Goal: Task Accomplishment & Management: Use online tool/utility

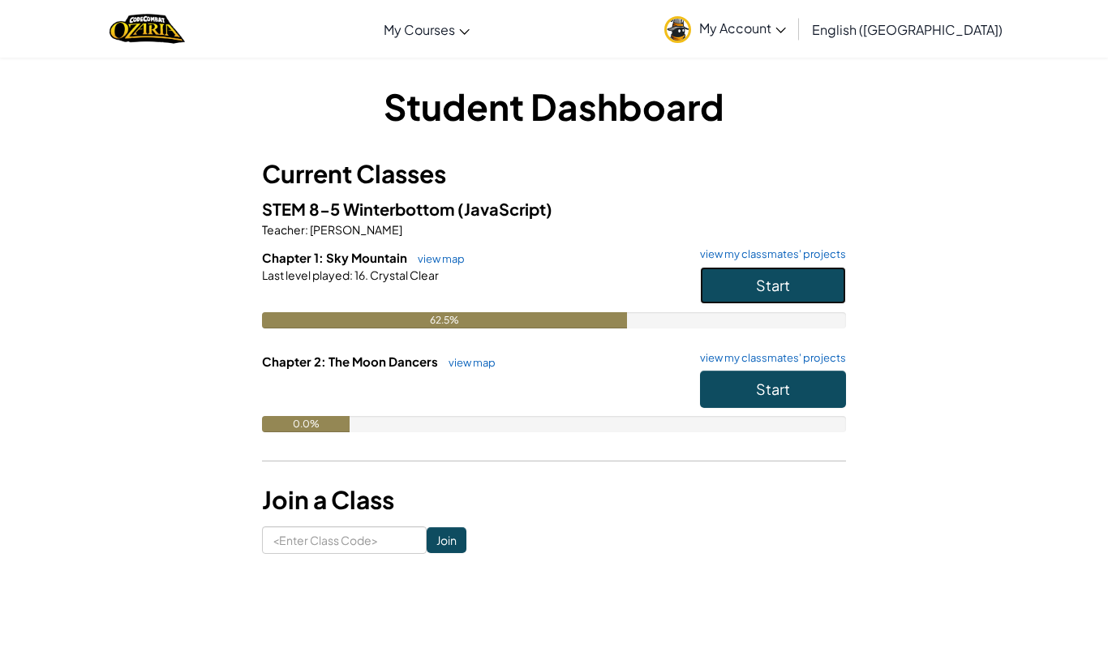
click at [732, 281] on button "Start" at bounding box center [773, 285] width 146 height 37
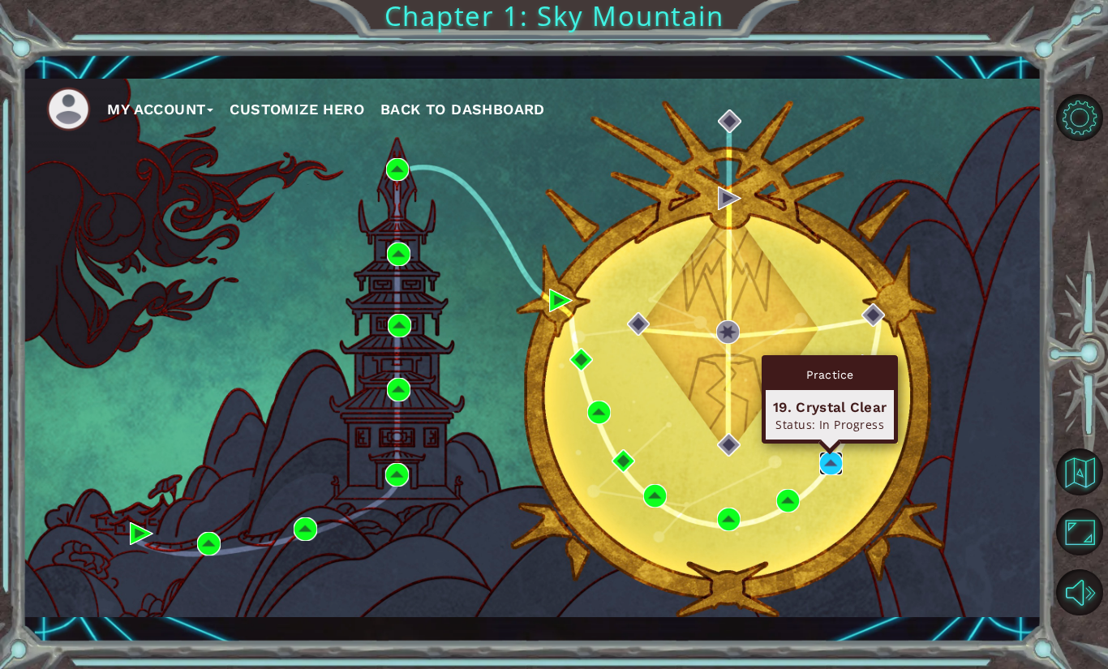
click at [831, 462] on img at bounding box center [831, 464] width 24 height 24
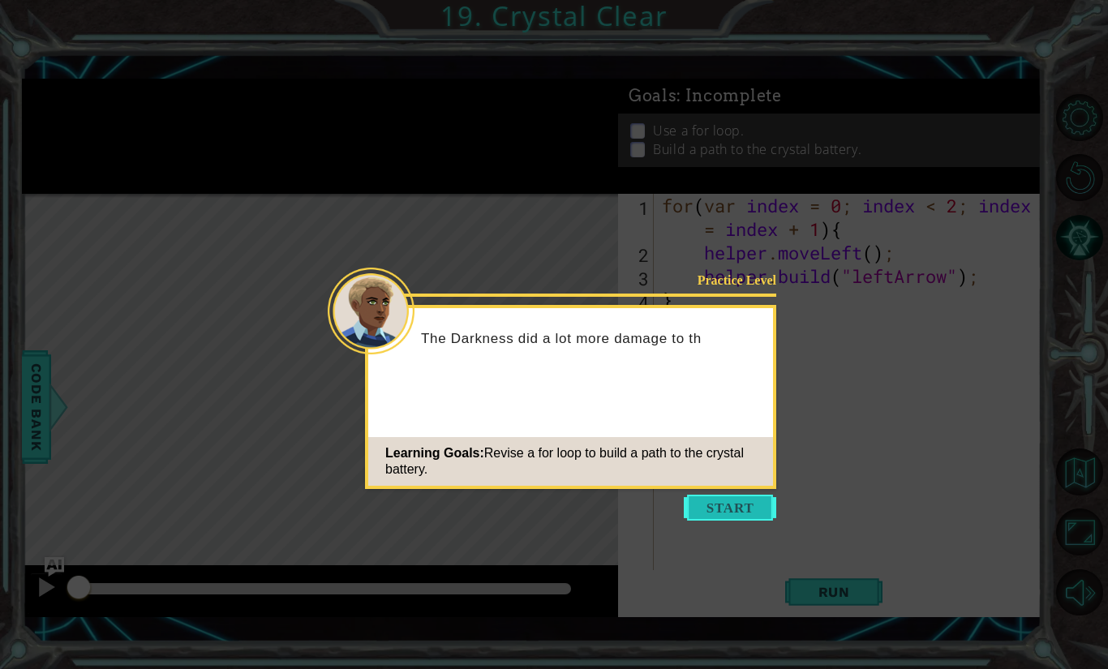
click at [719, 495] on button "Start" at bounding box center [730, 508] width 92 height 26
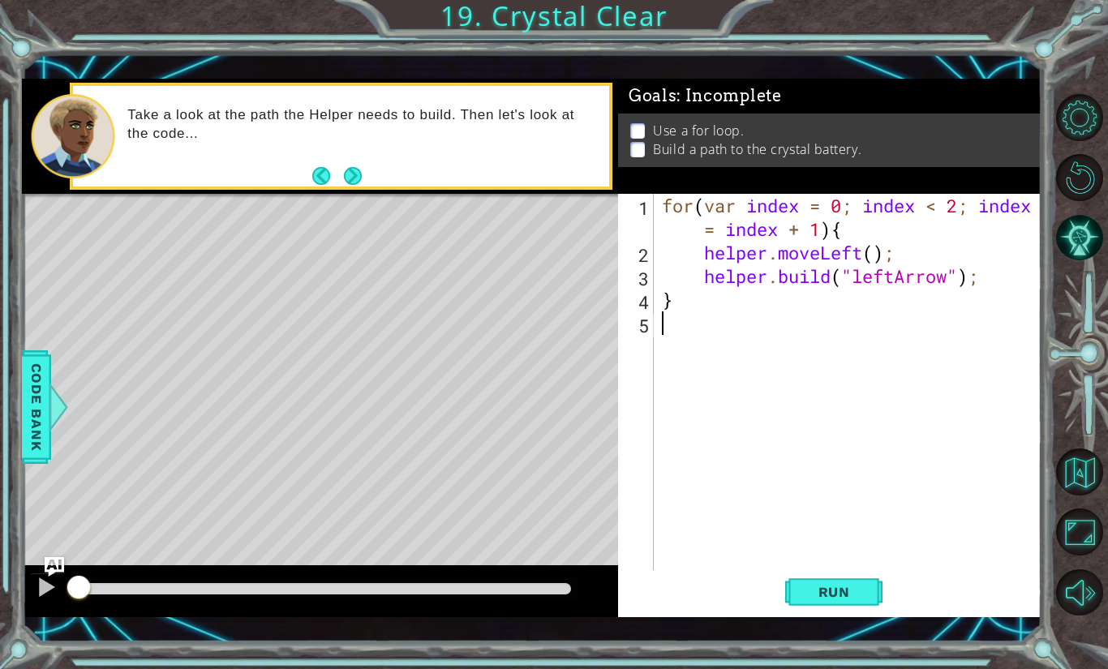
click at [88, 362] on div "Level Map" at bounding box center [396, 433] width 749 height 478
click at [691, 329] on div "for ( var index = 0 ; index < 2 ; index = index + 1 ) { helper . moveLeft ( ) ;…" at bounding box center [852, 417] width 387 height 447
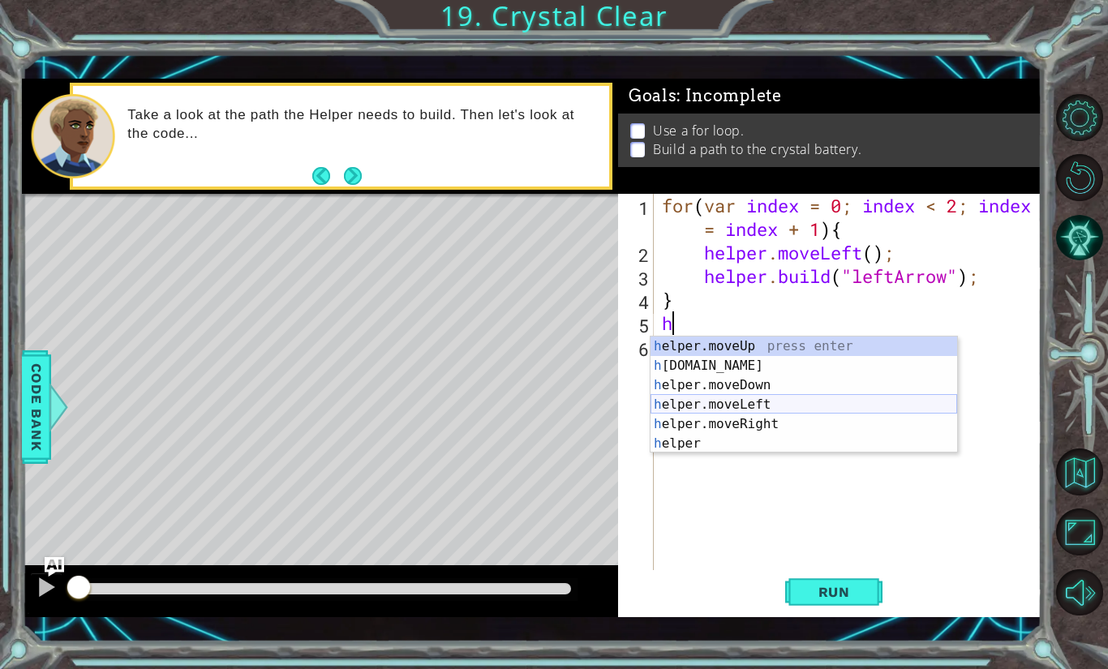
click at [727, 402] on div "h elper.moveUp press enter h [DOMAIN_NAME] press enter h elper.moveDown press e…" at bounding box center [804, 415] width 307 height 156
type textarea "helper.moveLeft(1);"
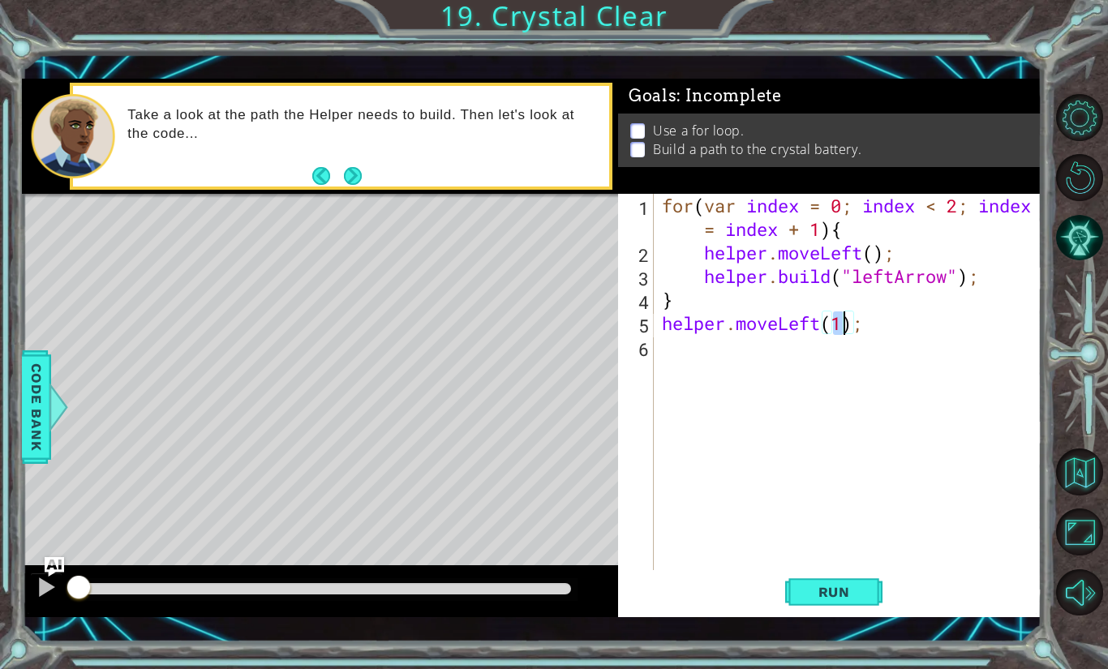
click at [698, 349] on div "for ( var index = 0 ; index < 2 ; index = index + 1 ) { helper . moveLeft ( ) ;…" at bounding box center [852, 417] width 387 height 447
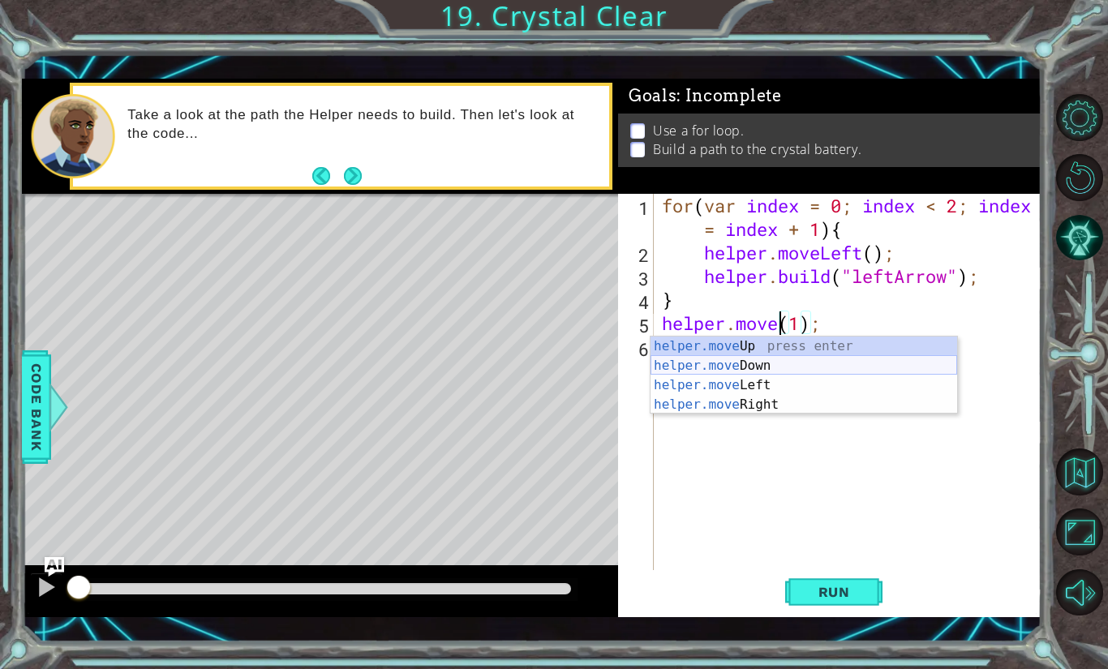
click at [704, 362] on div "helper.move Up press enter helper.move Down press enter helper.move Left press …" at bounding box center [804, 395] width 307 height 117
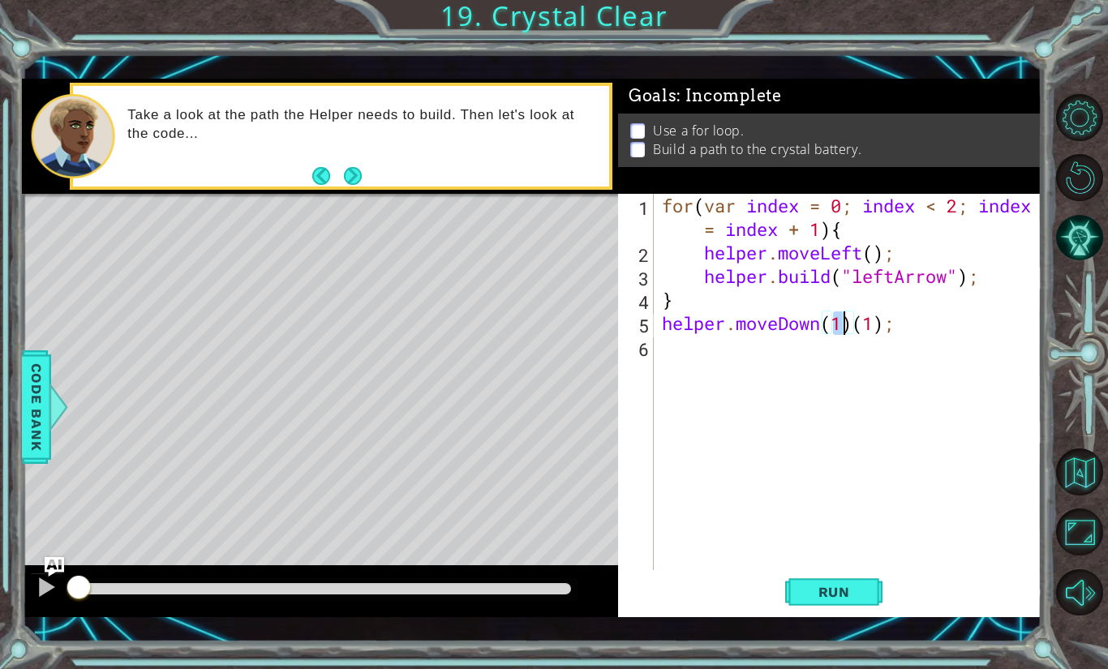
scroll to position [0, 8]
type textarea "helper.moveDown(2);"
click at [711, 341] on div "for ( var index = 0 ; index < 2 ; index = index + 1 ) { helper . moveLeft ( ) ;…" at bounding box center [852, 417] width 387 height 447
click at [724, 368] on div "helper. b uild press enter" at bounding box center [804, 389] width 307 height 58
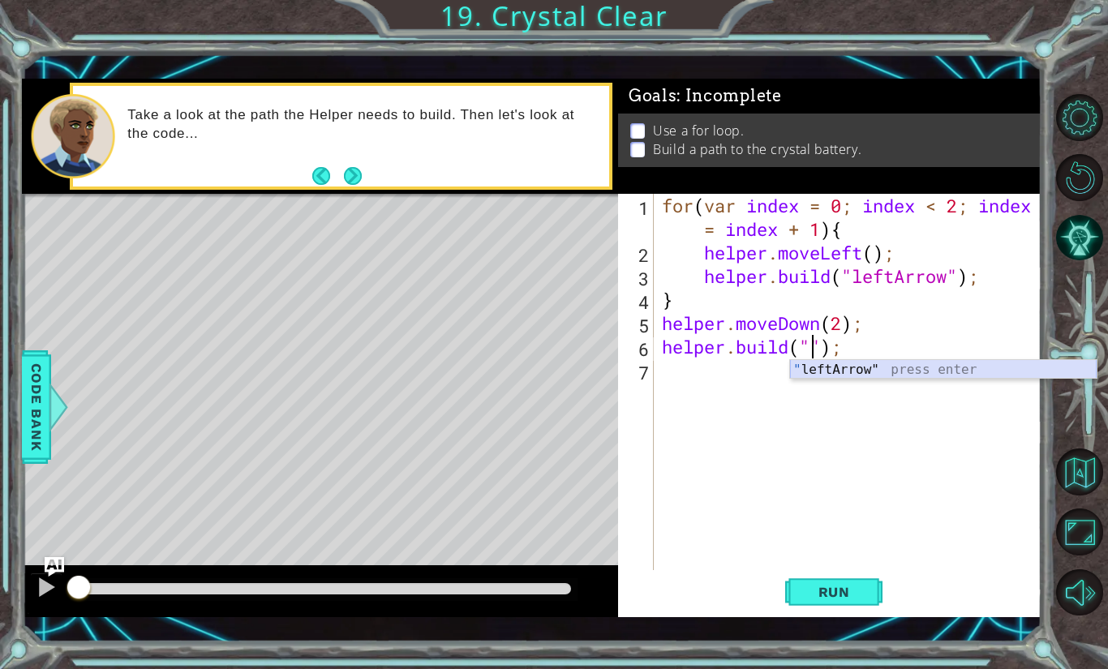
click at [847, 365] on div "" leftArrow" press enter" at bounding box center [943, 389] width 307 height 58
type textarea "[DOMAIN_NAME]("leftArrow");"
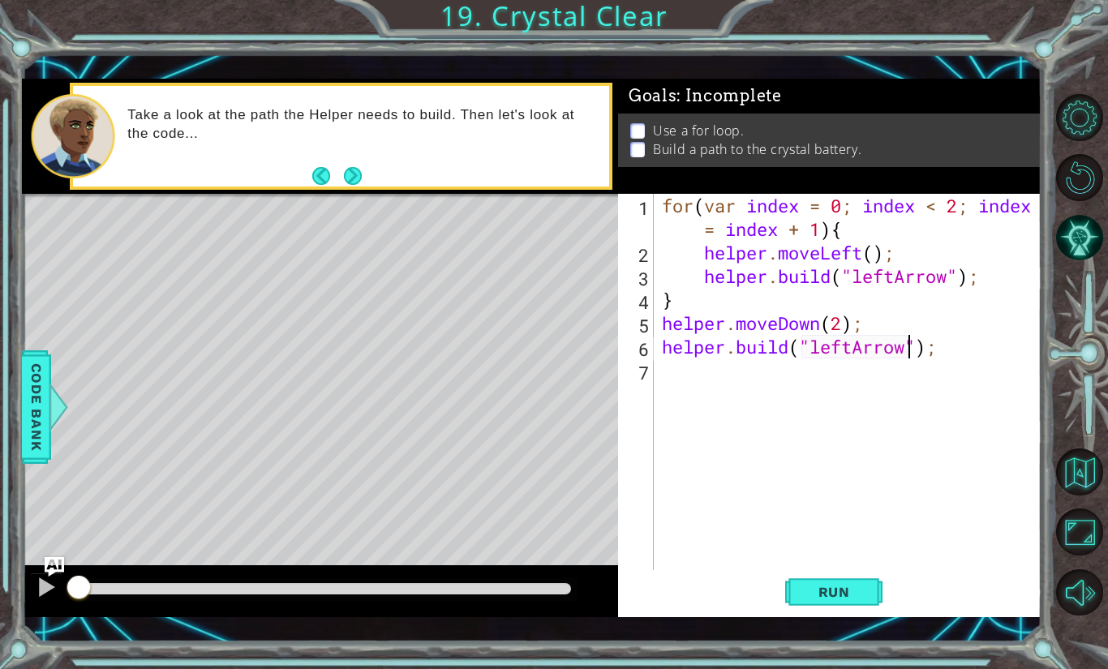
click at [795, 367] on div "for ( var index = 0 ; index < 2 ; index = index + 1 ) { helper . moveLeft ( ) ;…" at bounding box center [852, 417] width 387 height 447
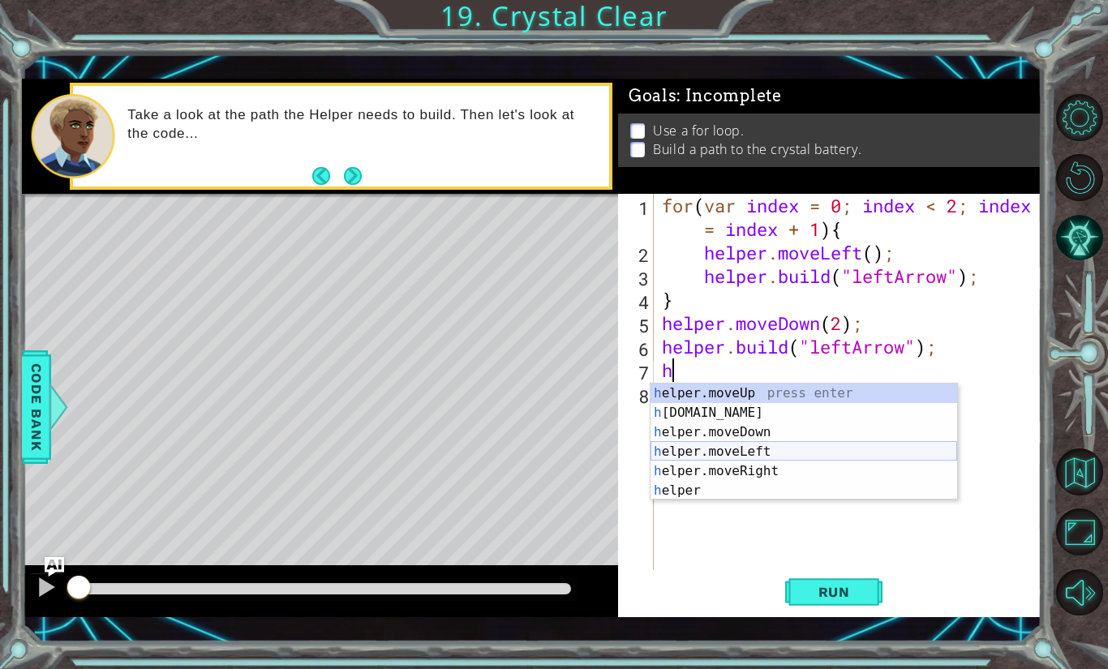
click at [796, 452] on div "h elper.moveUp press enter h [DOMAIN_NAME] press enter h elper.moveDown press e…" at bounding box center [804, 462] width 307 height 156
type textarea "helper.moveLeft(1);"
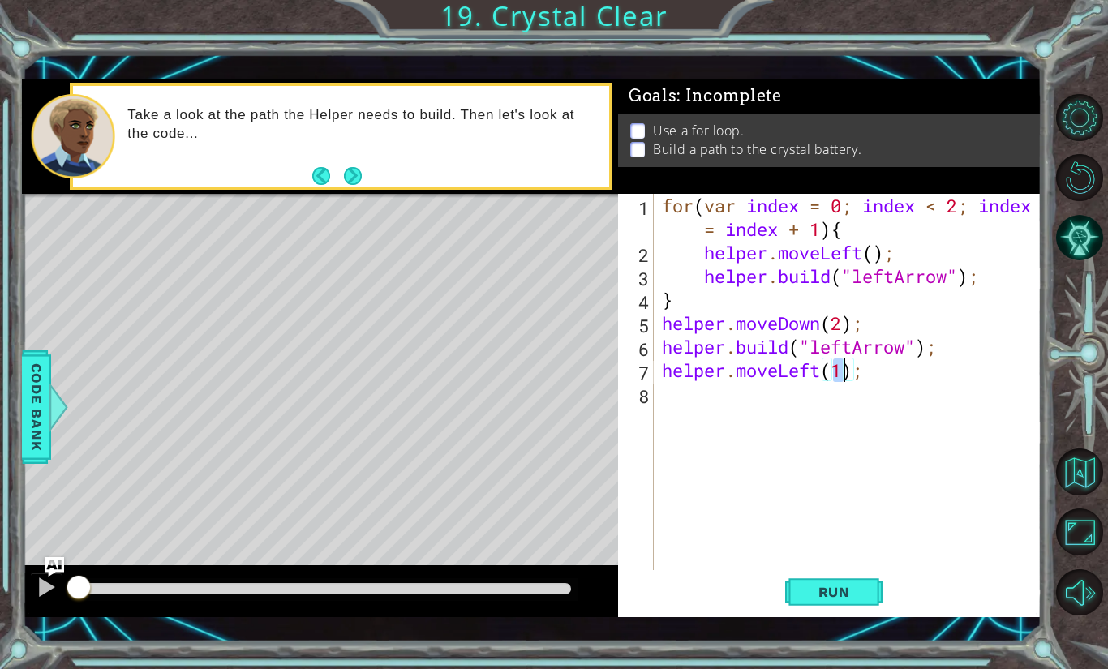
click at [823, 389] on div "for ( var index = 0 ; index < 2 ; index = index + 1 ) { helper . moveLeft ( ) ;…" at bounding box center [852, 417] width 387 height 447
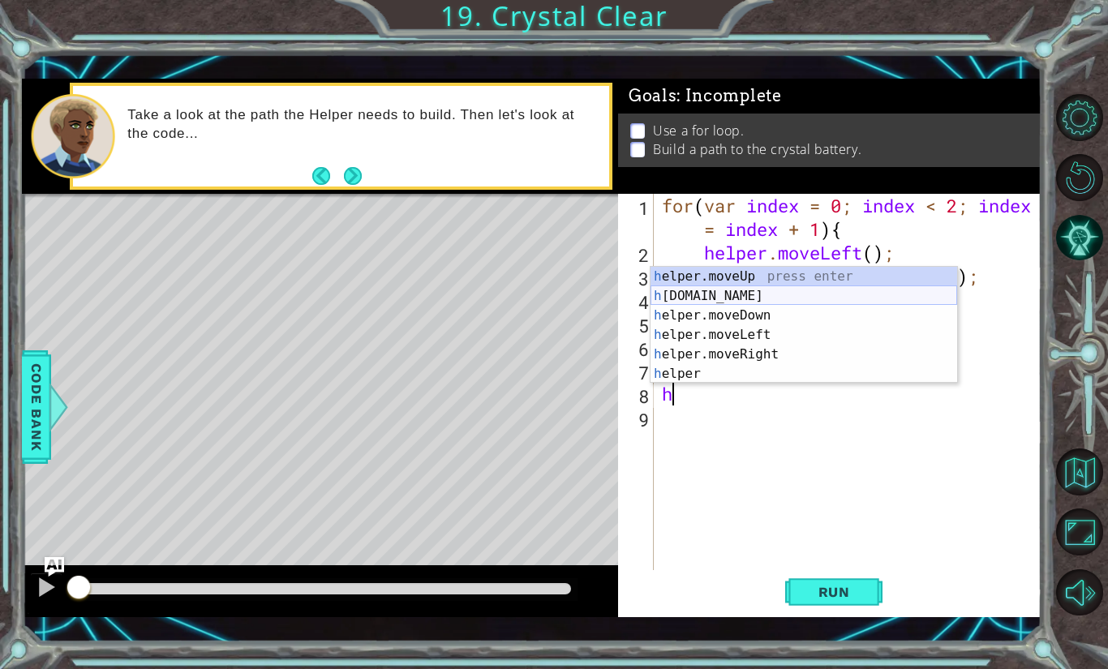
click at [743, 300] on div "h elper.moveUp press enter h [DOMAIN_NAME] press enter h elper.moveDown press e…" at bounding box center [804, 345] width 307 height 156
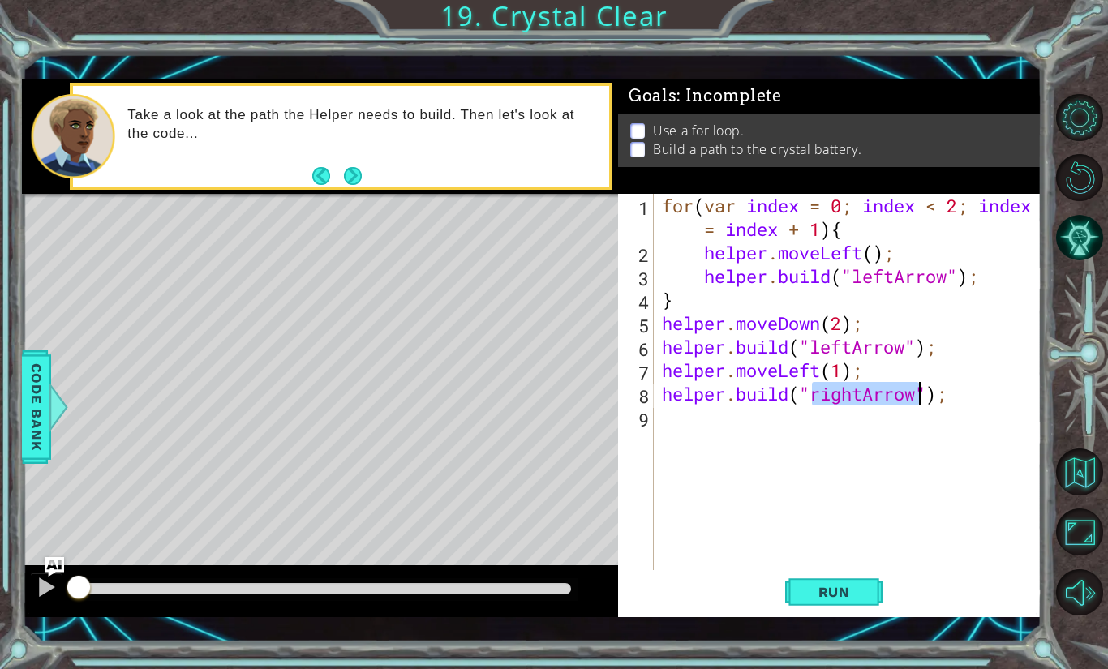
scroll to position [0, 7]
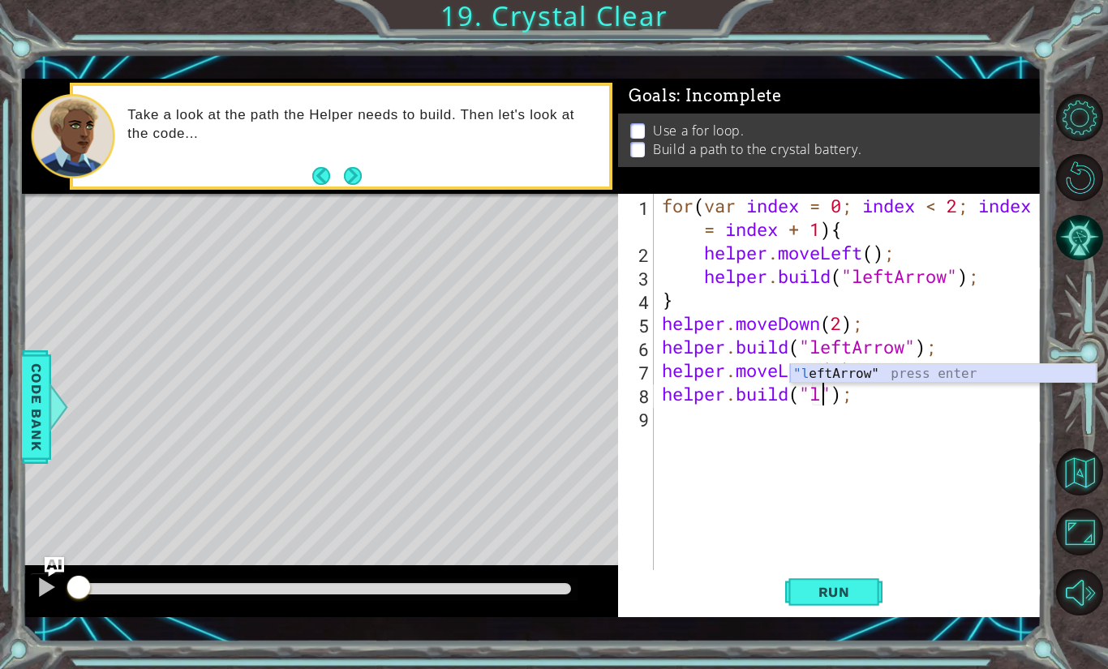
click at [869, 375] on div ""l eftArrow" press enter" at bounding box center [943, 393] width 307 height 58
type textarea "[DOMAIN_NAME]("leftArrow");"
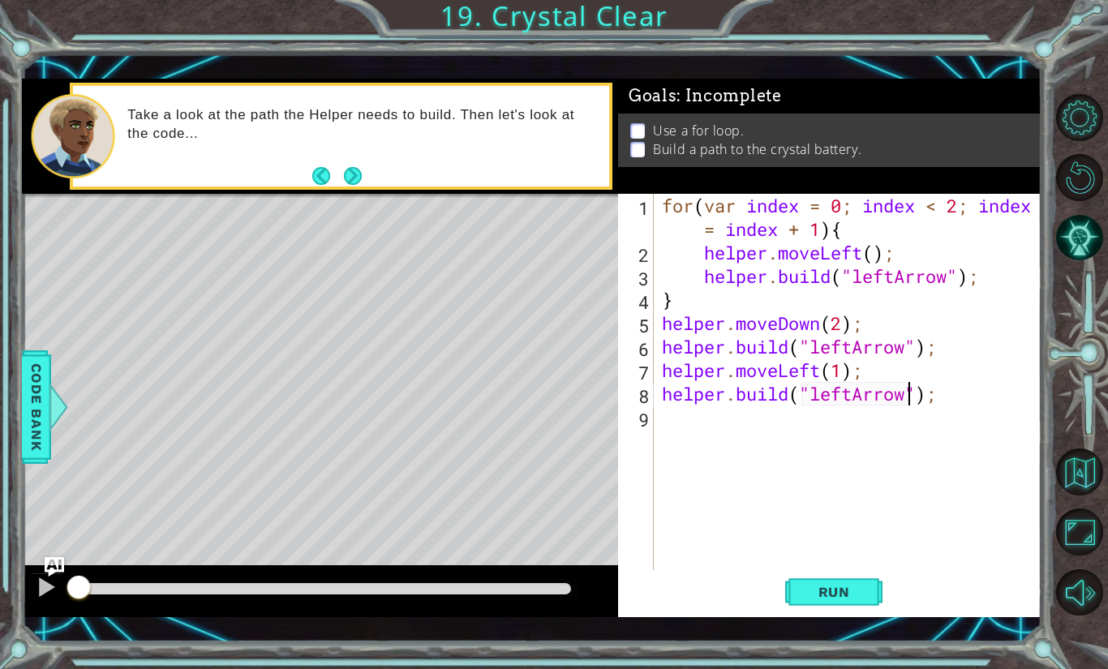
click at [749, 411] on div "for ( var index = 0 ; index < 2 ; index = index + 1 ) { helper . moveLeft ( ) ;…" at bounding box center [852, 417] width 387 height 447
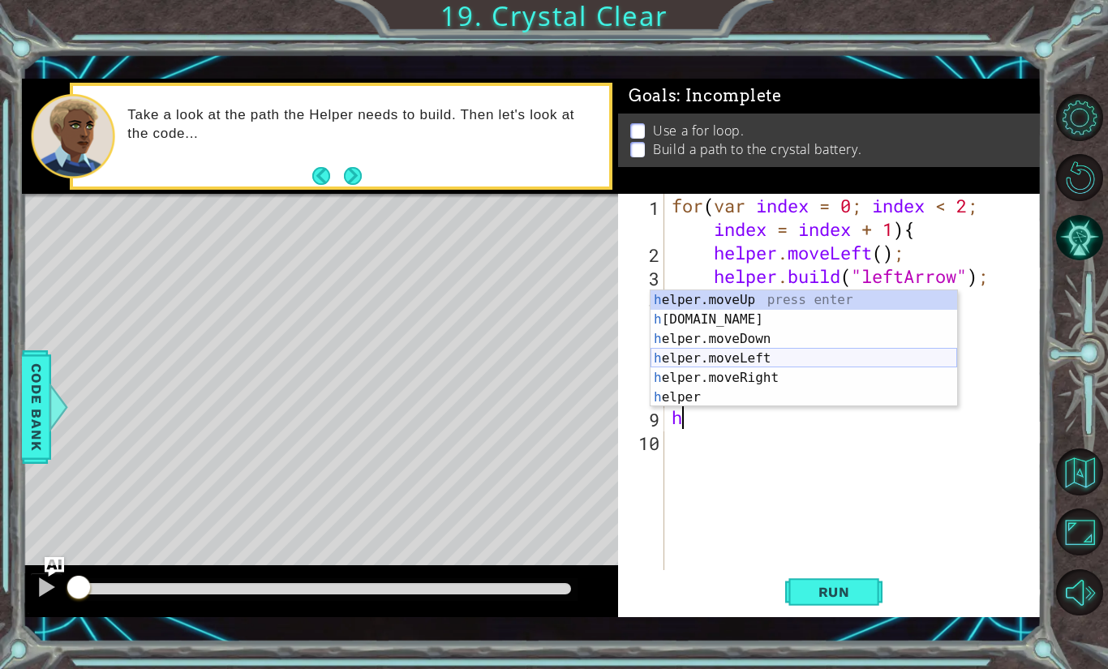
click at [731, 359] on div "h elper.moveUp press enter h [DOMAIN_NAME] press enter h elper.moveDown press e…" at bounding box center [804, 368] width 307 height 156
type textarea "helper.moveLeft(1);"
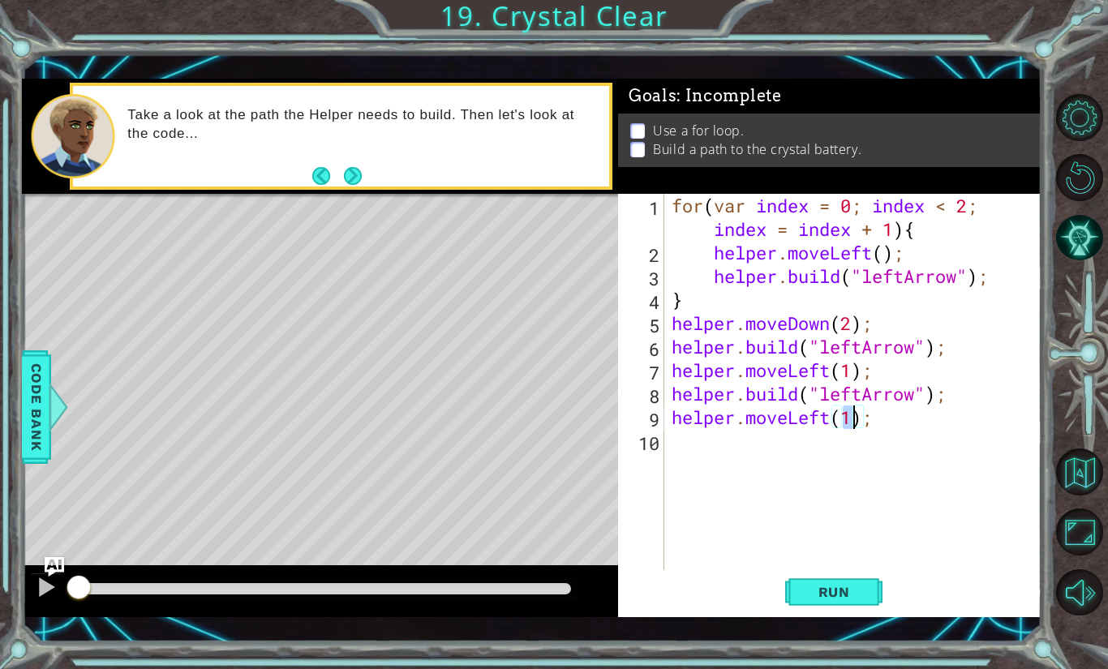
click at [752, 441] on div "for ( var index = 0 ; index < 2 ; index = index + 1 ) { helper . moveLeft ( ) ;…" at bounding box center [856, 417] width 377 height 447
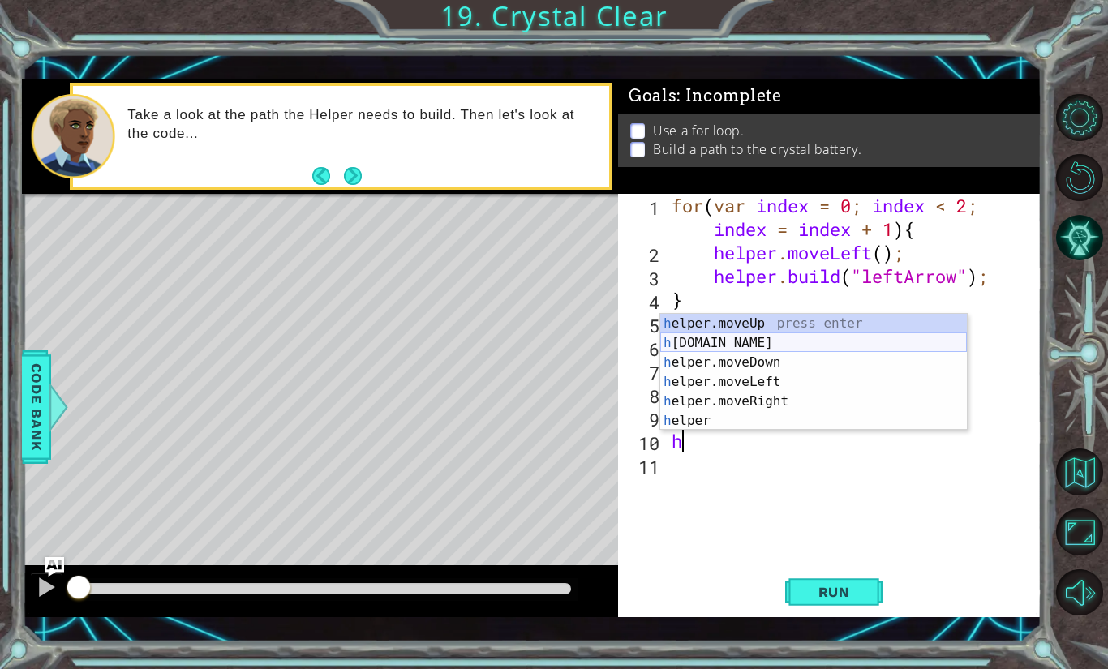
click at [750, 343] on div "h elper.moveUp press enter h [DOMAIN_NAME] press enter h elper.moveDown press e…" at bounding box center [813, 392] width 307 height 156
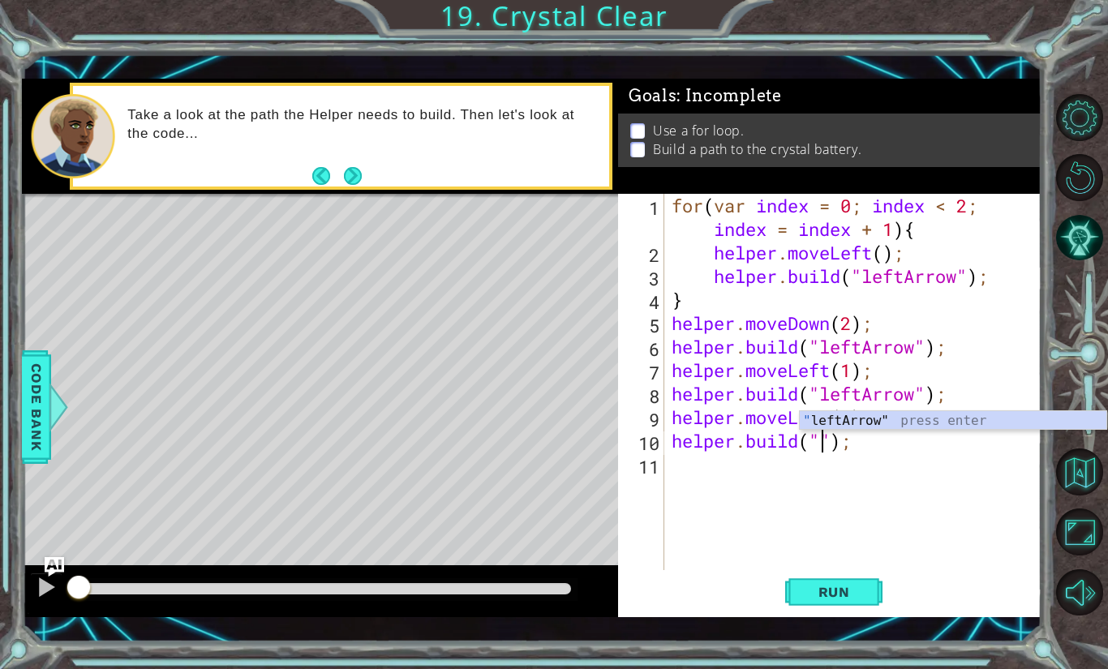
scroll to position [0, 7]
click at [883, 425] on div ""l eftArrow" press enter" at bounding box center [953, 440] width 307 height 58
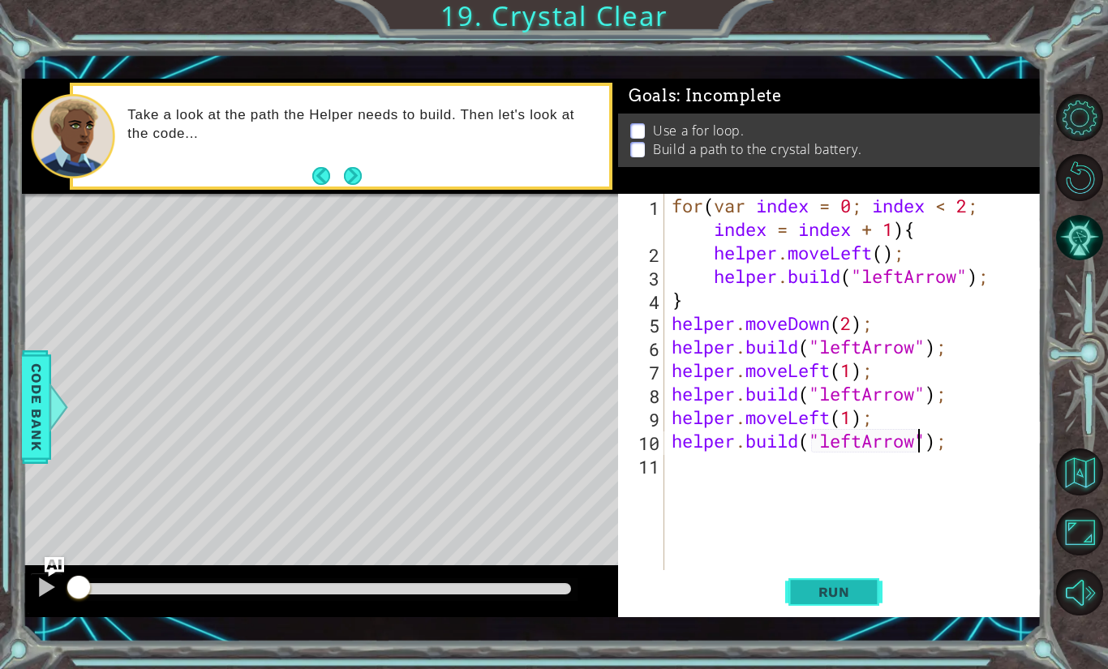
type textarea "[DOMAIN_NAME]("leftArrow");"
click at [850, 585] on span "Run" at bounding box center [834, 592] width 64 height 16
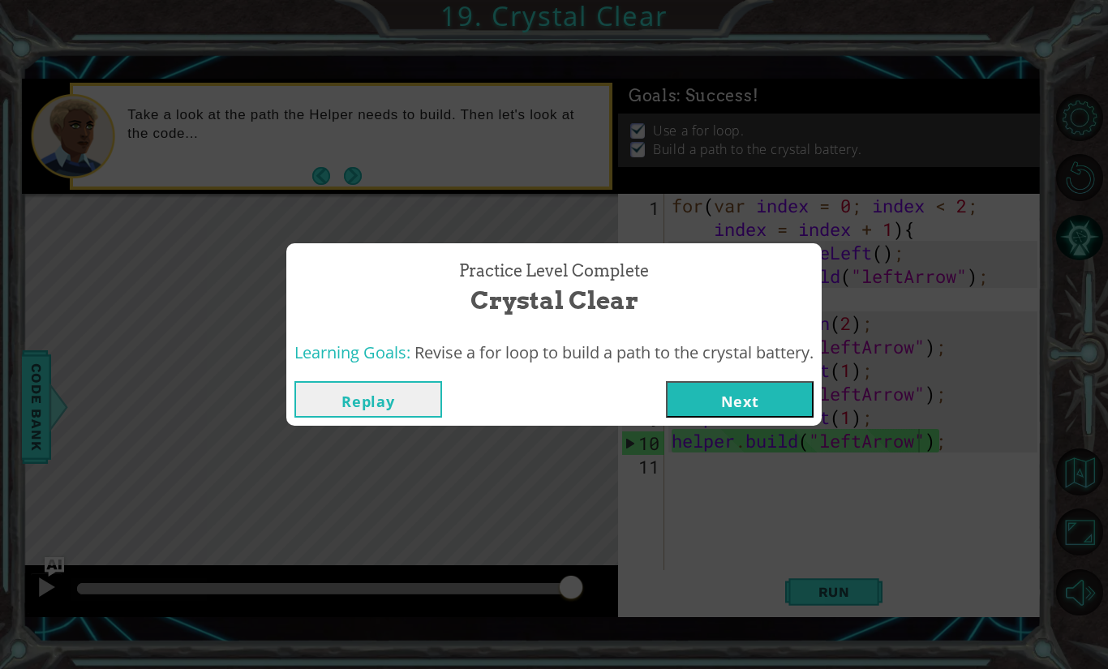
click at [746, 393] on button "Next" at bounding box center [740, 399] width 148 height 37
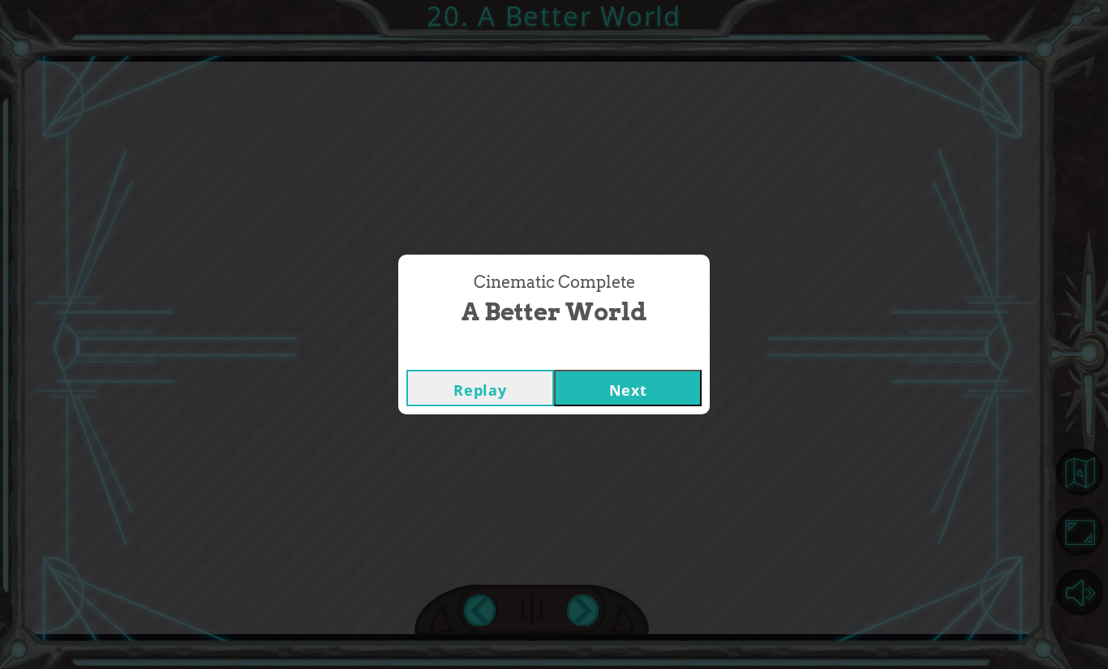
click at [610, 387] on button "Next" at bounding box center [628, 388] width 148 height 37
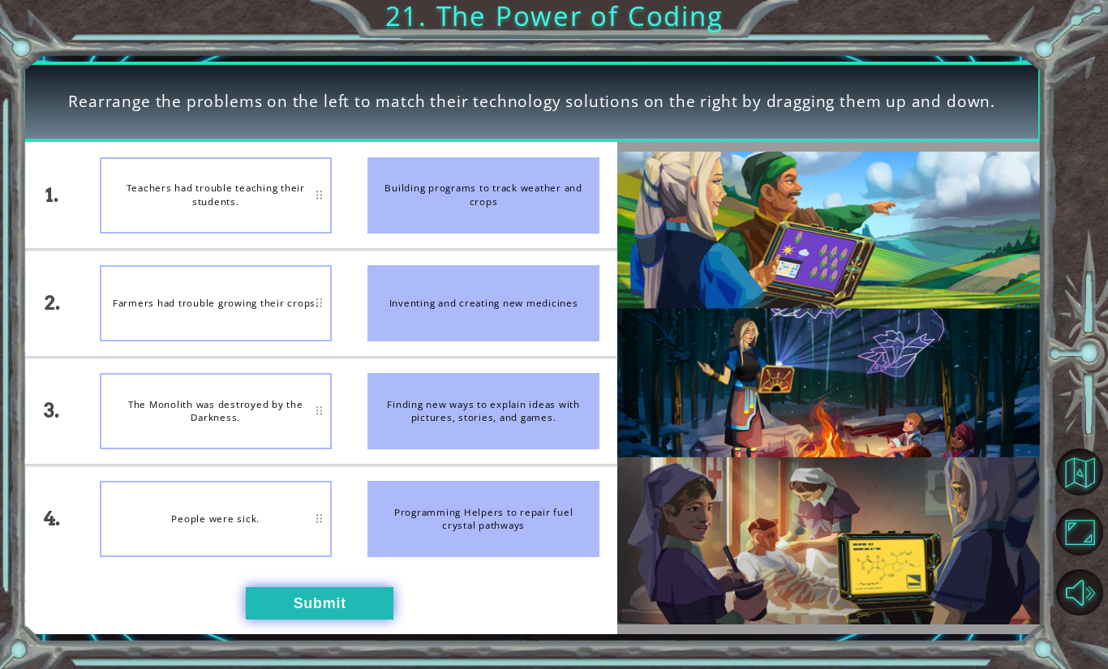
click at [303, 617] on button "Submit" at bounding box center [320, 603] width 148 height 32
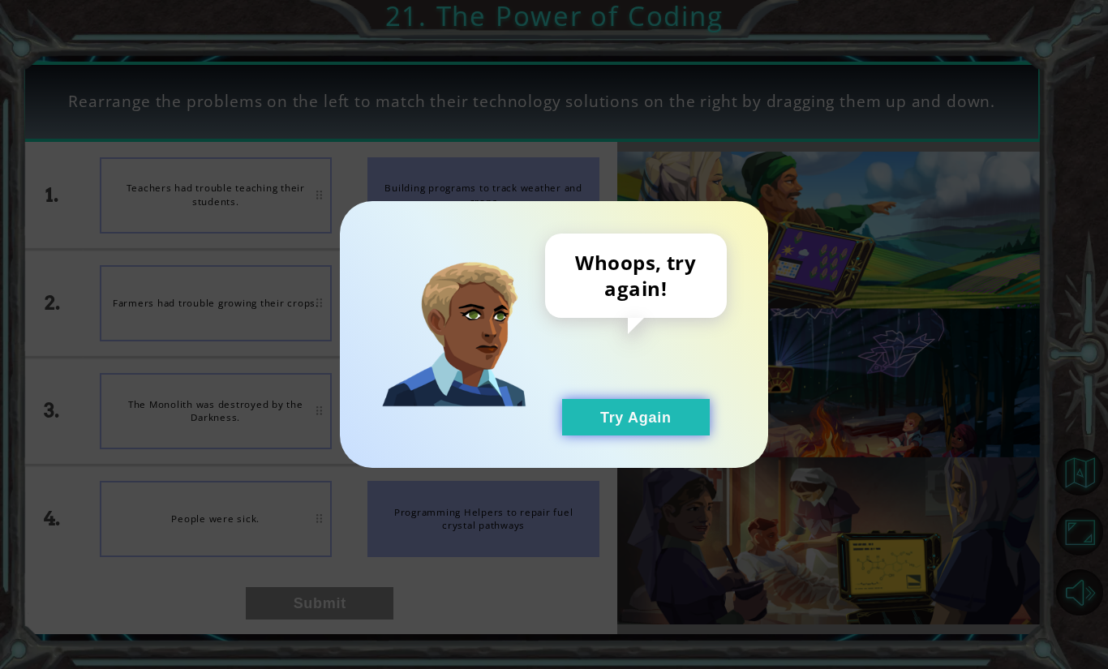
click at [622, 414] on button "Try Again" at bounding box center [636, 417] width 148 height 37
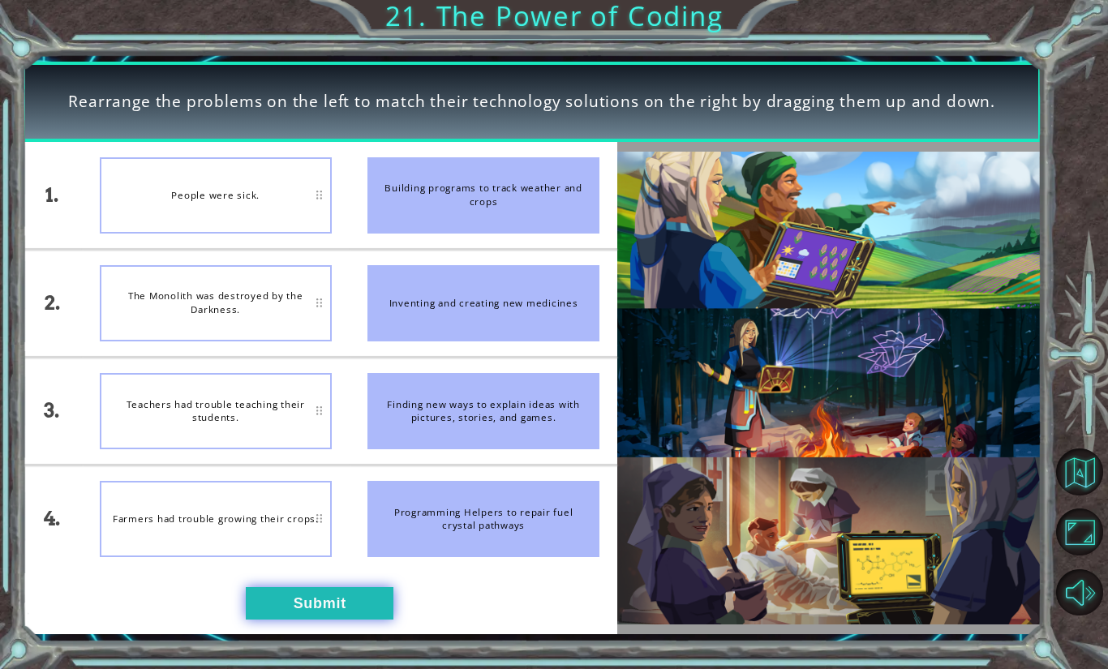
click at [315, 603] on button "Submit" at bounding box center [320, 603] width 148 height 32
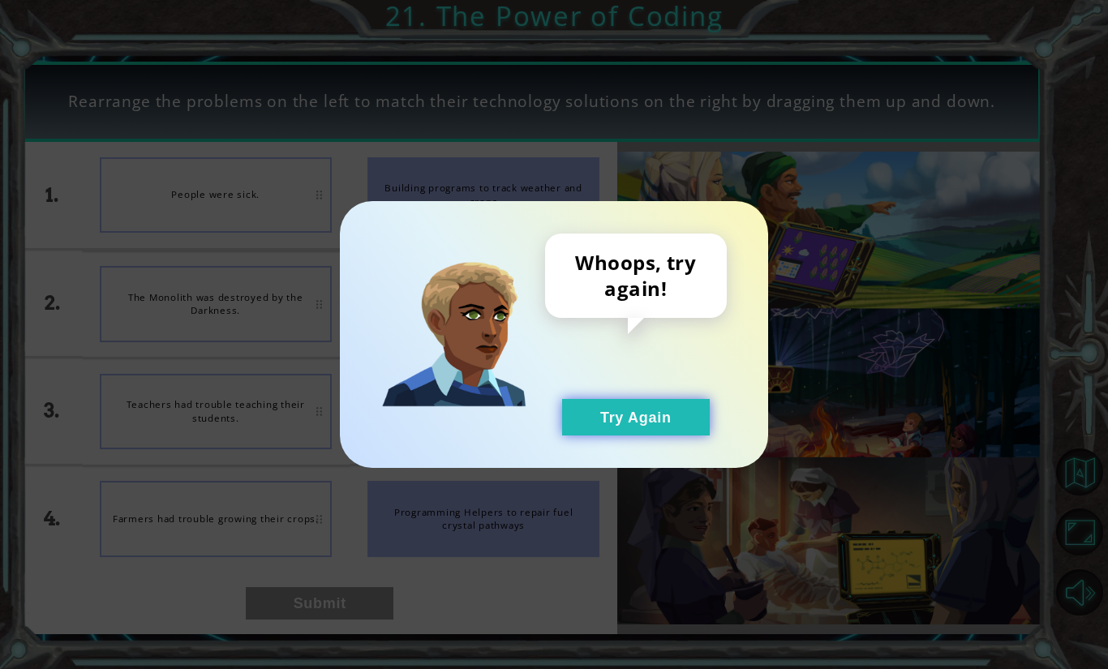
click at [601, 417] on button "Try Again" at bounding box center [636, 417] width 148 height 37
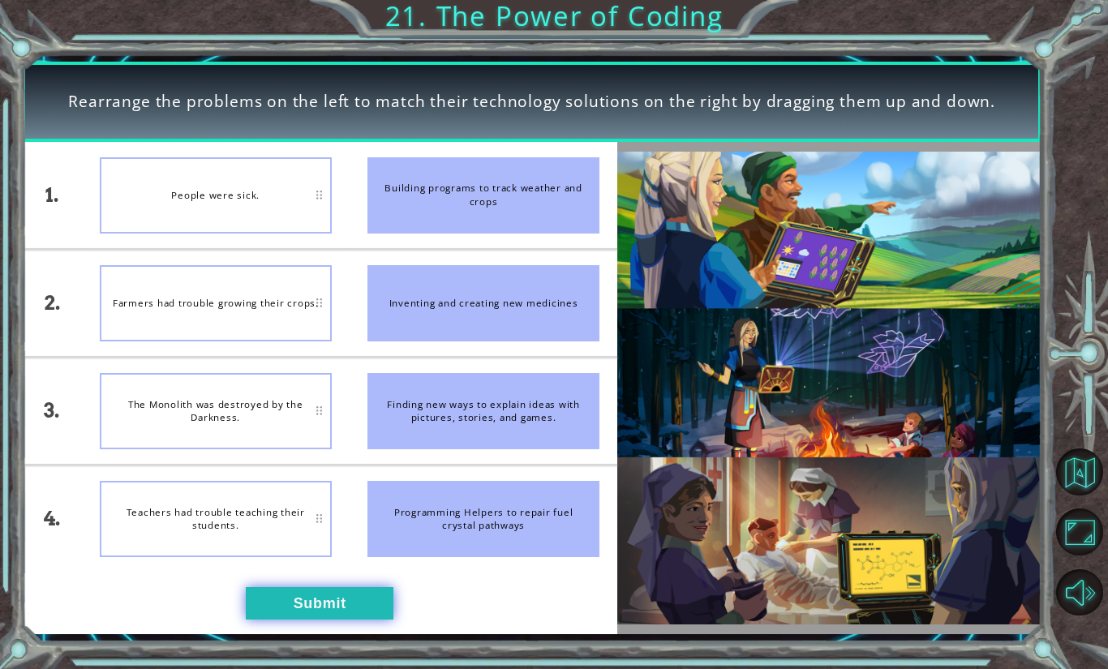
click at [328, 612] on button "Submit" at bounding box center [320, 603] width 148 height 32
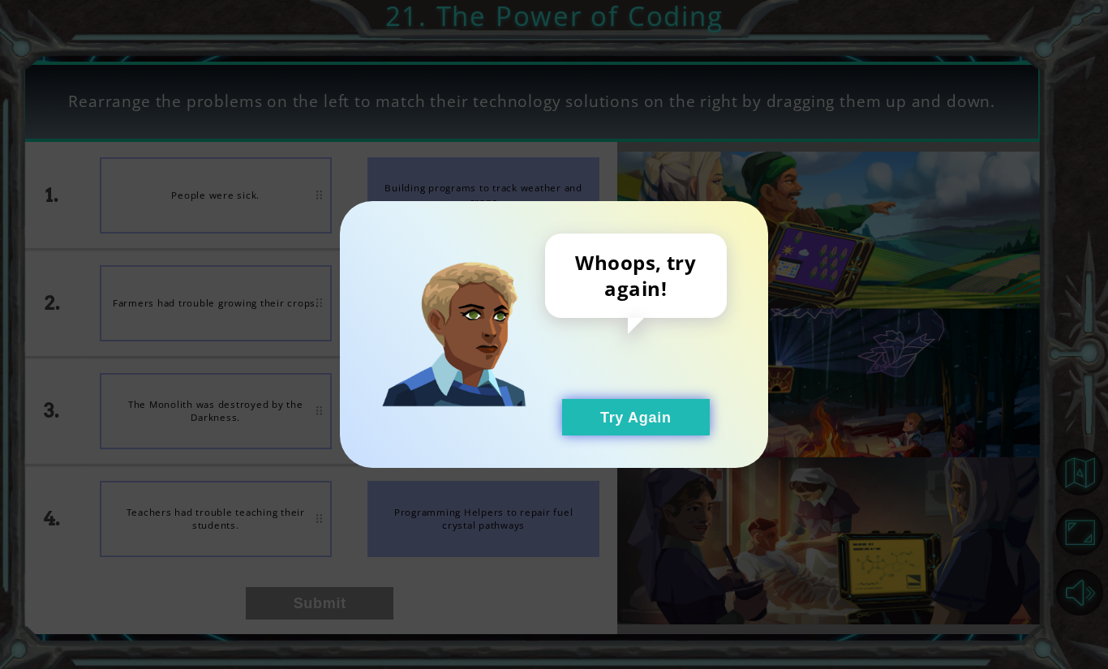
click at [595, 402] on button "Try Again" at bounding box center [636, 417] width 148 height 37
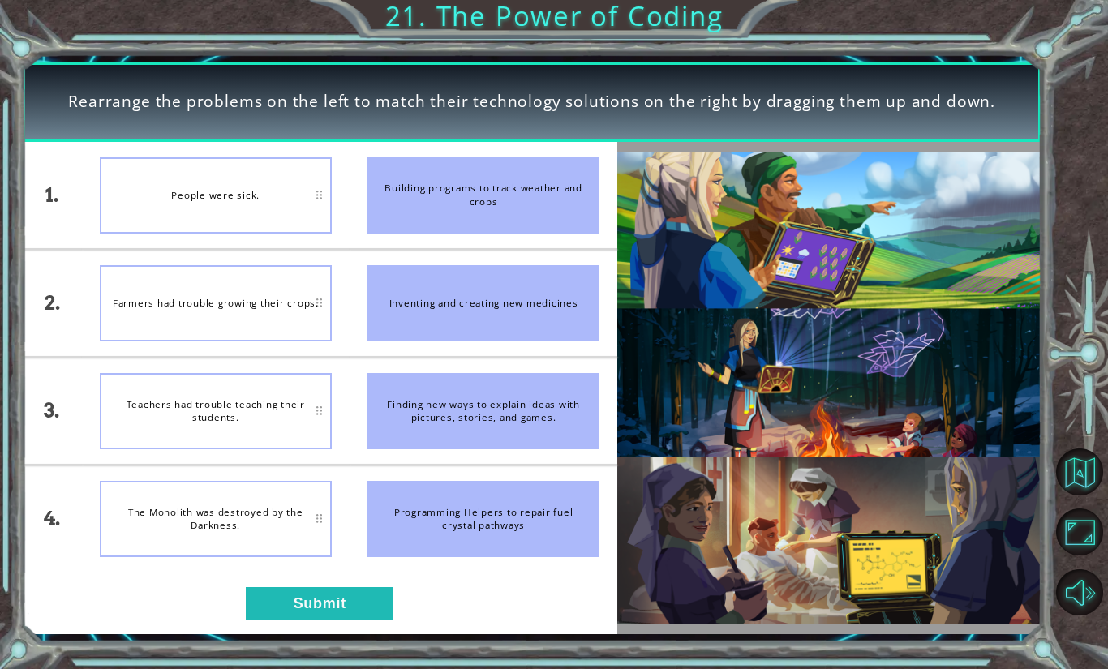
click at [584, 432] on button "Try Again" at bounding box center [636, 417] width 148 height 37
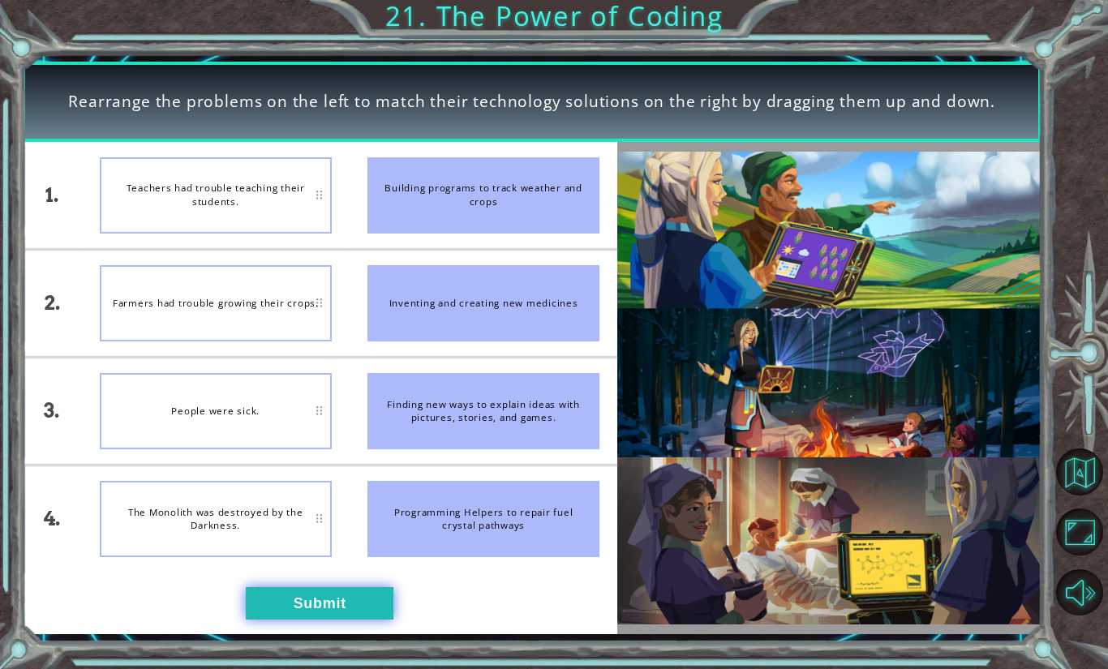
click at [292, 617] on button "Submit" at bounding box center [320, 603] width 148 height 32
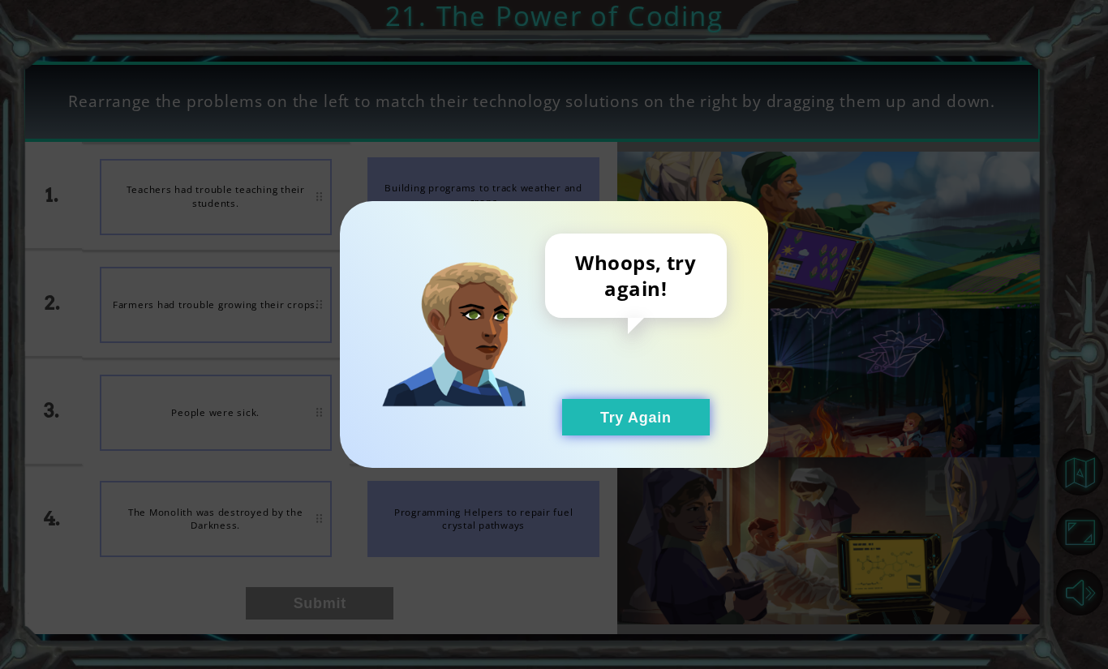
click at [617, 415] on button "Try Again" at bounding box center [636, 417] width 148 height 37
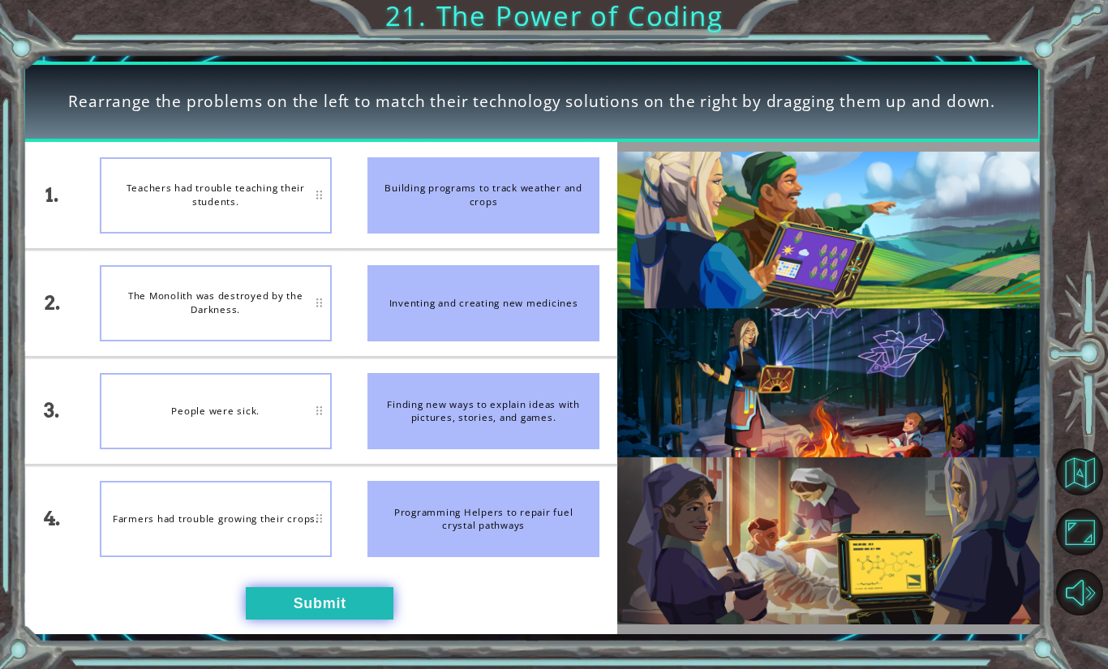
click at [307, 595] on button "Submit" at bounding box center [320, 603] width 148 height 32
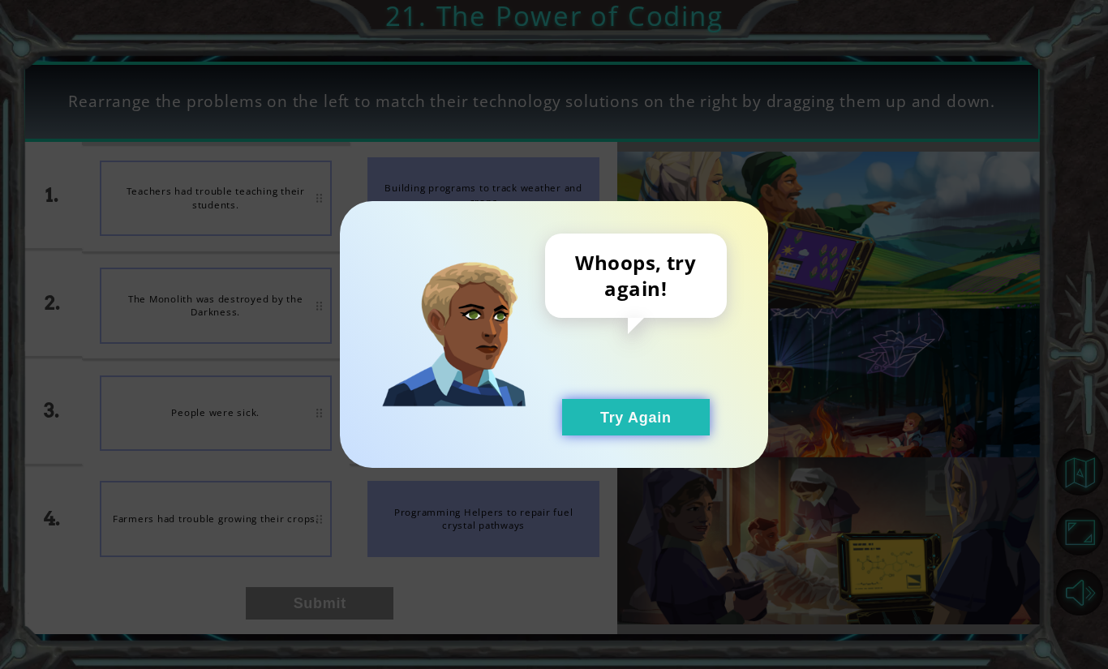
click at [632, 414] on button "Try Again" at bounding box center [636, 417] width 148 height 37
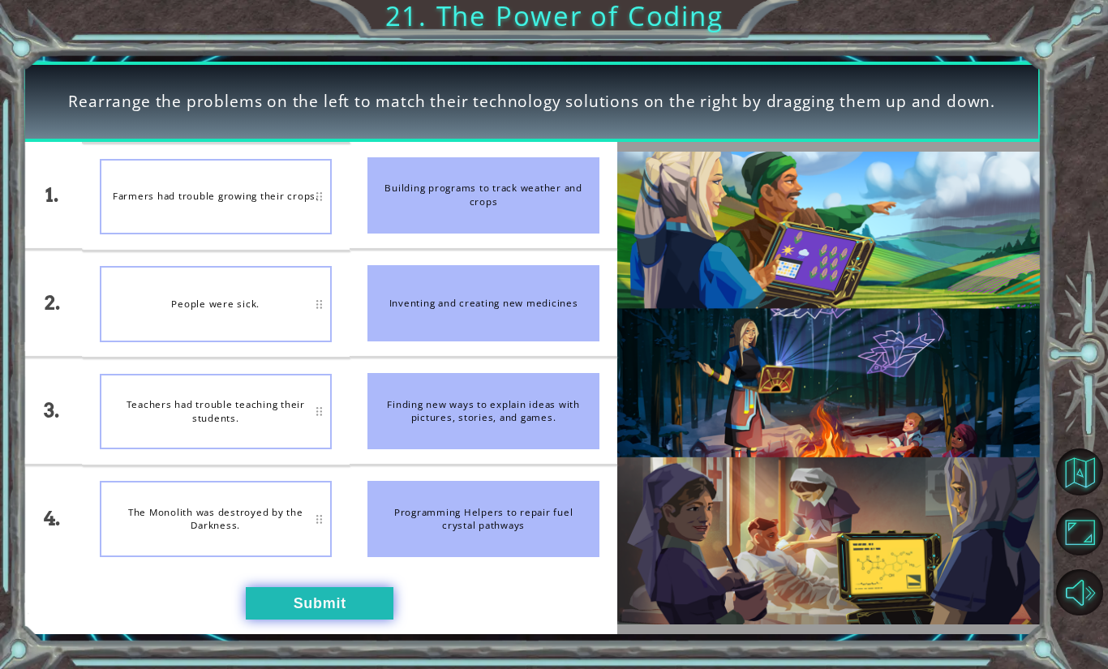
click at [350, 612] on button "Submit" at bounding box center [320, 603] width 148 height 32
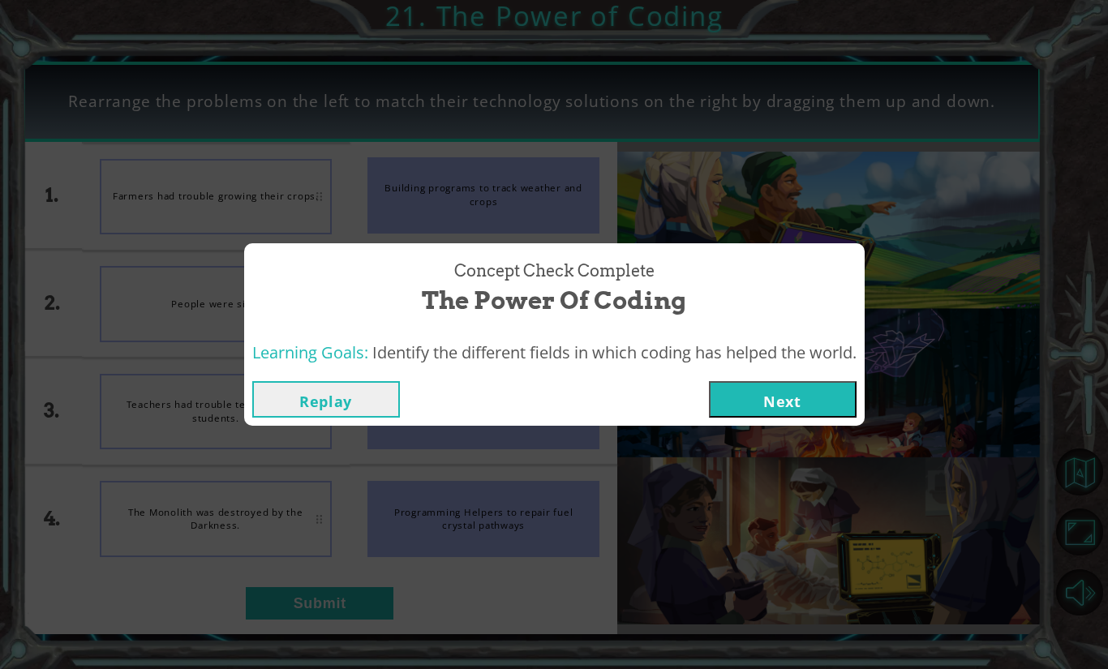
click at [833, 411] on button "Next" at bounding box center [783, 399] width 148 height 37
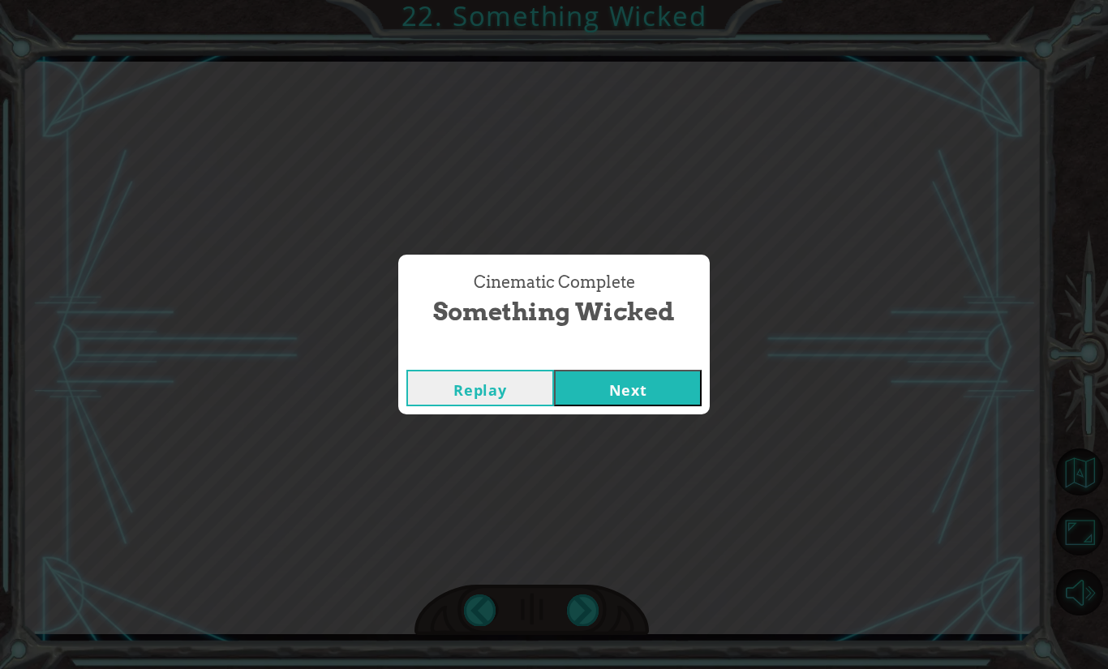
click at [630, 389] on button "Next" at bounding box center [628, 388] width 148 height 37
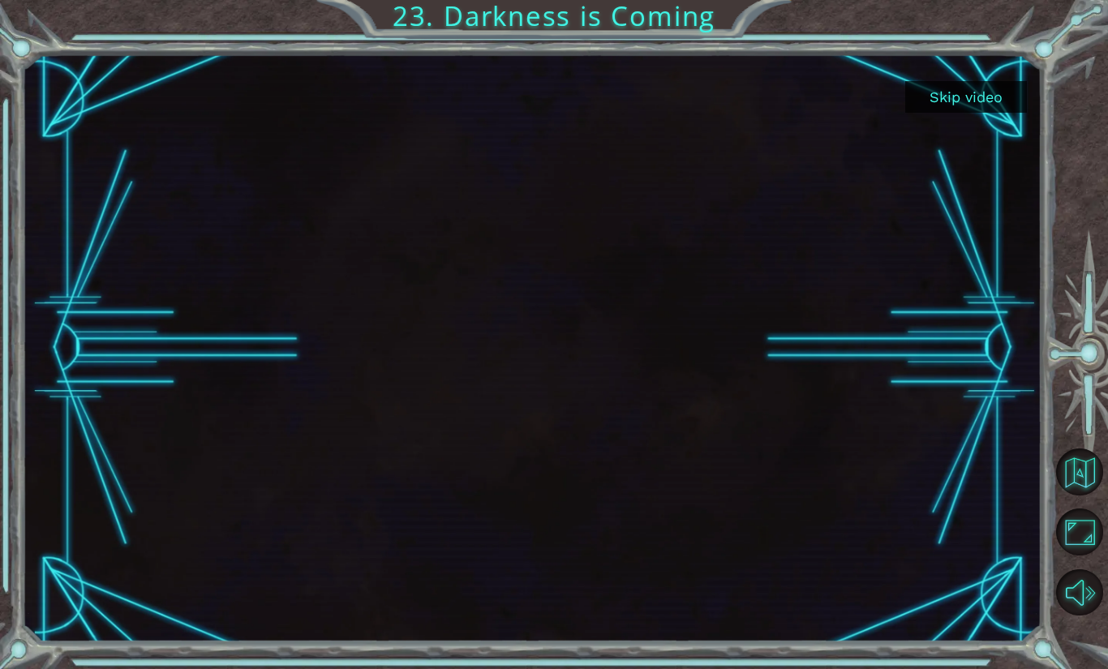
click at [981, 101] on button "Skip video" at bounding box center [966, 97] width 122 height 32
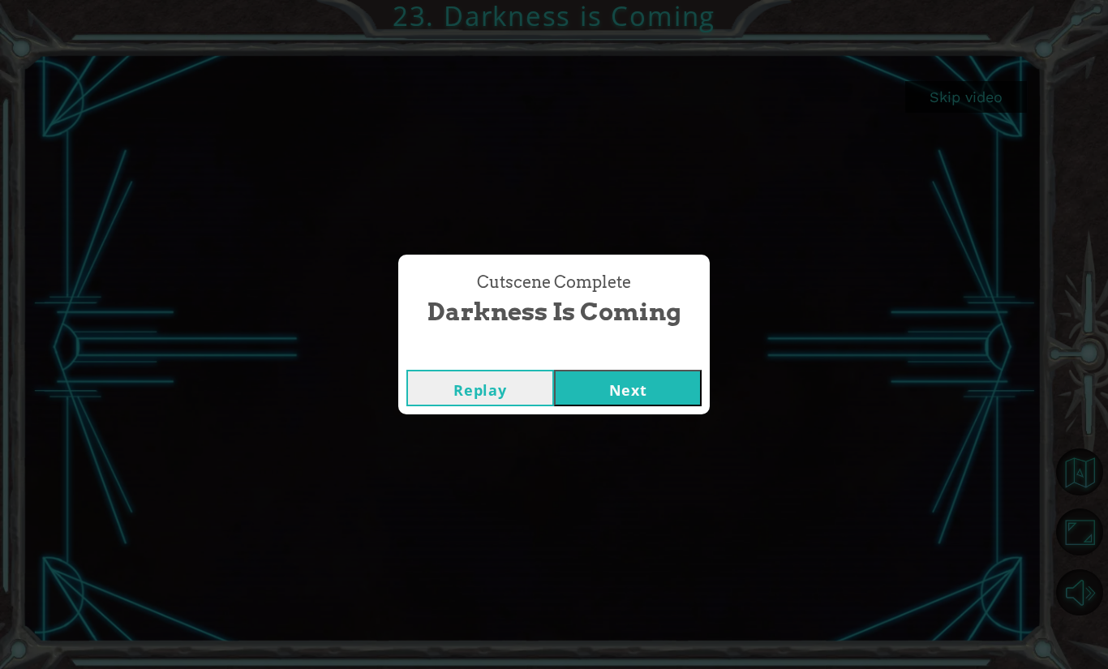
click at [613, 389] on button "Next" at bounding box center [628, 388] width 148 height 37
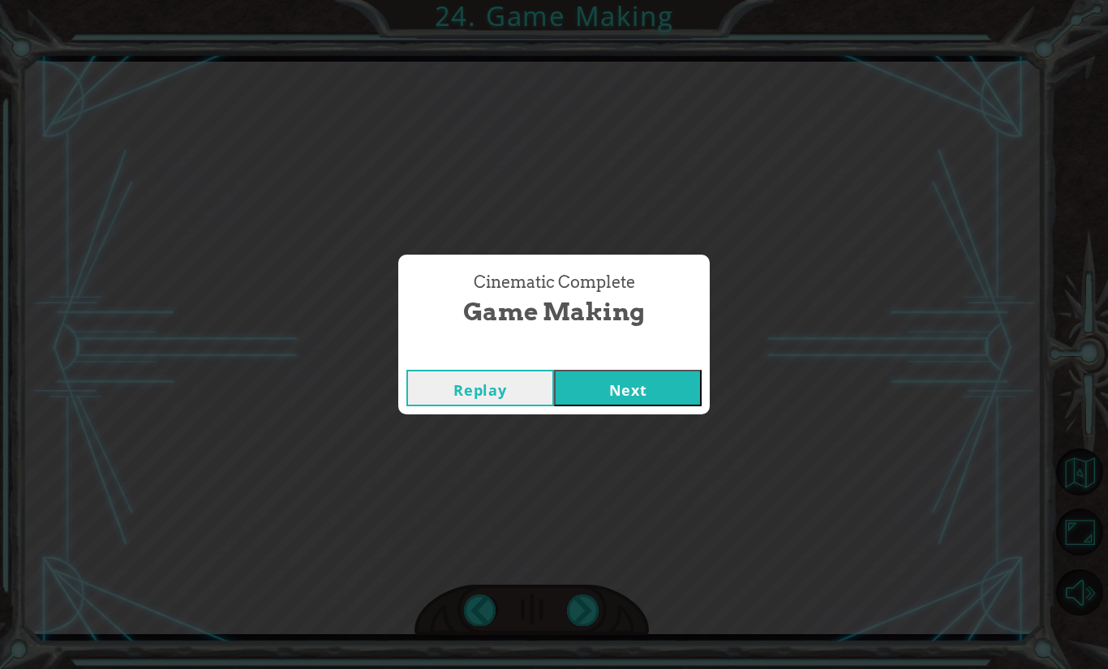
click at [589, 374] on button "Next" at bounding box center [628, 388] width 148 height 37
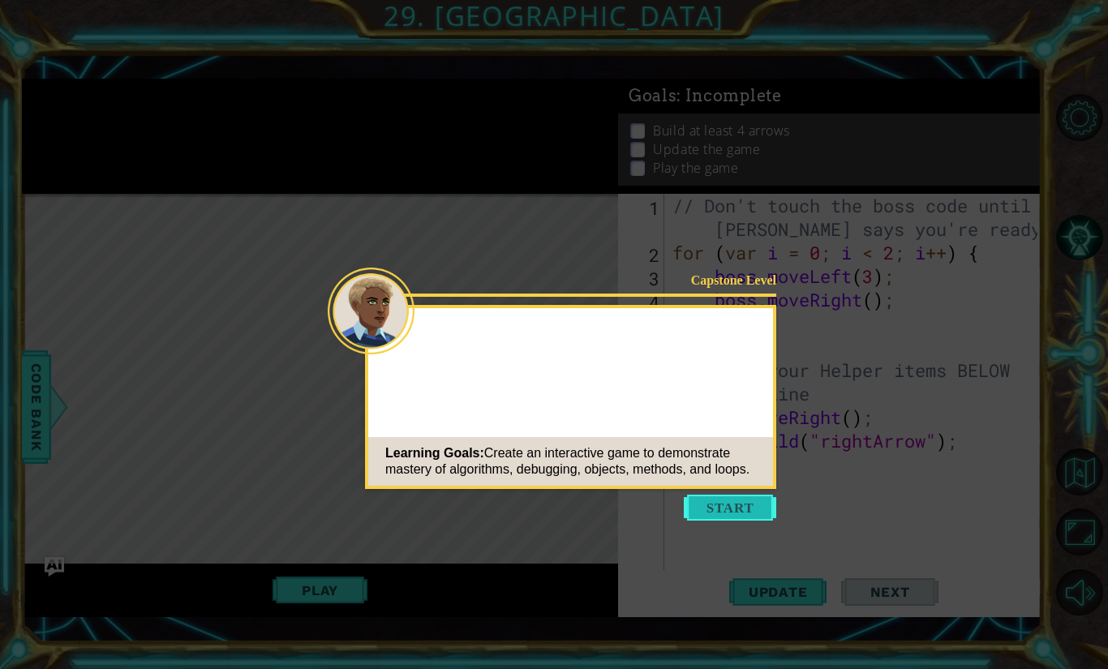
click at [700, 512] on button "Start" at bounding box center [730, 508] width 92 height 26
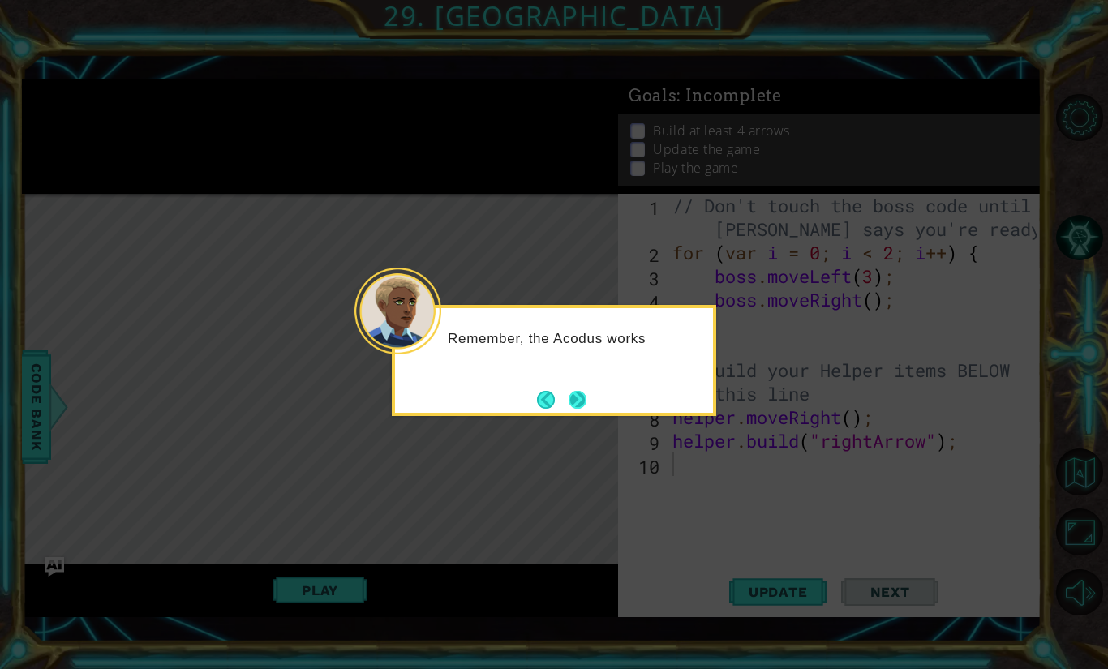
click at [578, 391] on button "Next" at bounding box center [578, 400] width 18 height 18
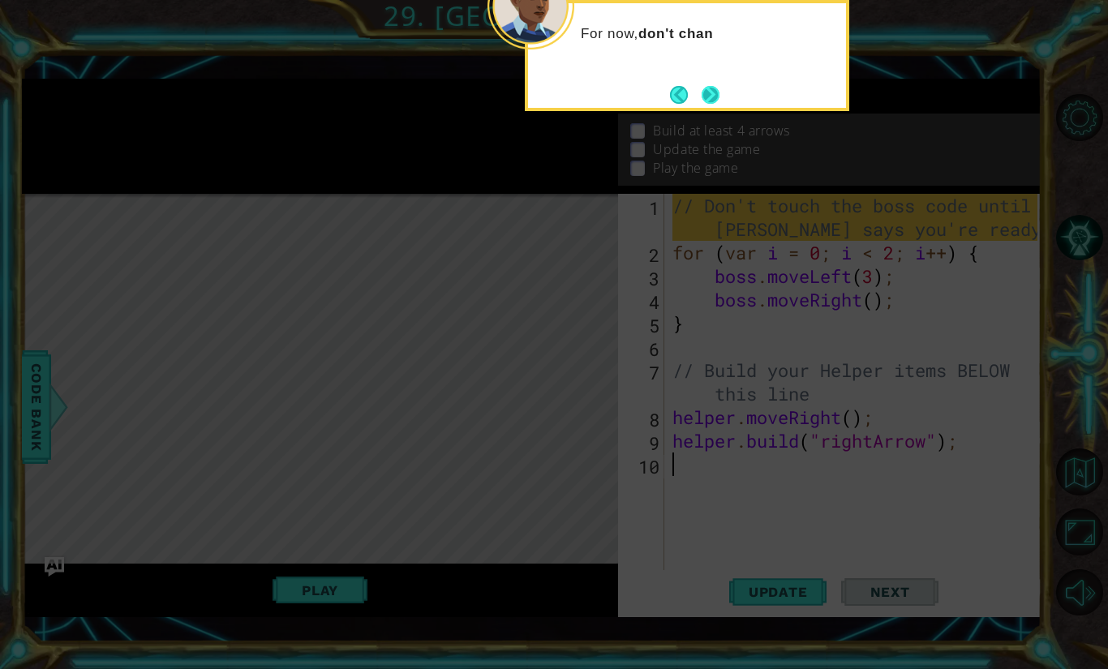
click at [702, 96] on button "Next" at bounding box center [711, 95] width 18 height 18
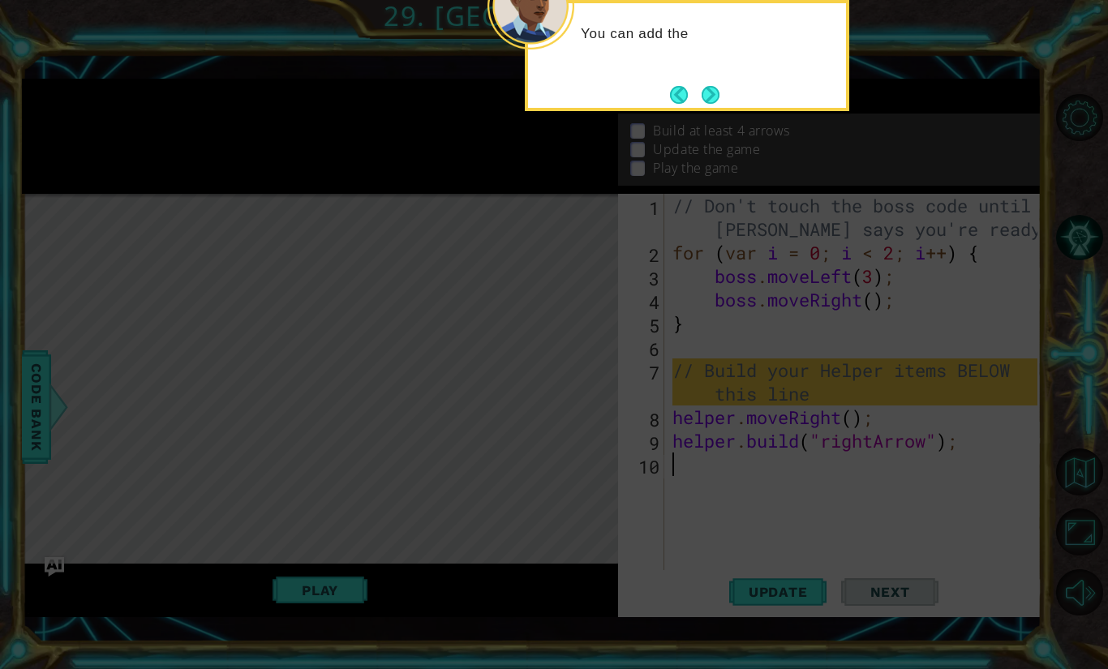
click at [710, 110] on div "You can add the" at bounding box center [687, 55] width 324 height 111
click at [707, 103] on button "Next" at bounding box center [711, 95] width 18 height 18
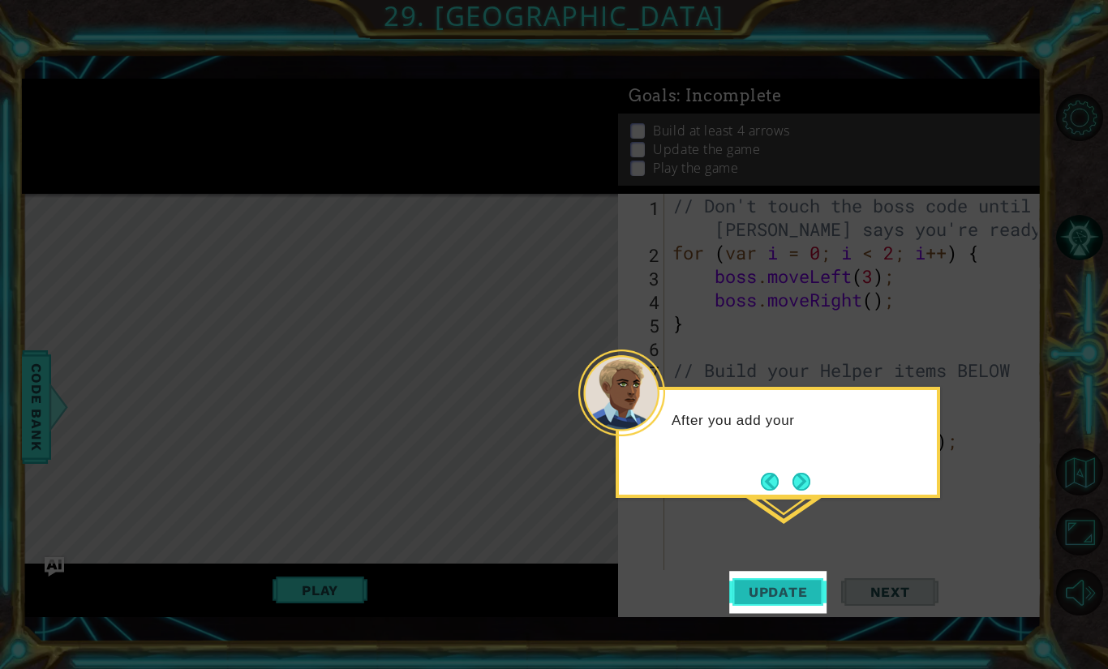
click at [787, 584] on span "Update" at bounding box center [778, 592] width 92 height 16
click at [773, 598] on span "Update" at bounding box center [778, 592] width 92 height 16
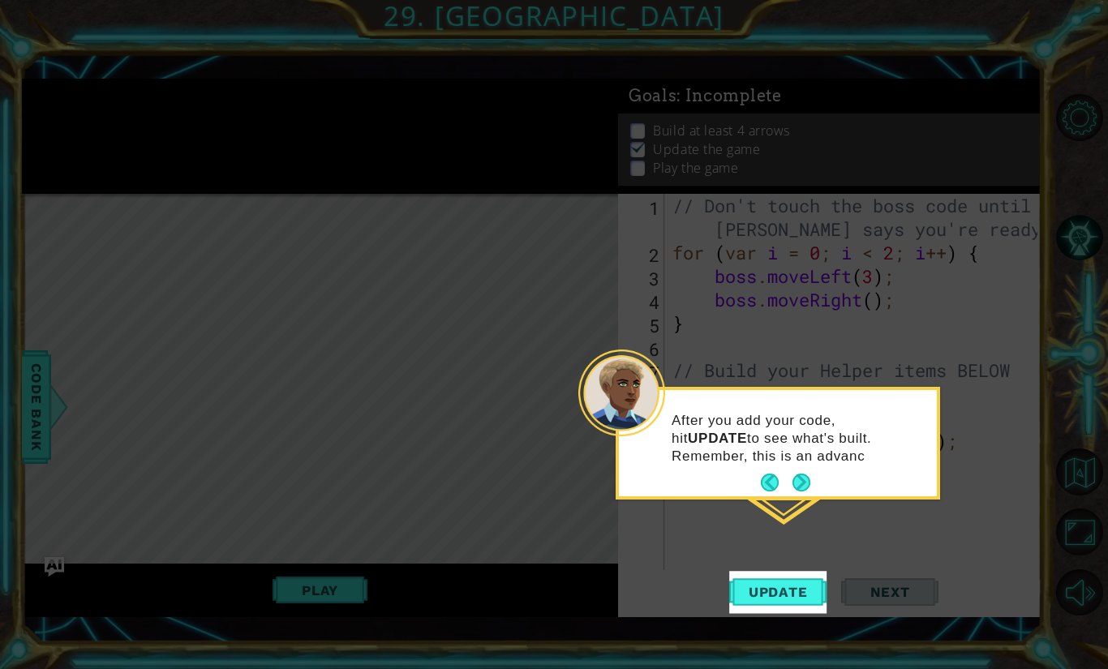
click at [739, 542] on icon at bounding box center [554, 334] width 1108 height 669
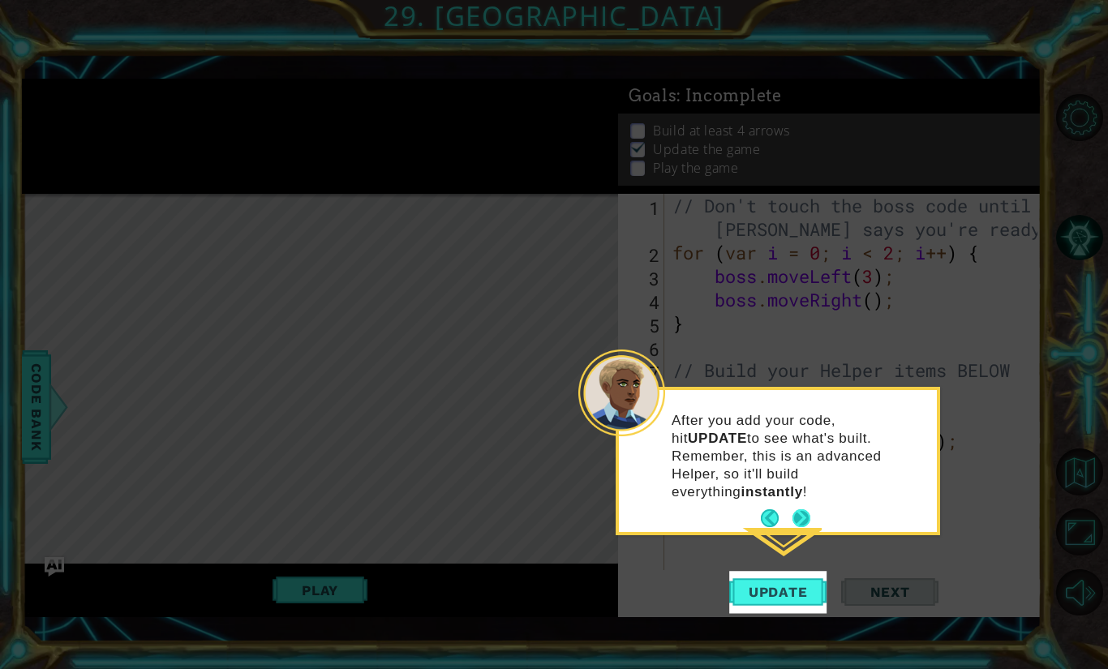
click at [807, 509] on button "Next" at bounding box center [801, 518] width 18 height 18
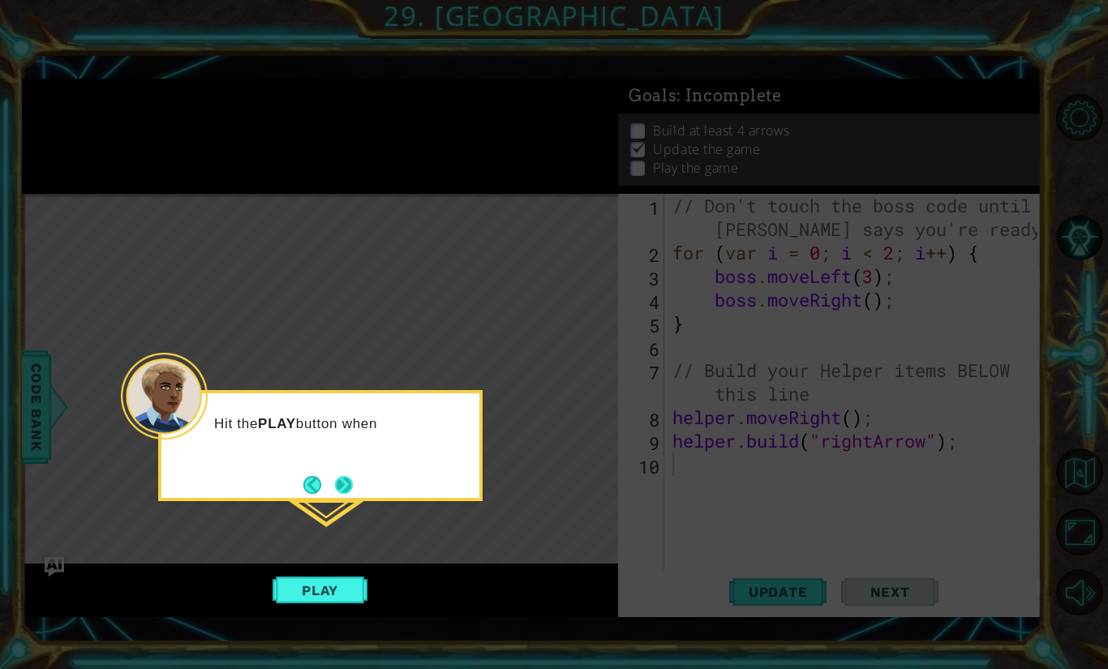
click at [335, 486] on button "Next" at bounding box center [344, 485] width 18 height 18
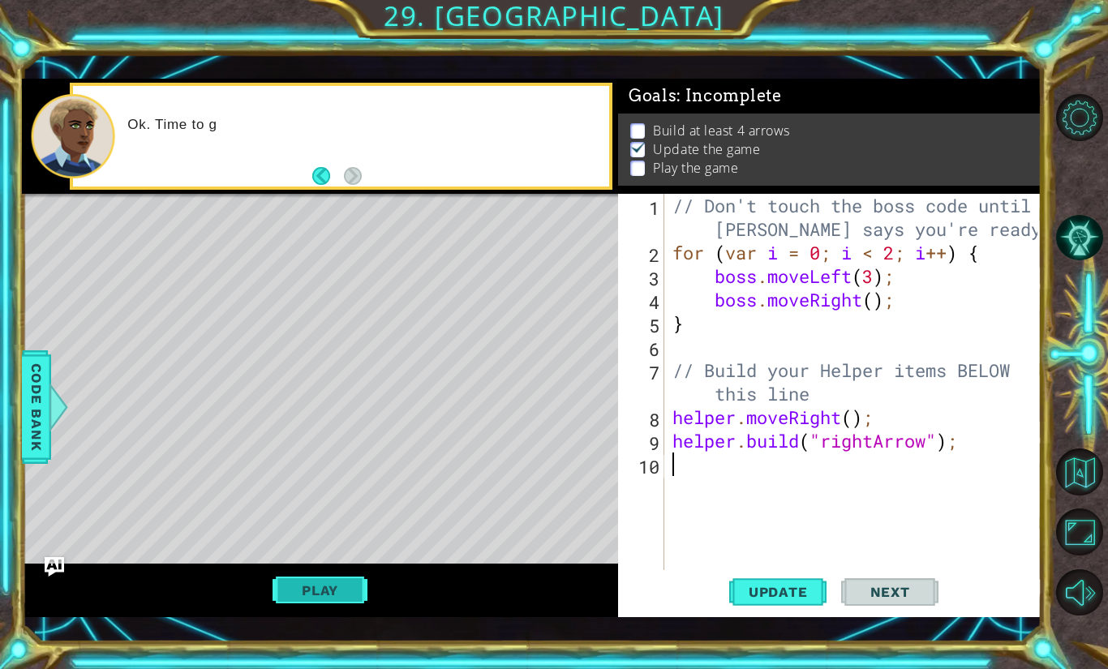
click at [329, 582] on button "Play" at bounding box center [320, 590] width 95 height 31
type textarea "h"
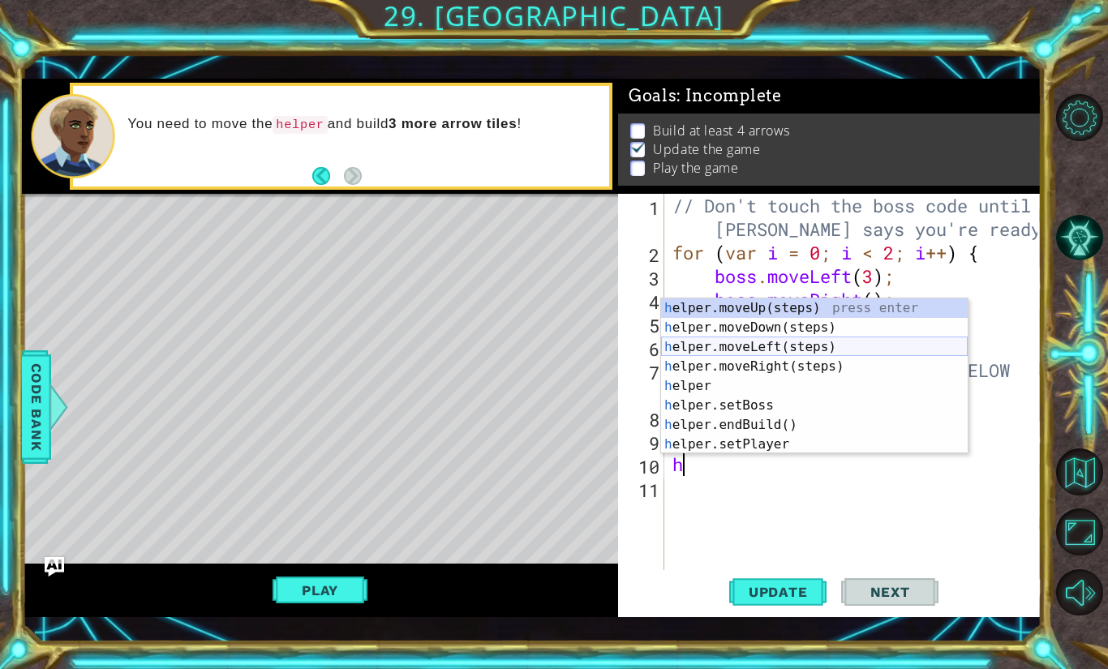
click at [742, 345] on div "h elper.moveUp(steps) press enter h elper.moveDown(steps) press enter h elper.m…" at bounding box center [814, 395] width 307 height 195
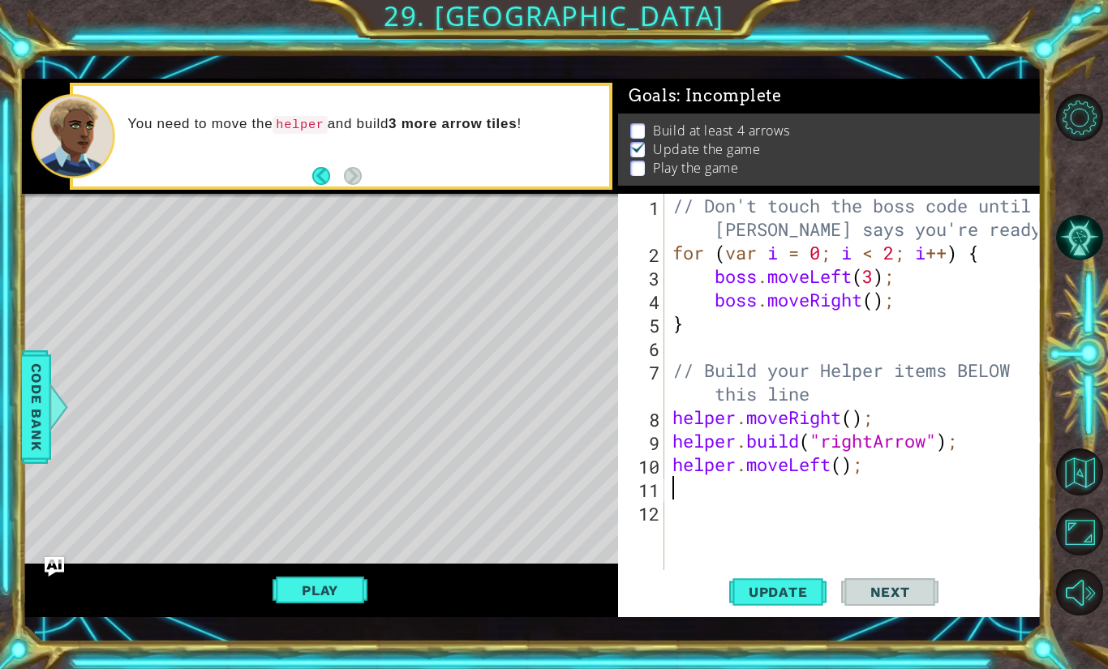
click at [831, 463] on div "// Don't touch the boss code until [PERSON_NAME] says you're ready! for ( var i…" at bounding box center [857, 417] width 376 height 447
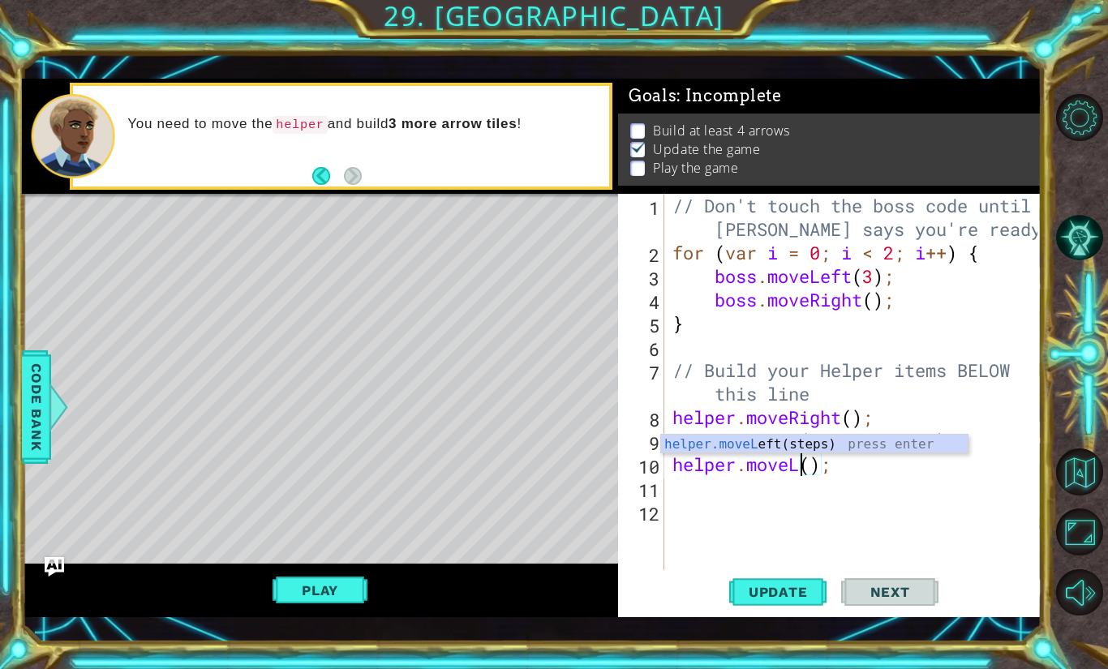
scroll to position [0, 6]
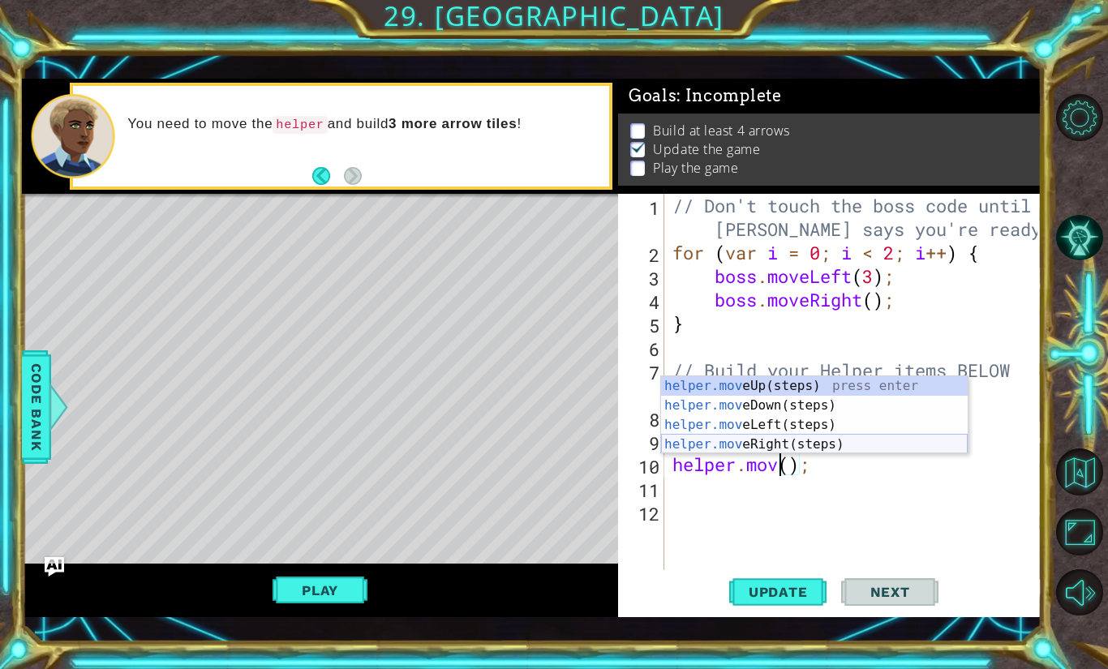
click at [818, 443] on div "helper.mov eUp(steps) press enter helper.mov eDown(steps) press enter helper.mo…" at bounding box center [814, 434] width 307 height 117
type textarea "helper.moveRight();"
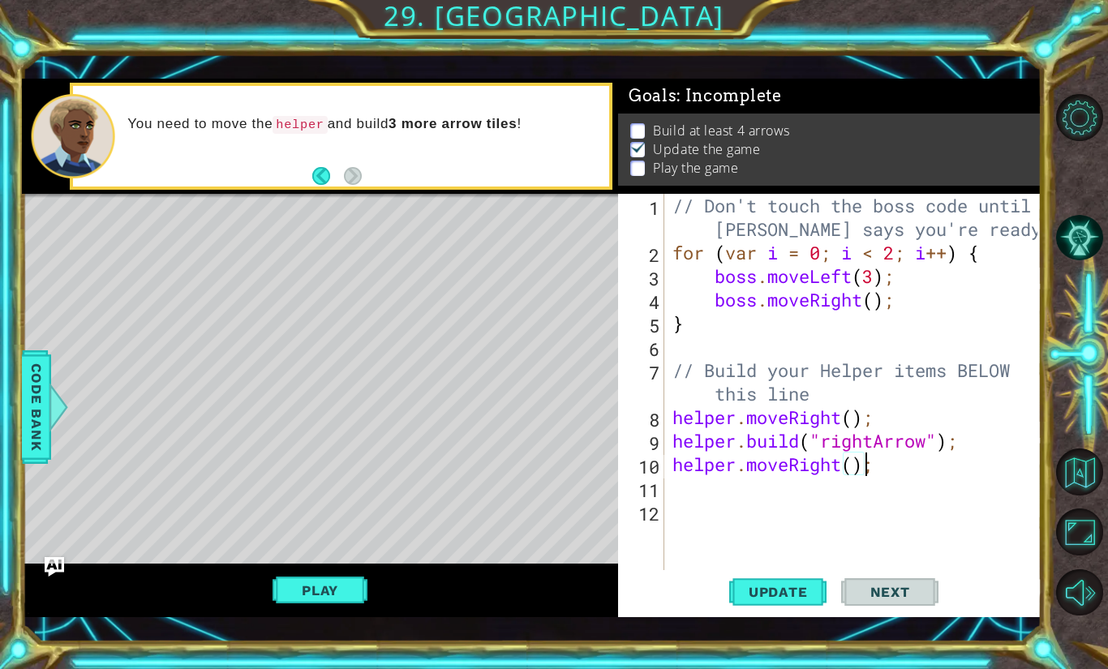
click at [822, 486] on div "// Don't touch the boss code until [PERSON_NAME] says you're ready! for ( var i…" at bounding box center [857, 417] width 376 height 447
type textarea "h"
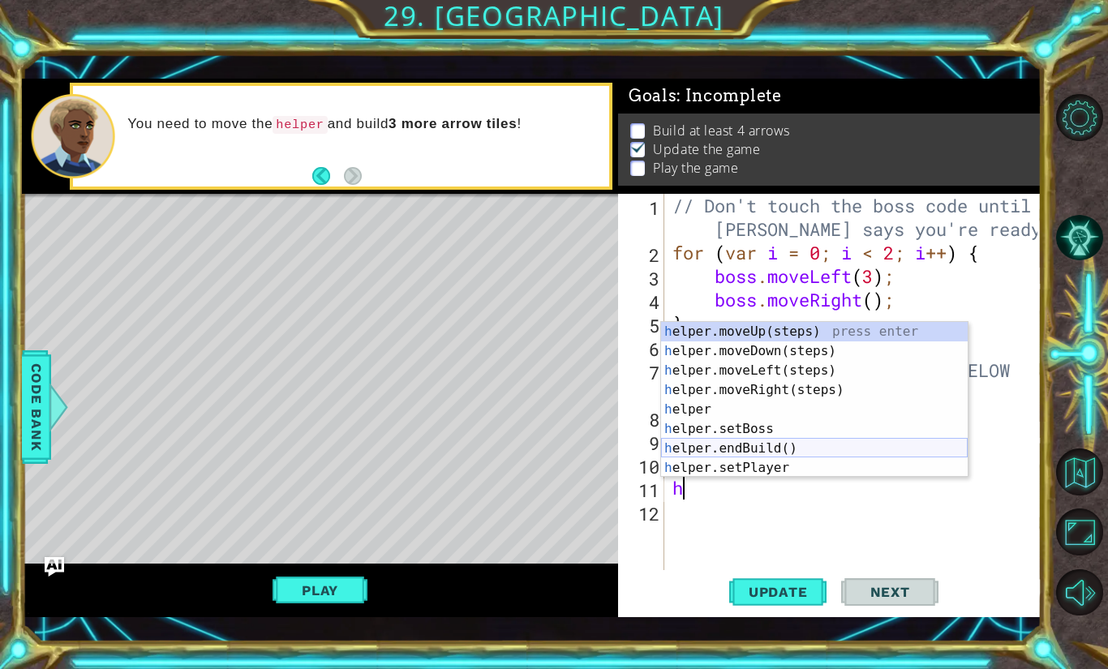
click at [783, 445] on div "h elper.moveUp(steps) press enter h elper.moveDown(steps) press enter h elper.m…" at bounding box center [814, 419] width 307 height 195
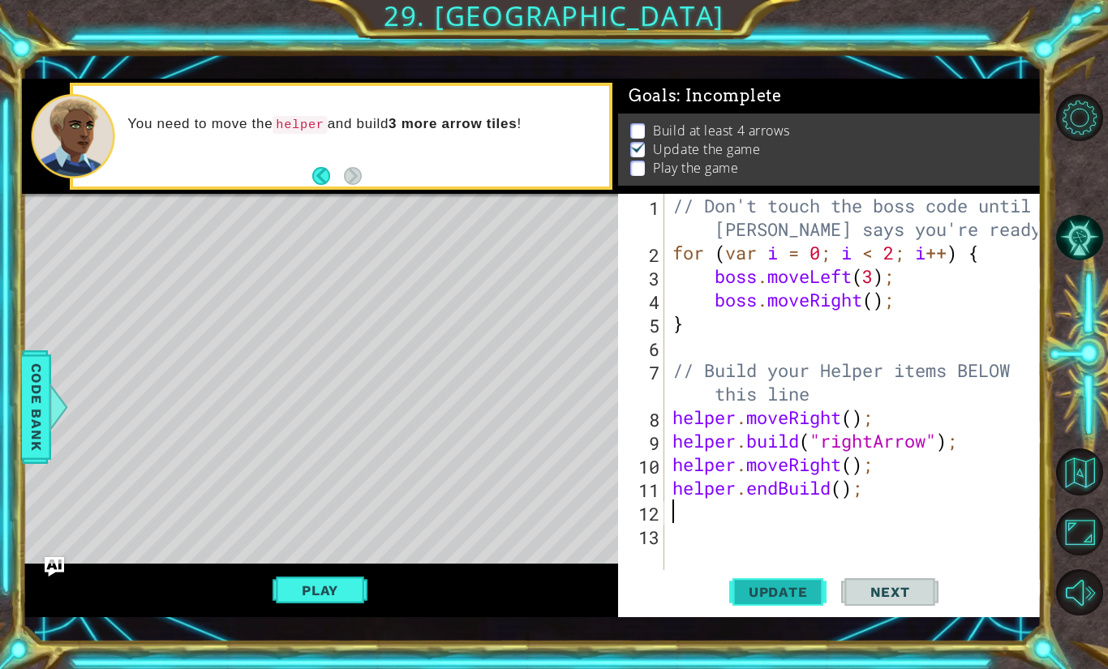
click at [812, 590] on span "Update" at bounding box center [778, 592] width 92 height 16
click at [709, 513] on div "// Don't touch the boss code until [PERSON_NAME] says you're ready! for ( var i…" at bounding box center [857, 417] width 376 height 447
click at [322, 580] on button "Play" at bounding box center [320, 590] width 95 height 31
click at [775, 590] on span "Update" at bounding box center [778, 592] width 92 height 16
click at [836, 490] on div "// Don't touch the boss code until [PERSON_NAME] says you're ready! for ( var i…" at bounding box center [857, 417] width 376 height 447
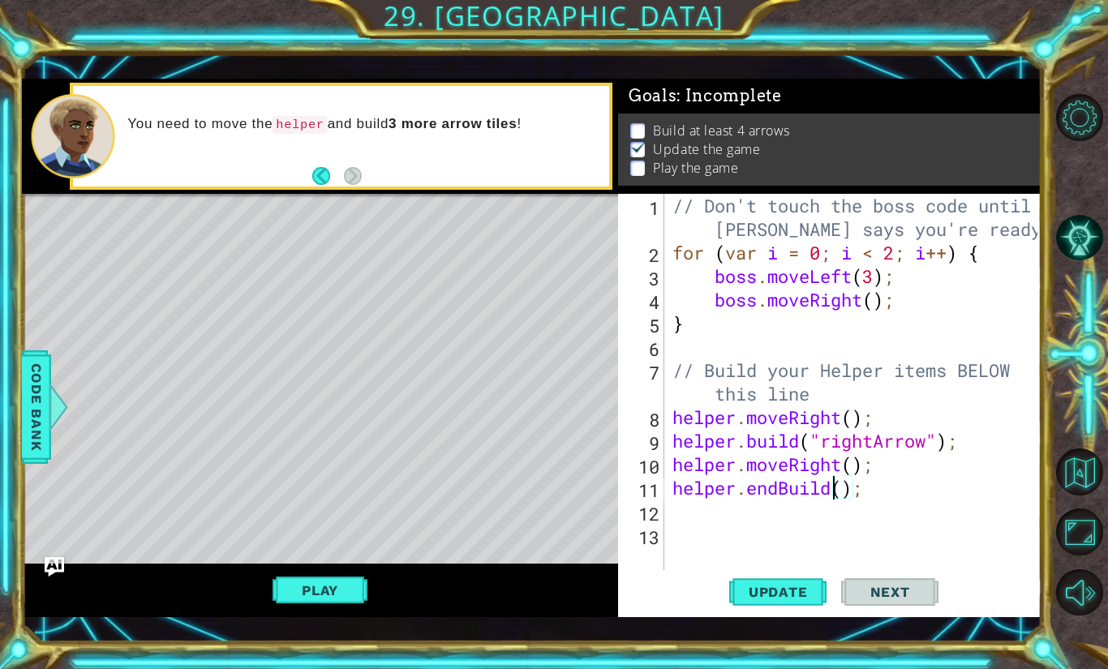
click at [840, 490] on div "// Don't touch the boss code until [PERSON_NAME] says you're ready! for ( var i…" at bounding box center [857, 417] width 376 height 447
click at [301, 592] on button "Play" at bounding box center [320, 590] width 95 height 31
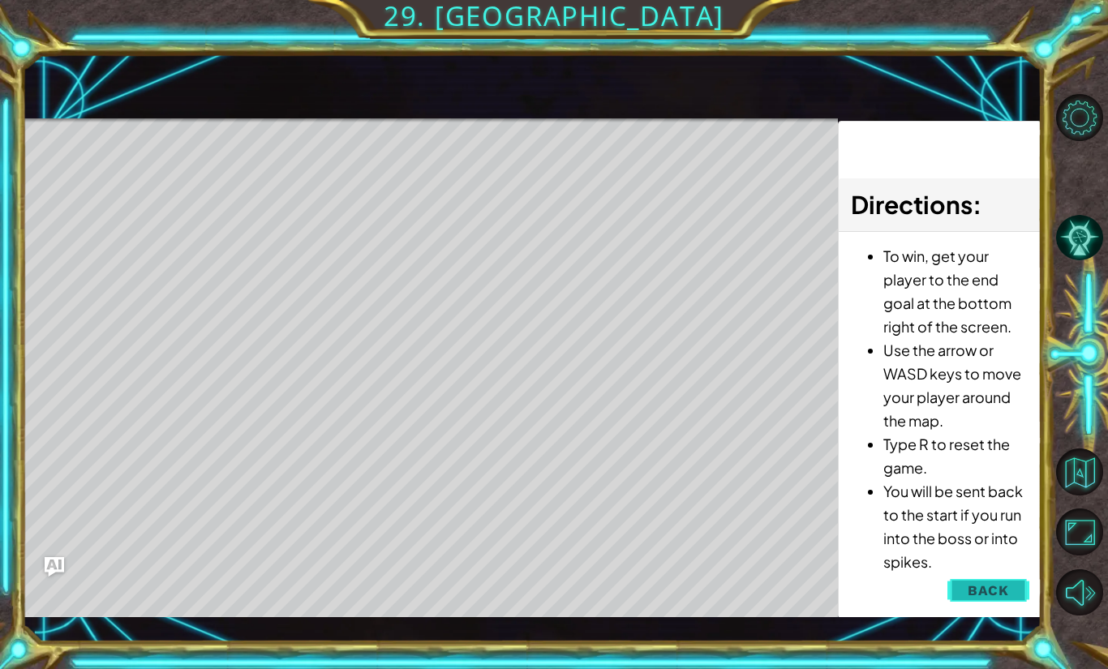
click at [956, 593] on button "Back" at bounding box center [988, 590] width 82 height 32
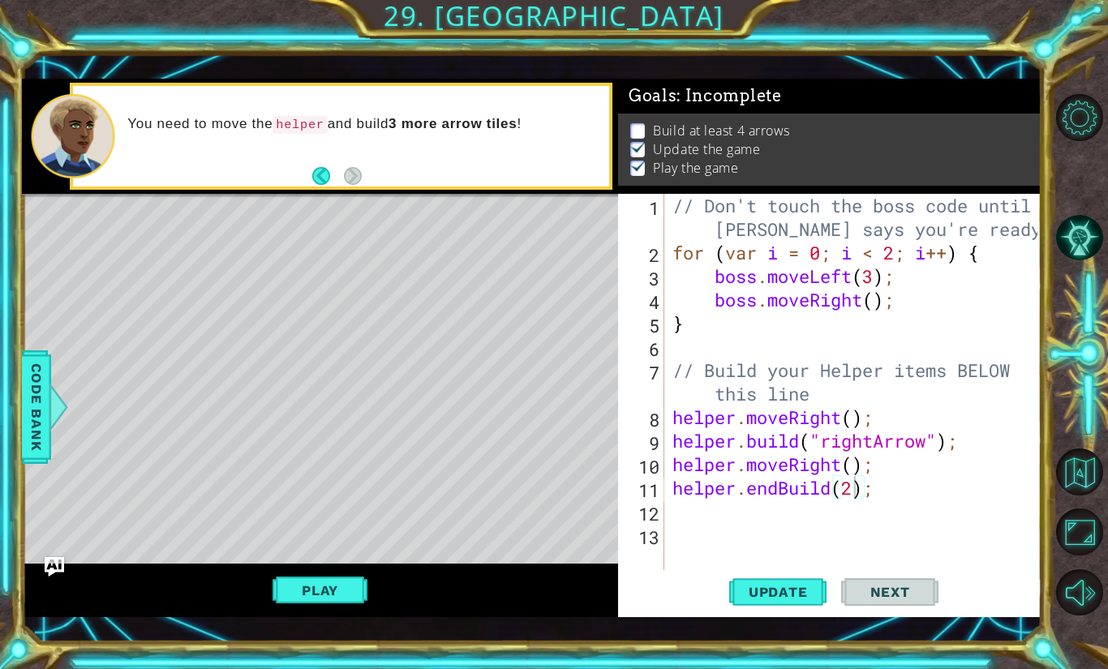
click at [883, 496] on div "// Don't touch the boss code until [PERSON_NAME] says you're ready! for ( var i…" at bounding box center [857, 417] width 376 height 447
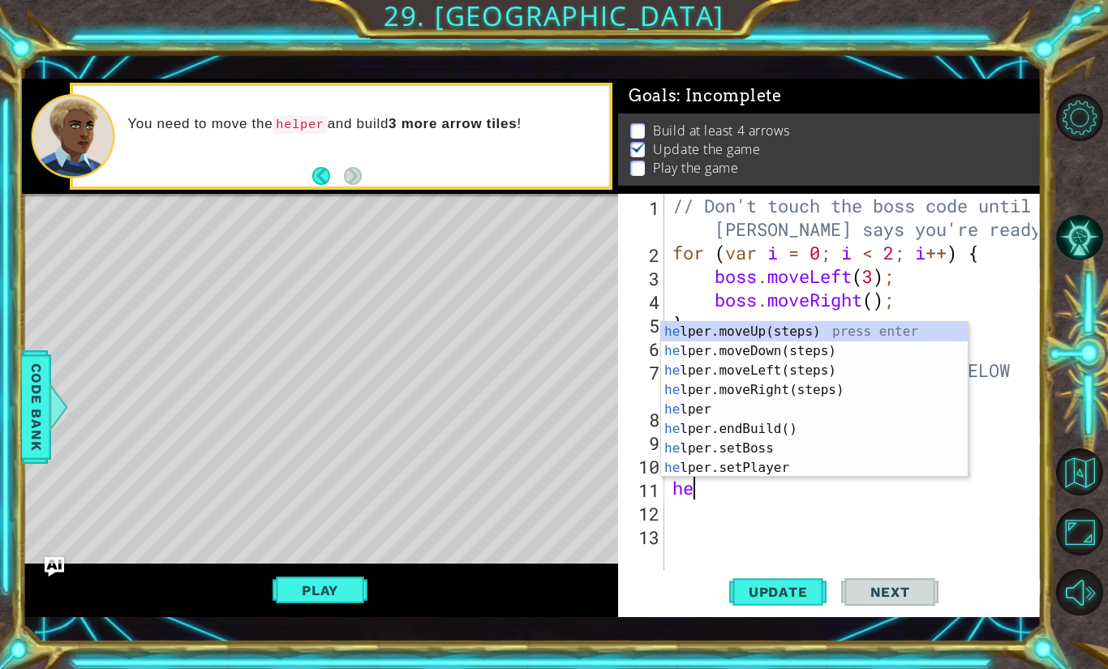
scroll to position [0, 0]
type textarea "h"
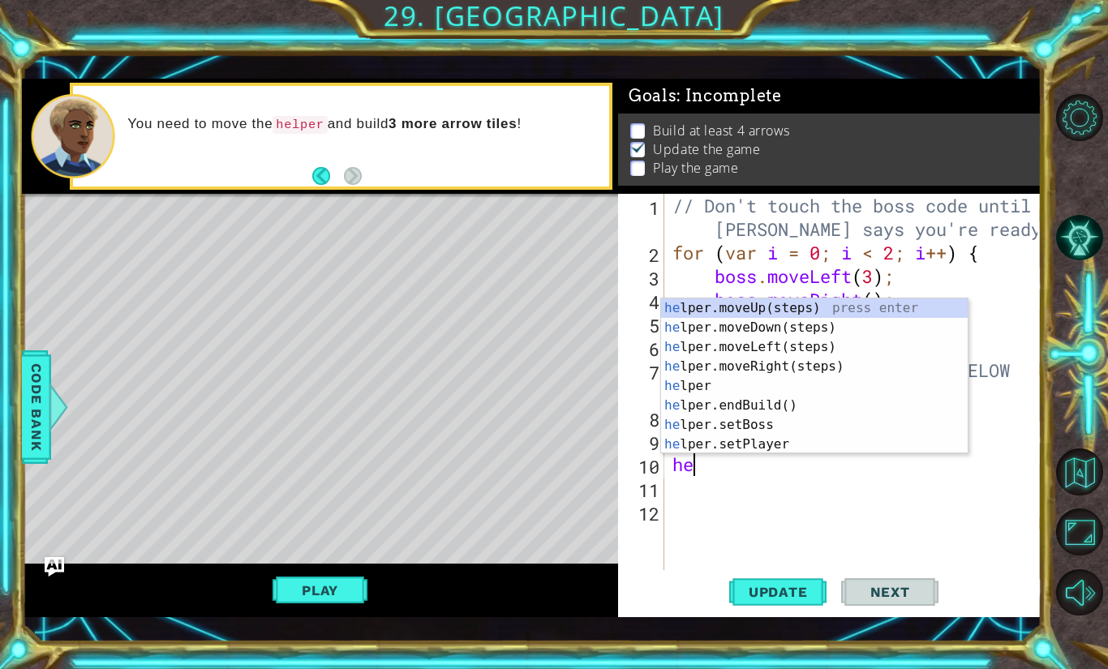
type textarea "h"
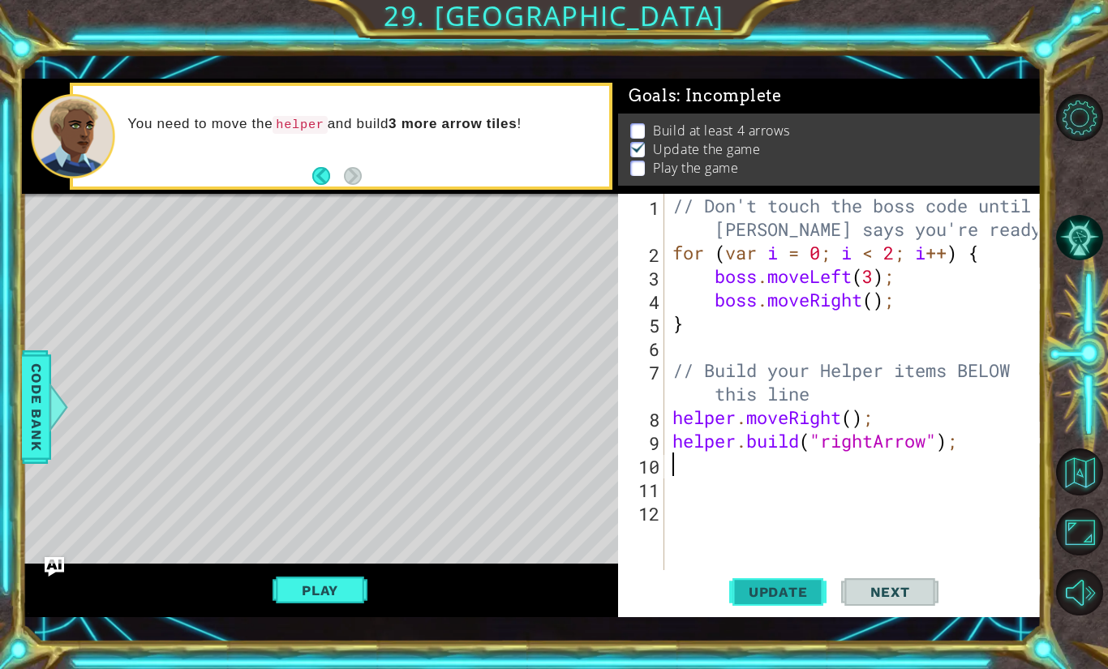
click at [754, 599] on span "Update" at bounding box center [778, 592] width 92 height 16
click at [982, 449] on div "// Don't touch the boss code until [PERSON_NAME] says you're ready! for ( var i…" at bounding box center [857, 417] width 376 height 447
type textarea "[DOMAIN_NAME]("rightArrow");"
click at [956, 446] on div "// Don't touch the boss code until [PERSON_NAME] says you're ready! for ( var i…" at bounding box center [857, 417] width 376 height 447
click at [976, 444] on div "// Don't touch the boss code until [PERSON_NAME] says you're ready! for ( var i…" at bounding box center [857, 417] width 376 height 447
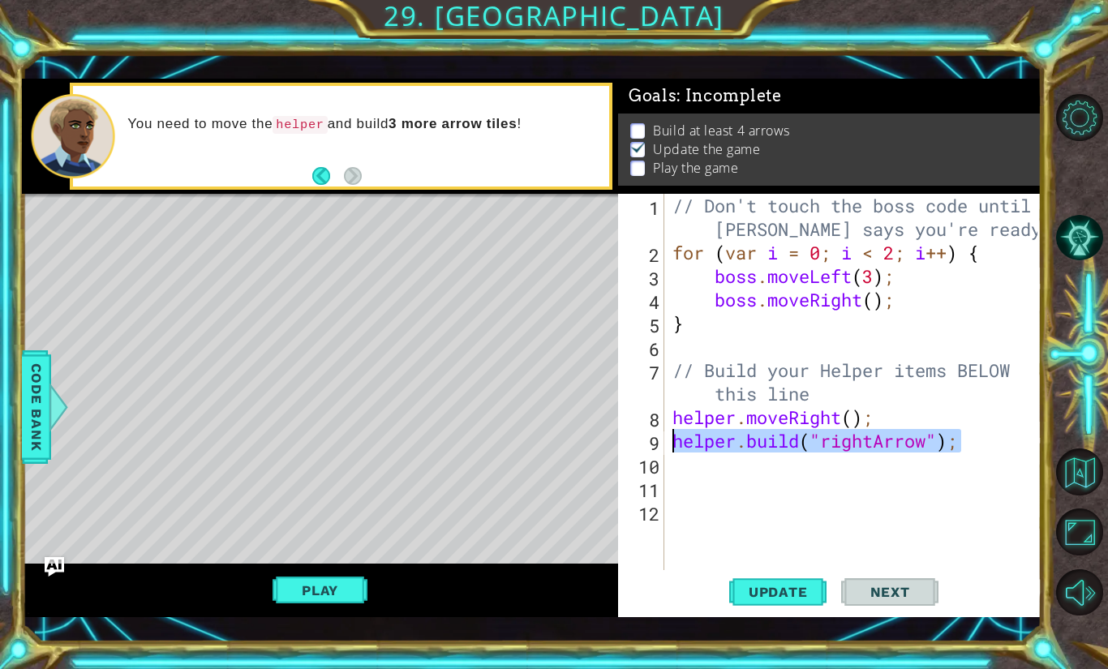
drag, startPoint x: 976, startPoint y: 444, endPoint x: 684, endPoint y: 449, distance: 292.0
click at [684, 449] on div "// Don't touch the boss code until [PERSON_NAME] says you're ready! for ( var i…" at bounding box center [857, 417] width 376 height 447
click at [943, 466] on div "// Don't touch the boss code until [PERSON_NAME] says you're ready! for ( var i…" at bounding box center [857, 417] width 376 height 447
click at [974, 449] on div "// Don't touch the boss code until [PERSON_NAME] says you're ready! for ( var i…" at bounding box center [857, 417] width 376 height 447
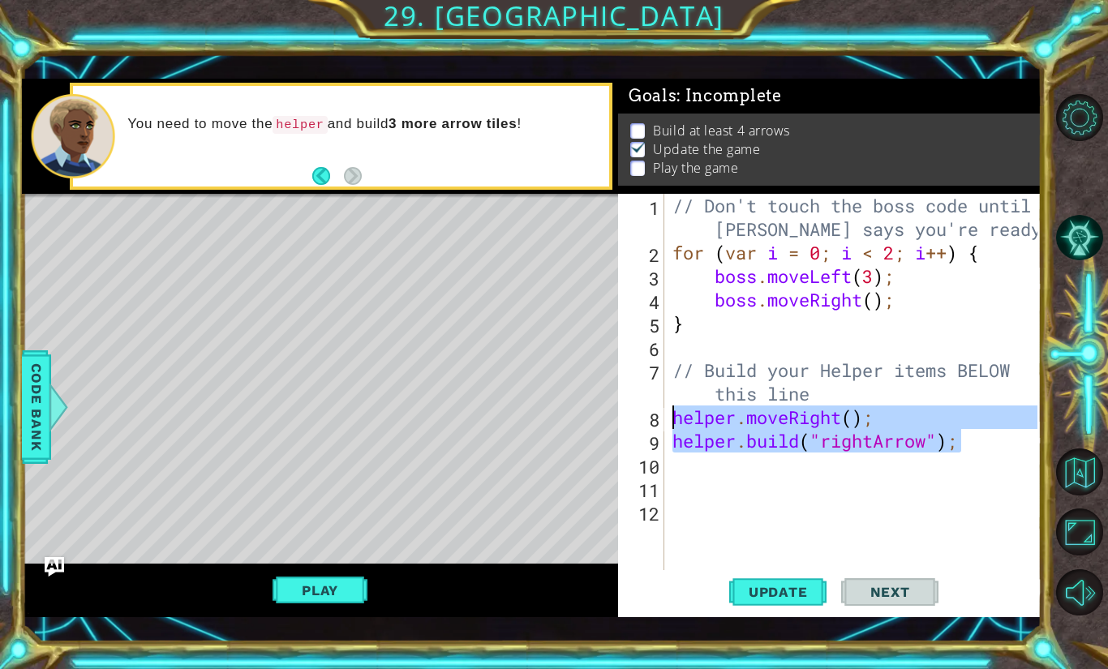
drag, startPoint x: 973, startPoint y: 449, endPoint x: 672, endPoint y: 421, distance: 303.1
click at [672, 421] on div "// Don't touch the boss code until [PERSON_NAME] says you're ready! for ( var i…" at bounding box center [857, 417] width 376 height 447
type textarea "helper.moveRight(); [DOMAIN_NAME]("rightArrow");"
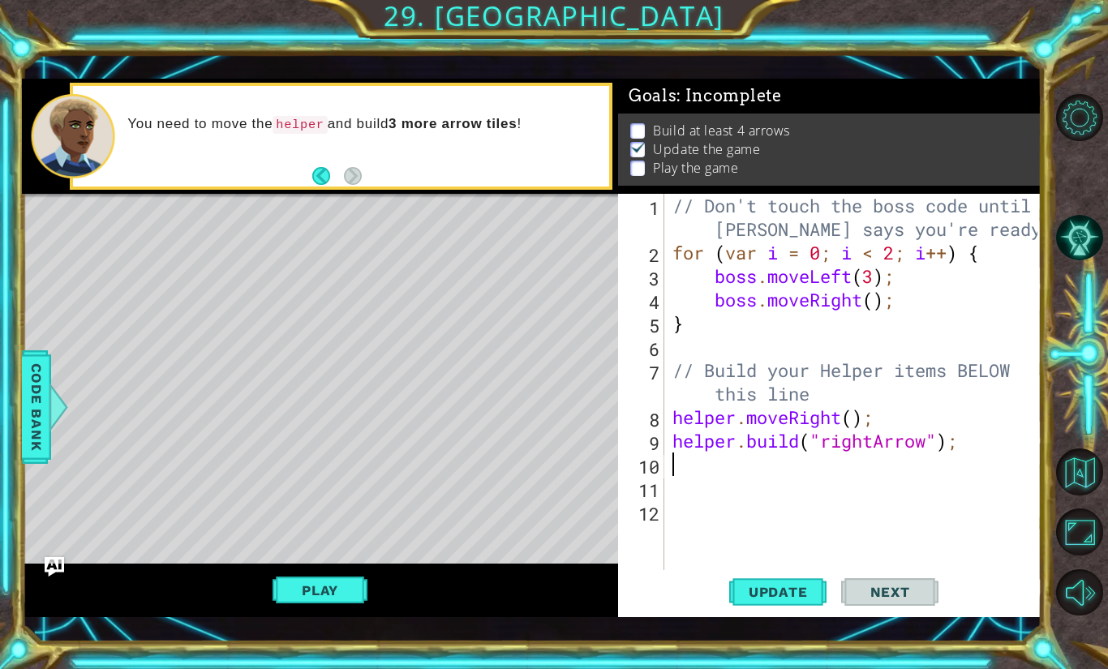
click at [701, 475] on div "// Don't touch the boss code until [PERSON_NAME] says you're ready! for ( var i…" at bounding box center [857, 417] width 376 height 447
paste textarea "[DOMAIN_NAME]("rightArrow");"
type textarea "[DOMAIN_NAME]("rightArrow");"
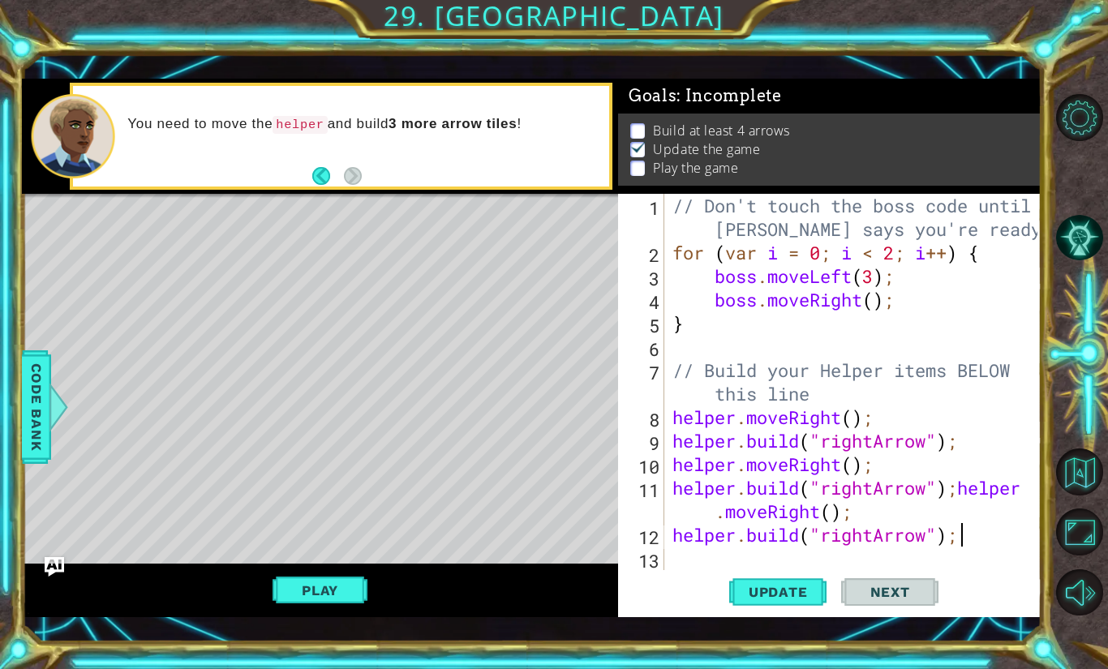
scroll to position [24, 0]
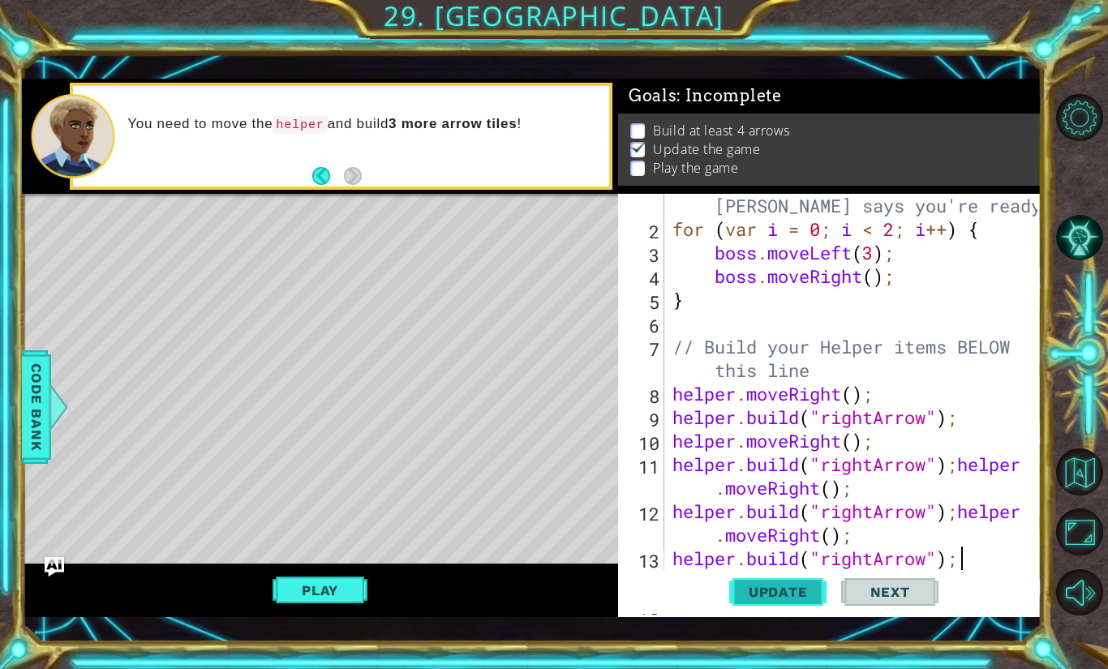
click at [820, 596] on span "Update" at bounding box center [778, 592] width 92 height 16
click at [307, 582] on button "Play" at bounding box center [320, 590] width 95 height 31
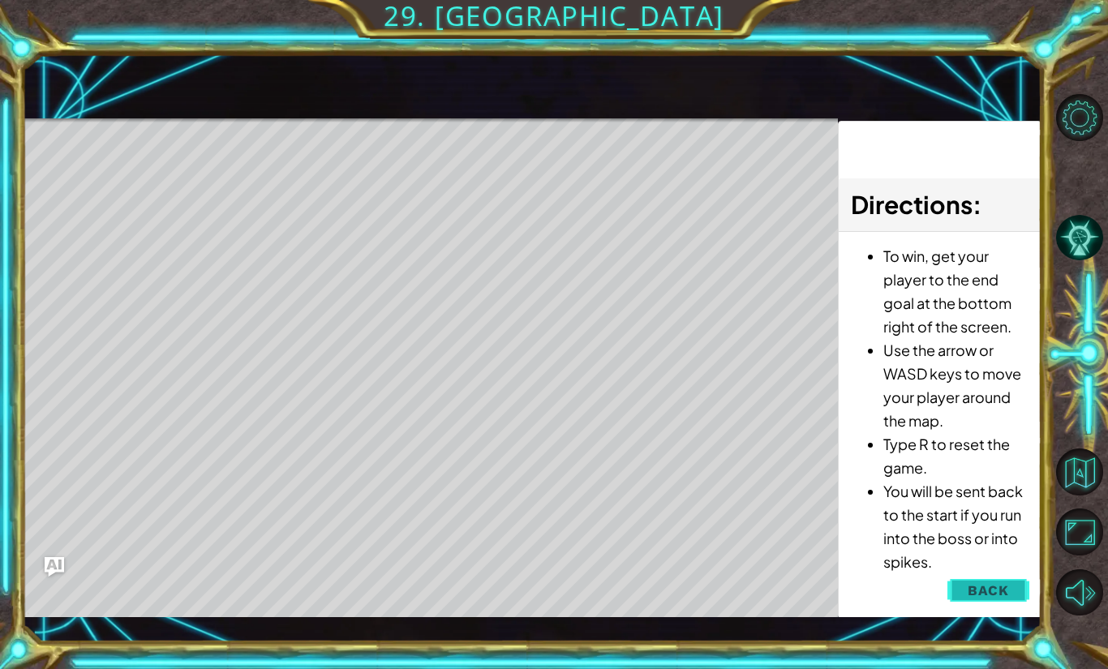
click at [1001, 586] on span "Back" at bounding box center [988, 590] width 41 height 16
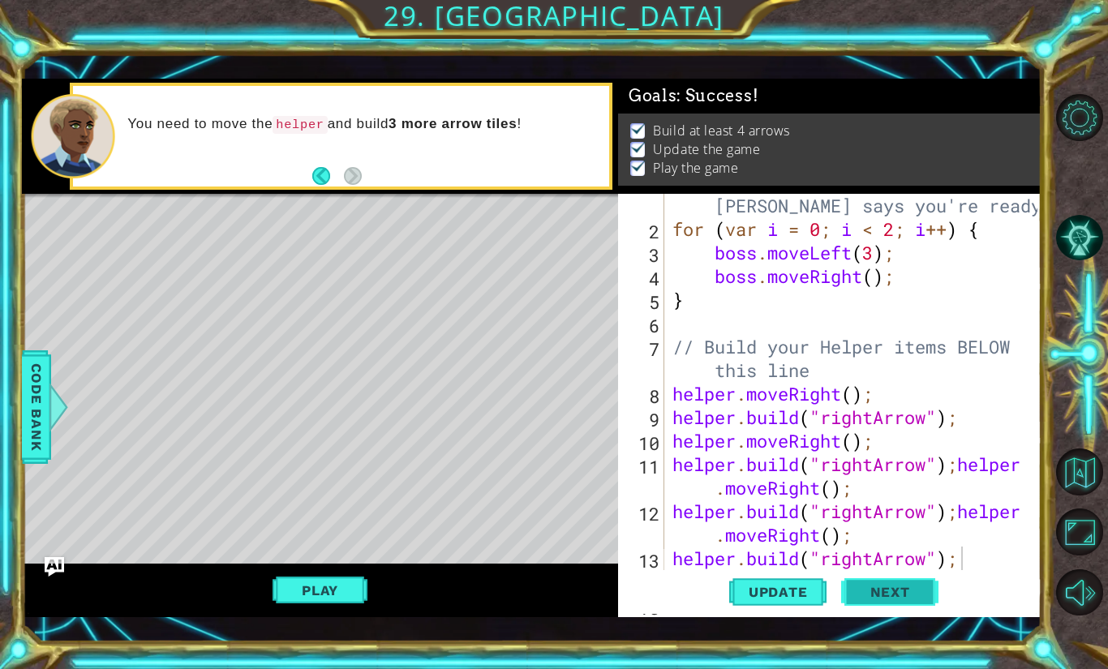
click at [919, 587] on span "Next" at bounding box center [890, 592] width 72 height 16
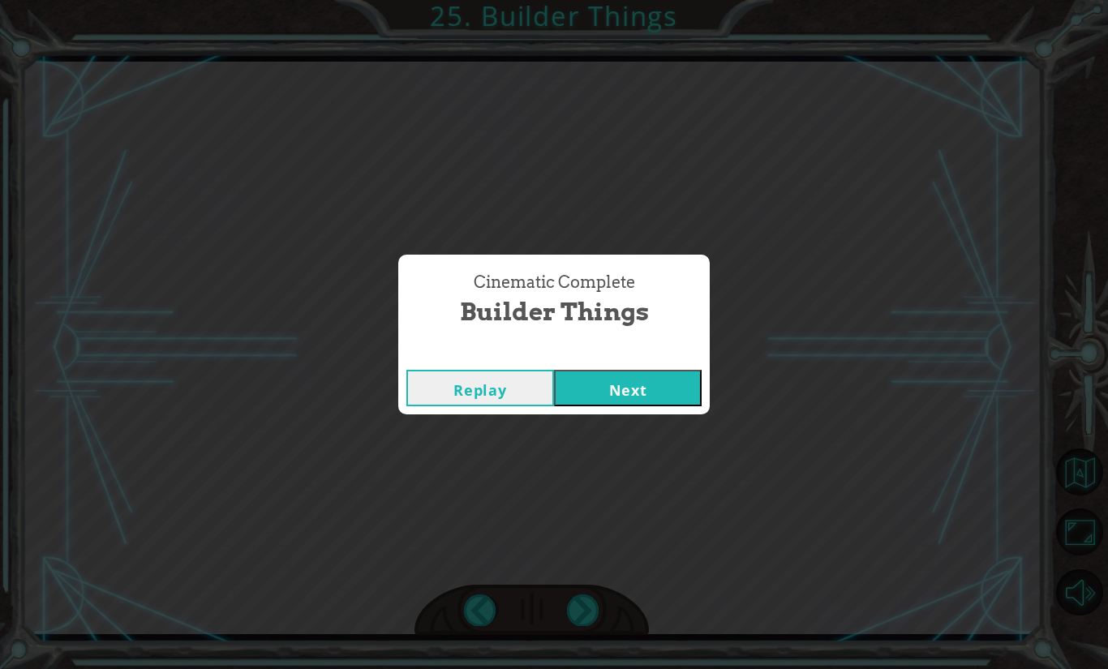
click at [631, 376] on button "Next" at bounding box center [628, 388] width 148 height 37
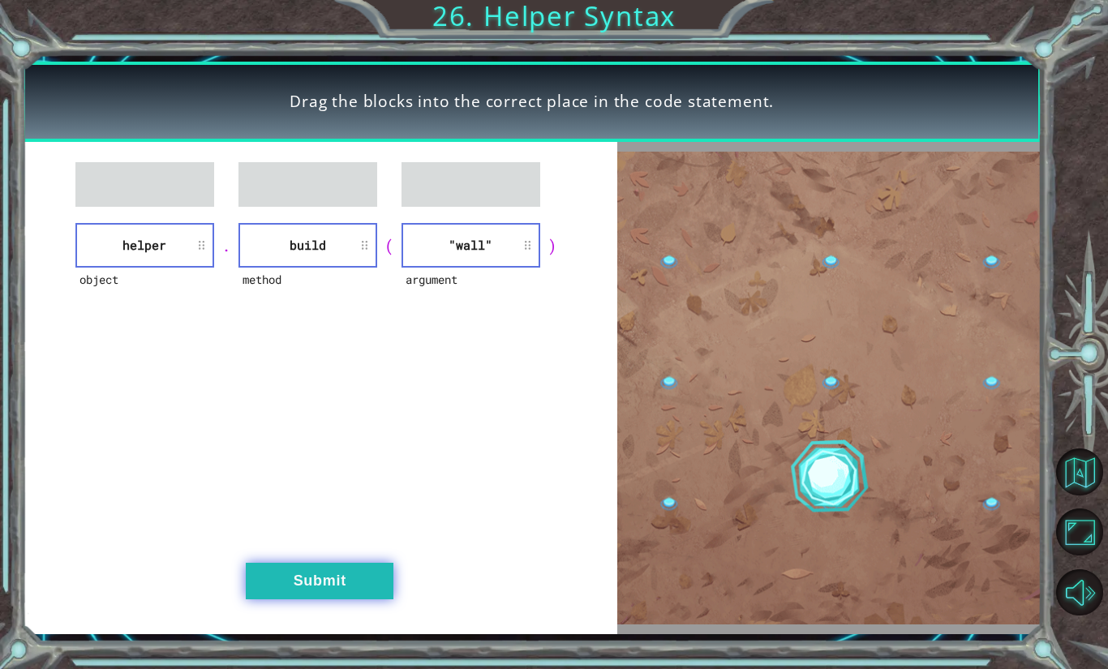
click at [307, 578] on button "Submit" at bounding box center [320, 581] width 148 height 37
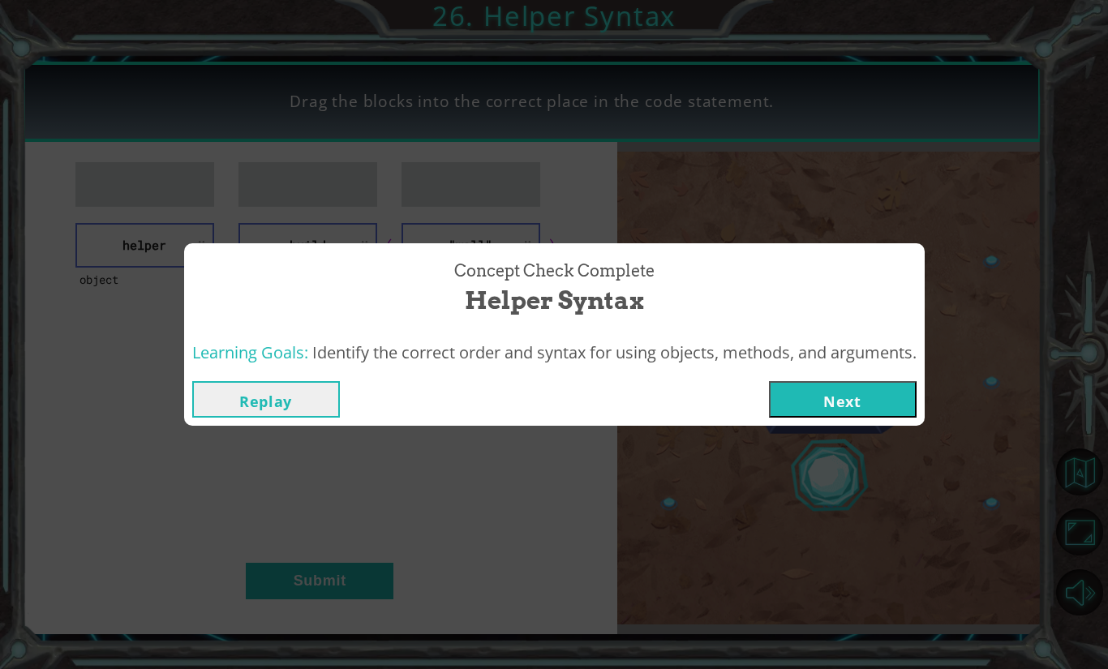
click at [854, 440] on div "Concept Check Complete Helper Syntax Learning Goals: Identify the correct order…" at bounding box center [554, 334] width 1108 height 669
click at [827, 394] on button "Next" at bounding box center [843, 399] width 148 height 37
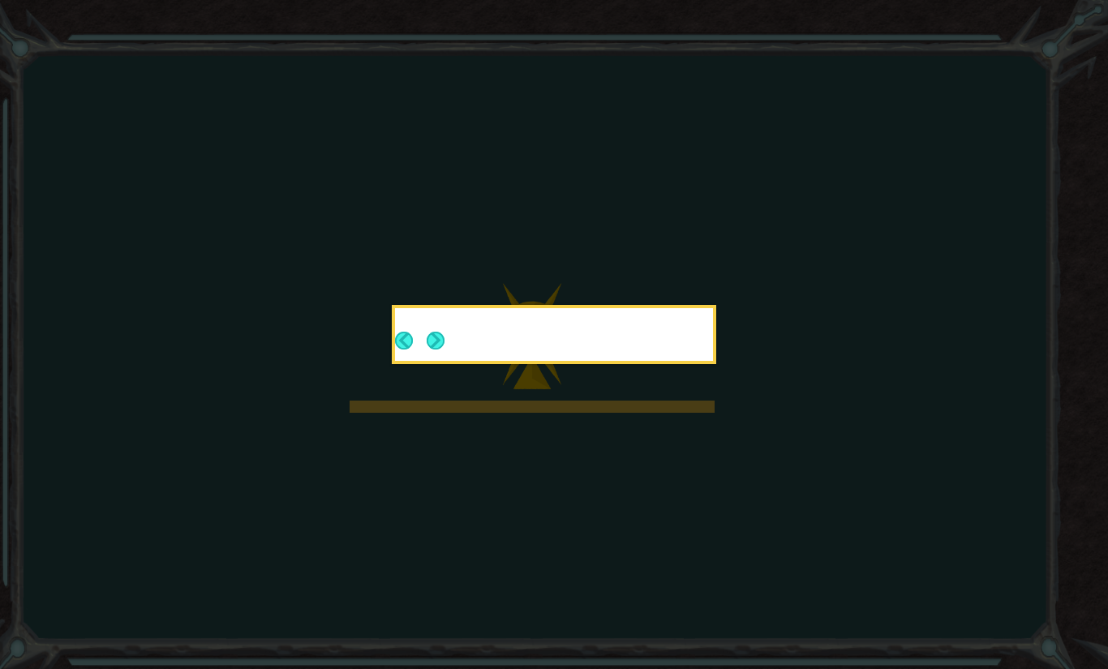
click at [698, 298] on icon at bounding box center [554, 334] width 1108 height 669
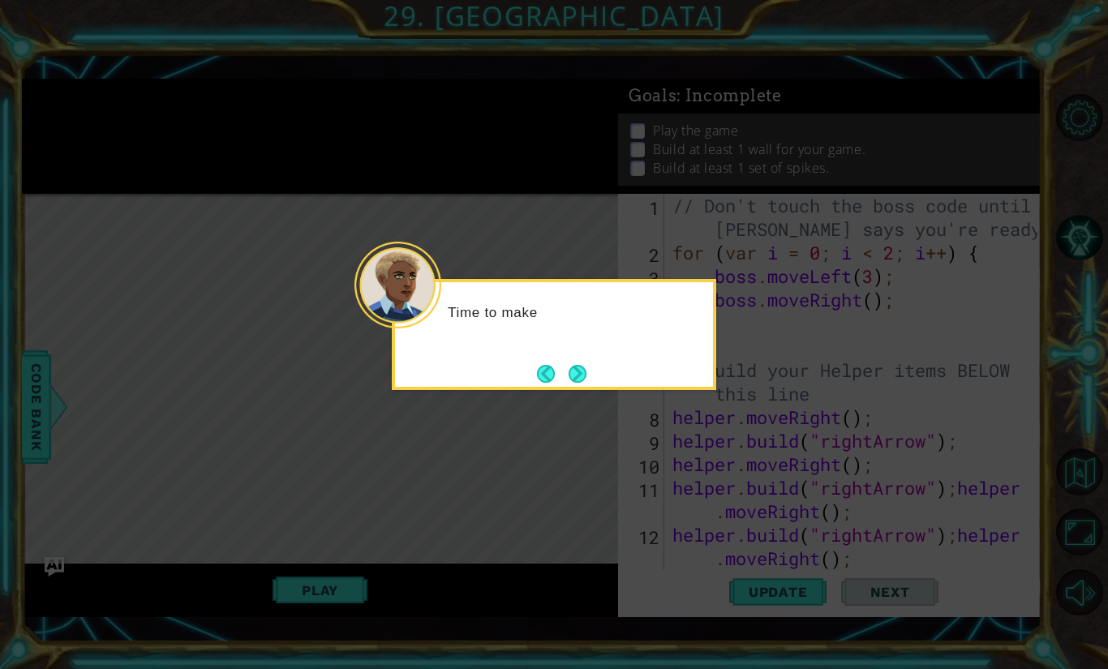
click at [590, 401] on icon at bounding box center [554, 334] width 1108 height 669
click at [566, 372] on button "Back" at bounding box center [553, 374] width 32 height 18
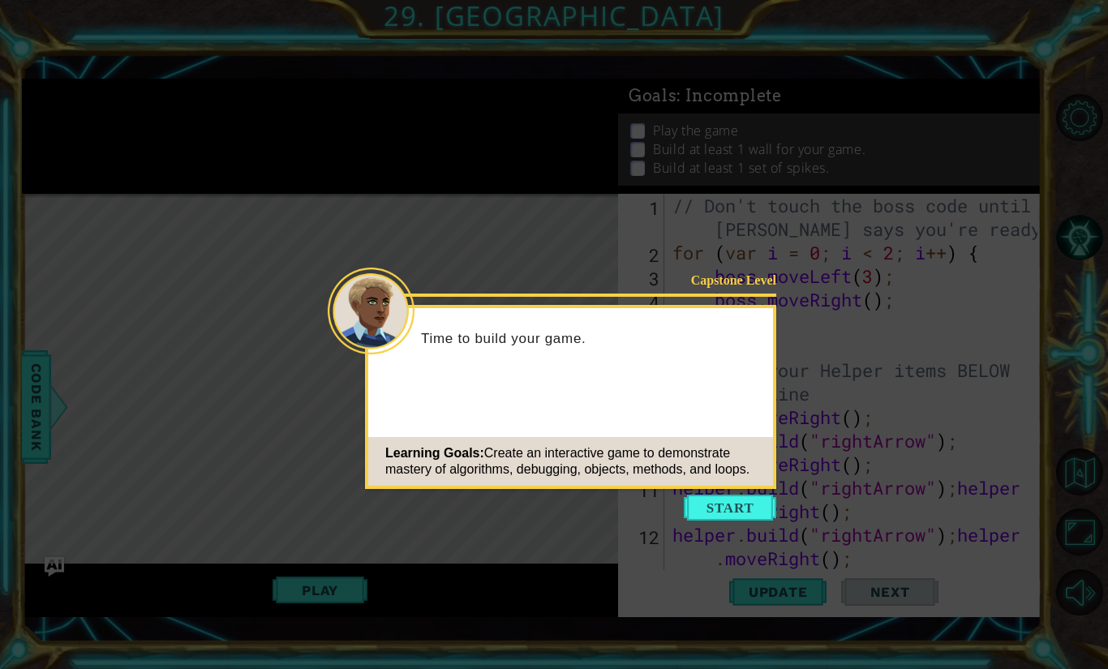
click at [587, 380] on div "Capstone Level Time to build your game. Learning Goals: Create an interactive g…" at bounding box center [570, 397] width 411 height 184
click at [745, 506] on button "Start" at bounding box center [730, 508] width 92 height 26
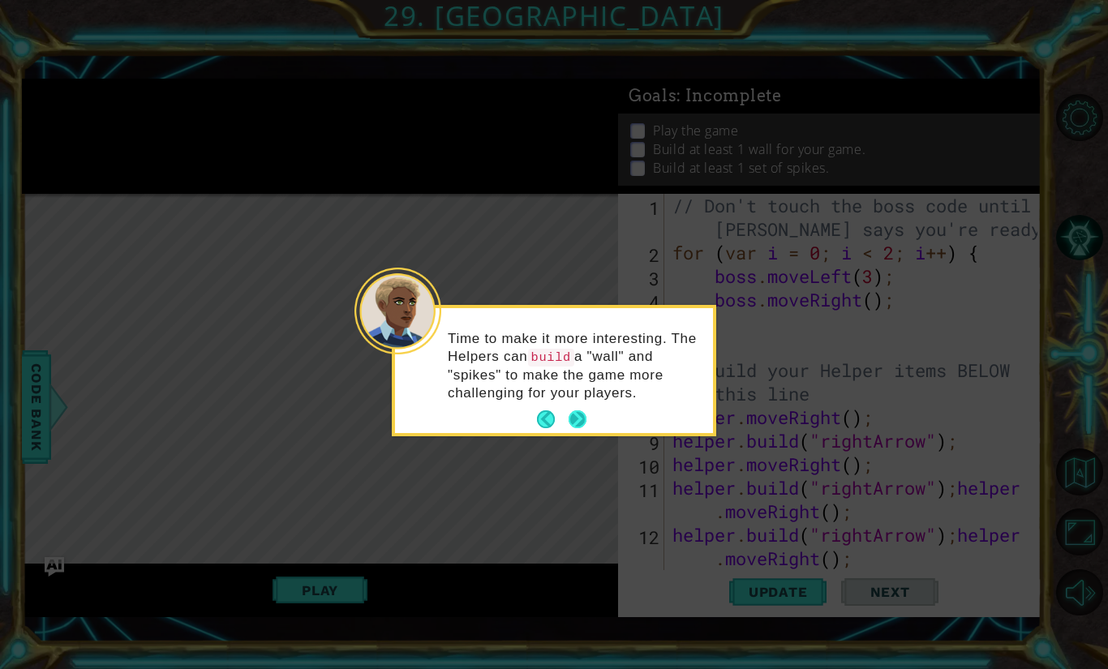
click at [576, 417] on button "Next" at bounding box center [578, 419] width 18 height 18
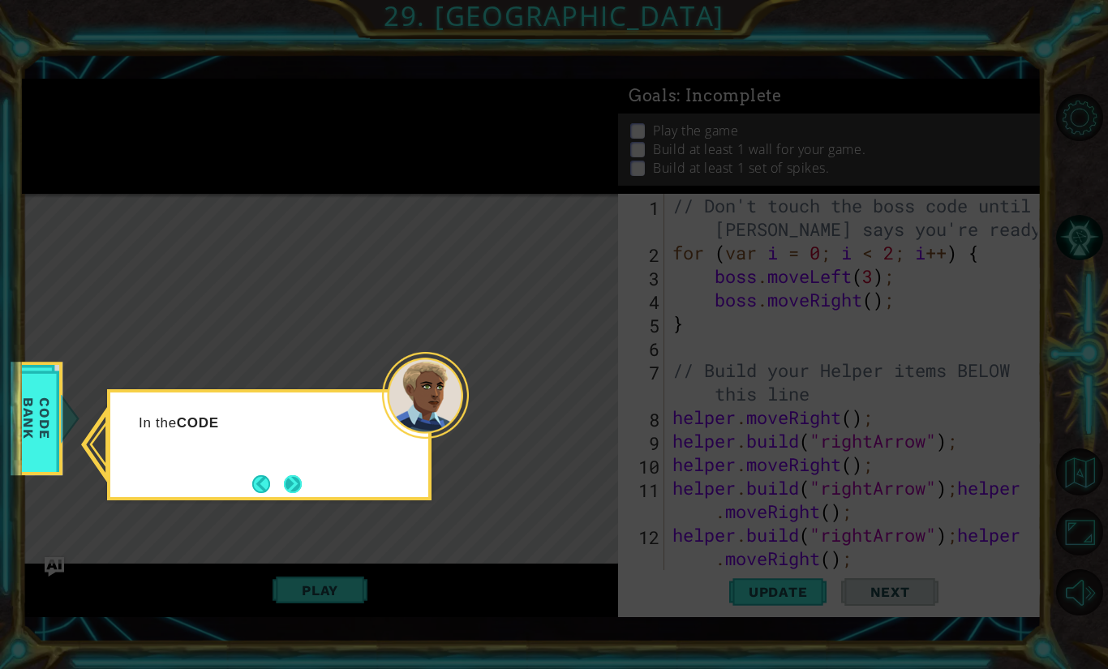
click at [292, 493] on button "Next" at bounding box center [293, 484] width 18 height 18
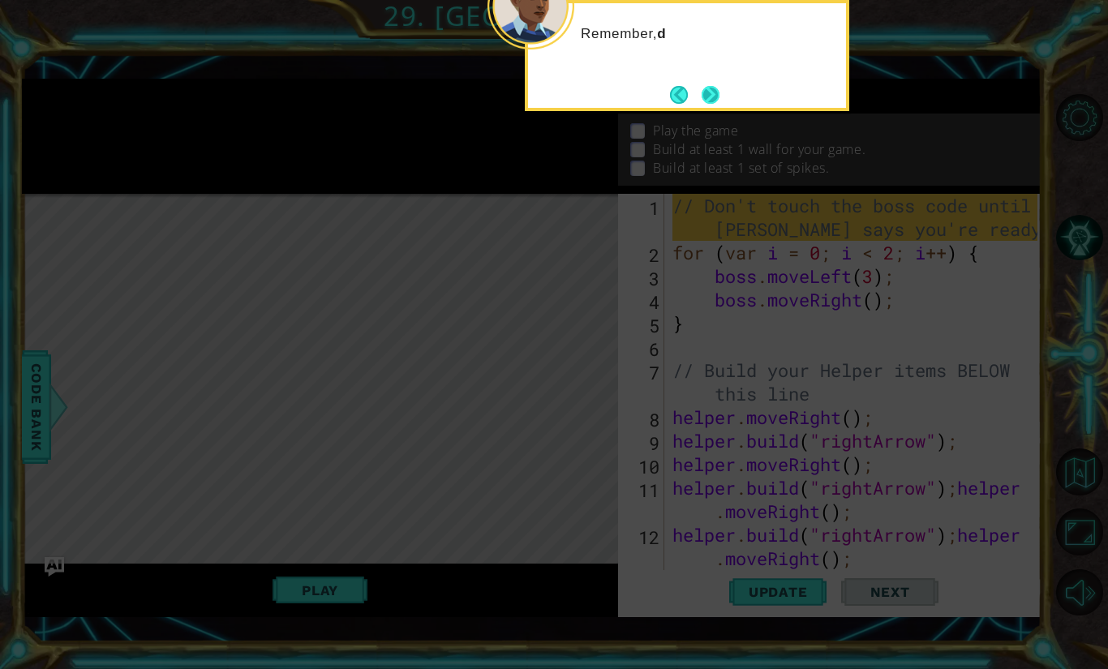
click at [719, 96] on button "Next" at bounding box center [711, 95] width 18 height 18
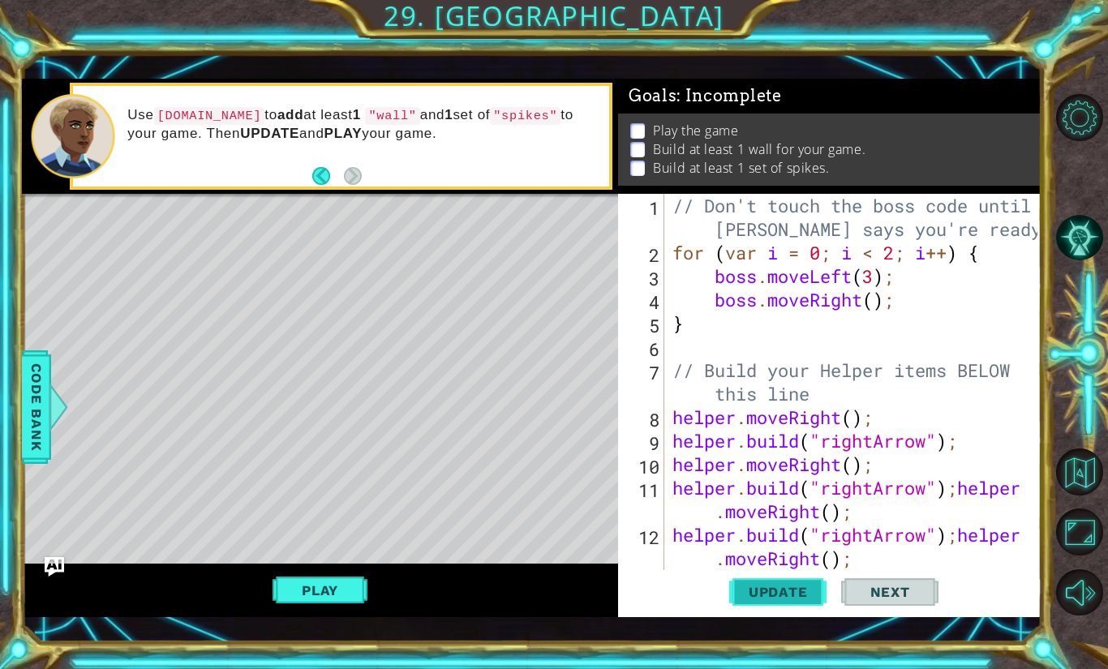
click at [770, 598] on span "Update" at bounding box center [778, 592] width 92 height 16
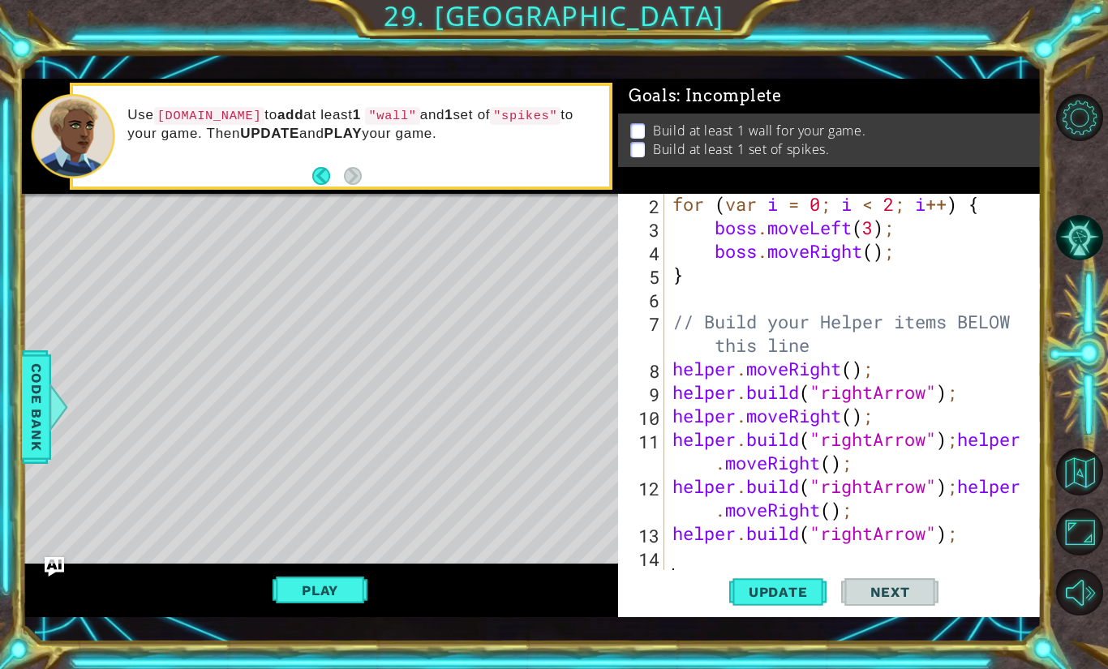
scroll to position [71, 0]
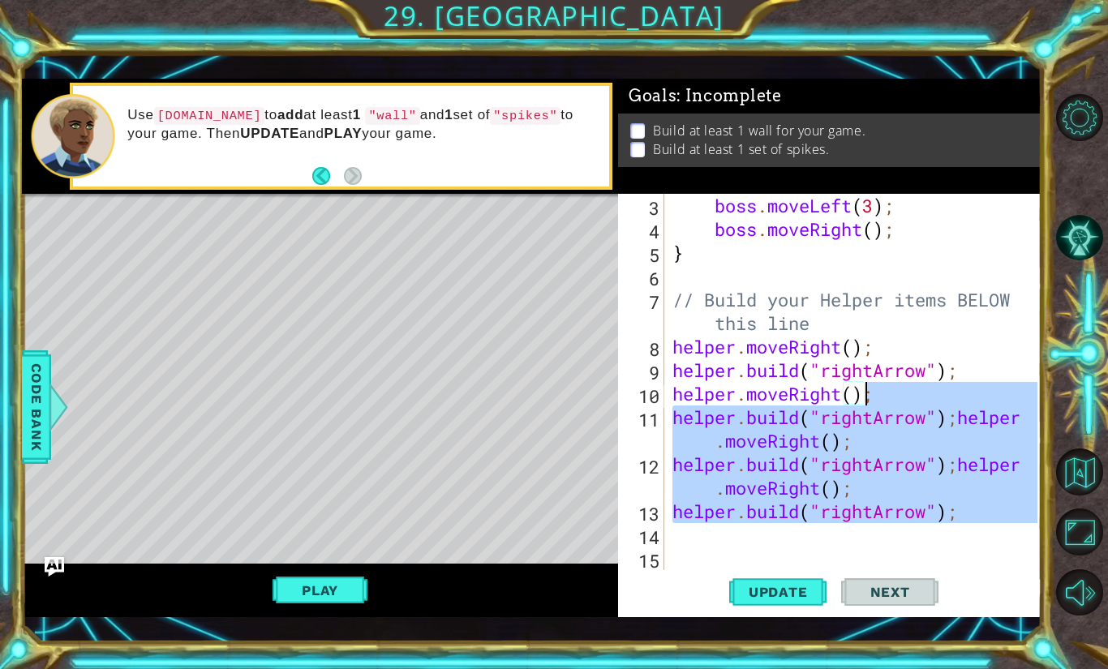
drag, startPoint x: 739, startPoint y: 542, endPoint x: 868, endPoint y: 388, distance: 201.0
click at [868, 388] on div "boss . moveLeft ( 3 ) ; boss . moveRight ( ) ; } // Build your Helper items BEL…" at bounding box center [857, 405] width 376 height 423
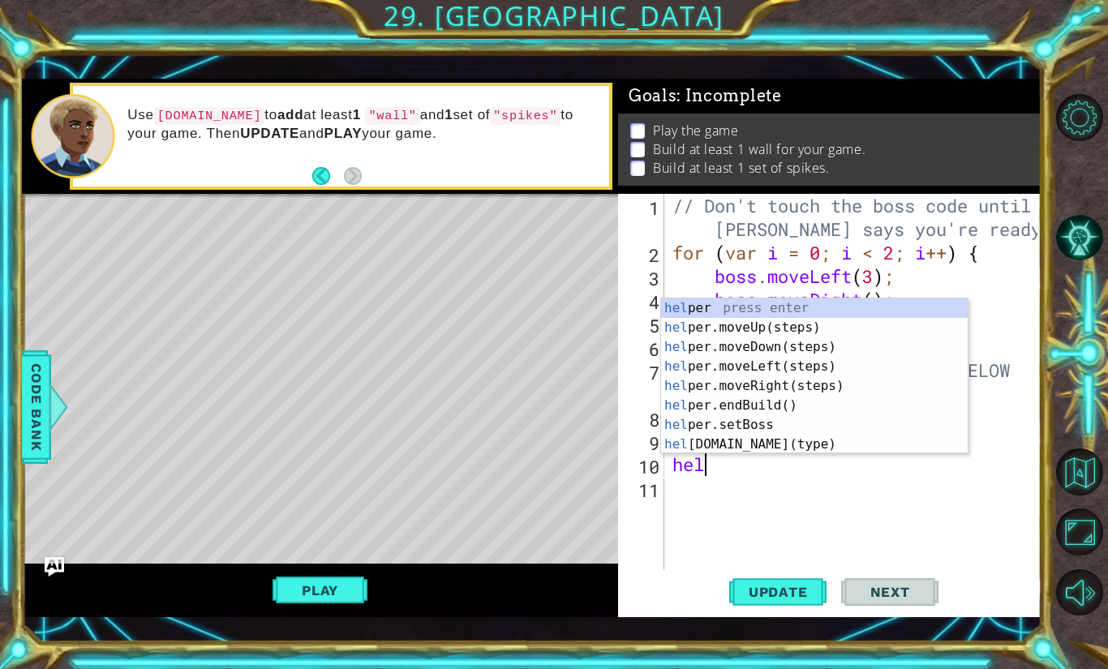
type textarea "h"
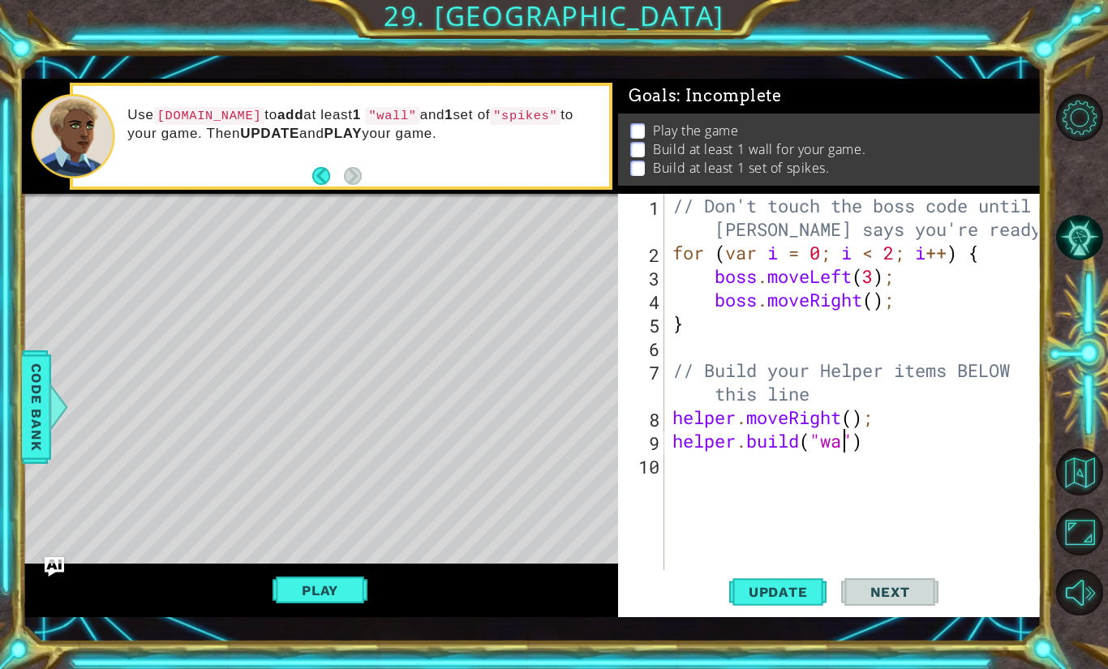
scroll to position [0, 8]
type textarea "[DOMAIN_NAME]("wall");"
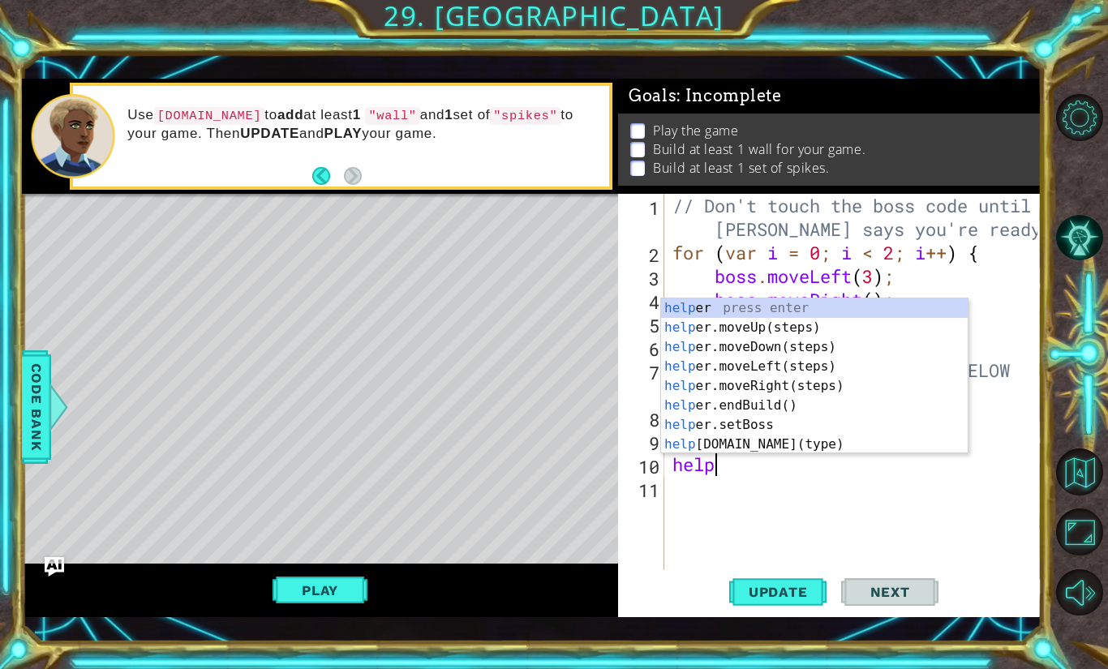
scroll to position [0, 2]
type textarea "helper"
click at [788, 389] on div "helper press enter helper .moveUp(steps) press enter helper .moveDown(steps) pr…" at bounding box center [814, 395] width 307 height 195
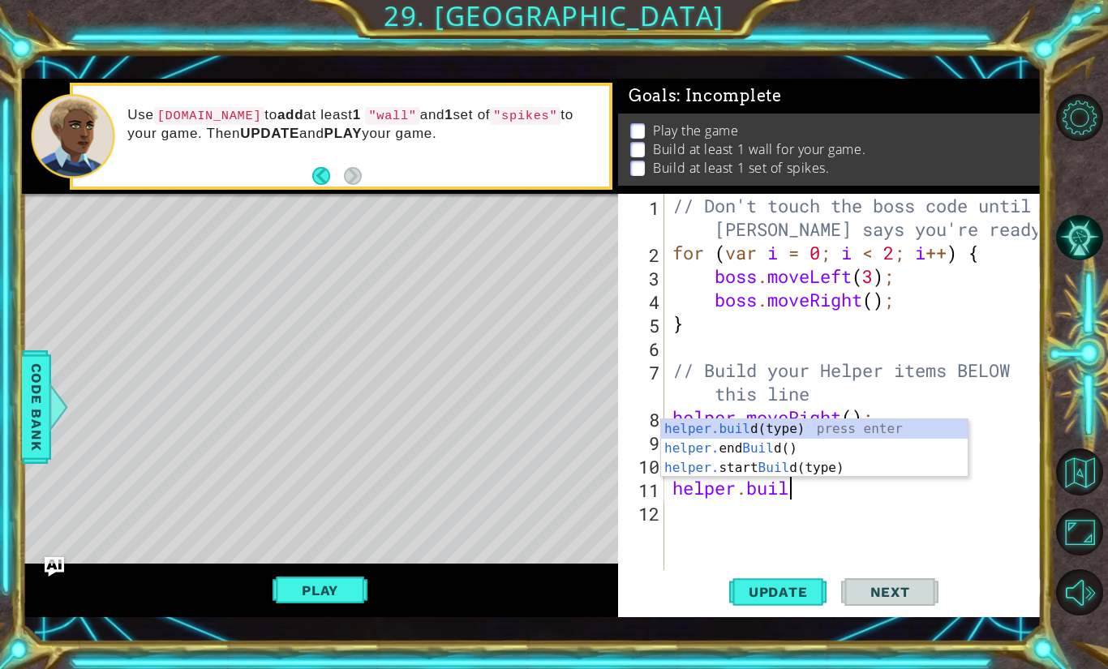
scroll to position [0, 5]
click at [824, 432] on div "[DOMAIN_NAME] (type) press enter helper. end Build () press enter helper. start…" at bounding box center [814, 467] width 307 height 97
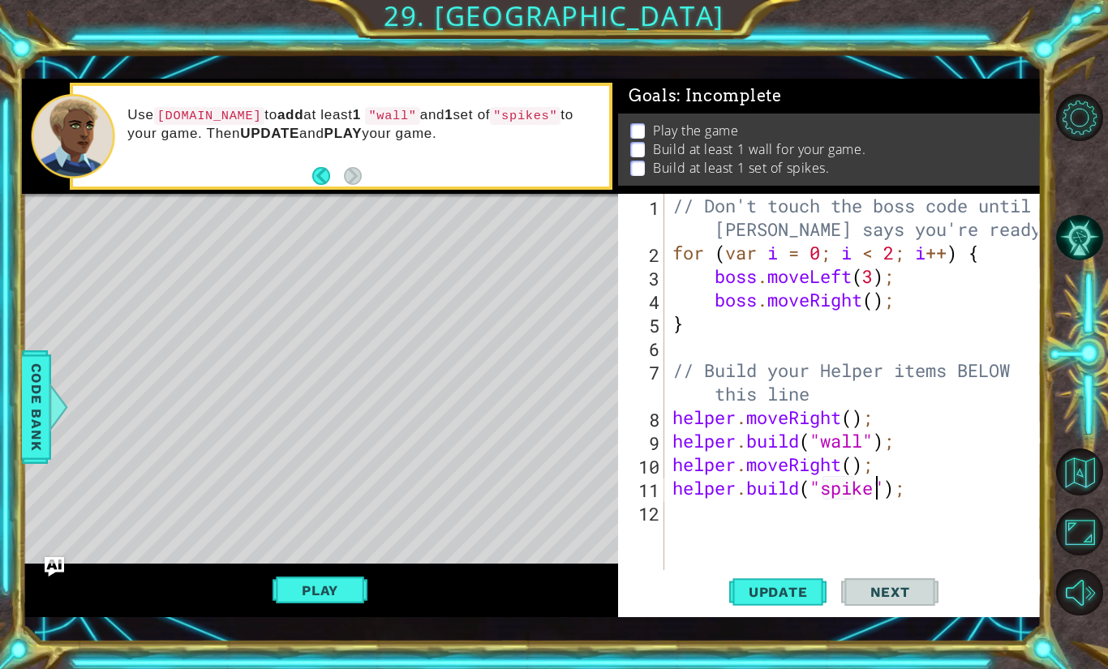
scroll to position [0, 10]
type textarea "[DOMAIN_NAME]("spikes");"
click at [758, 609] on button "Update" at bounding box center [777, 592] width 97 height 42
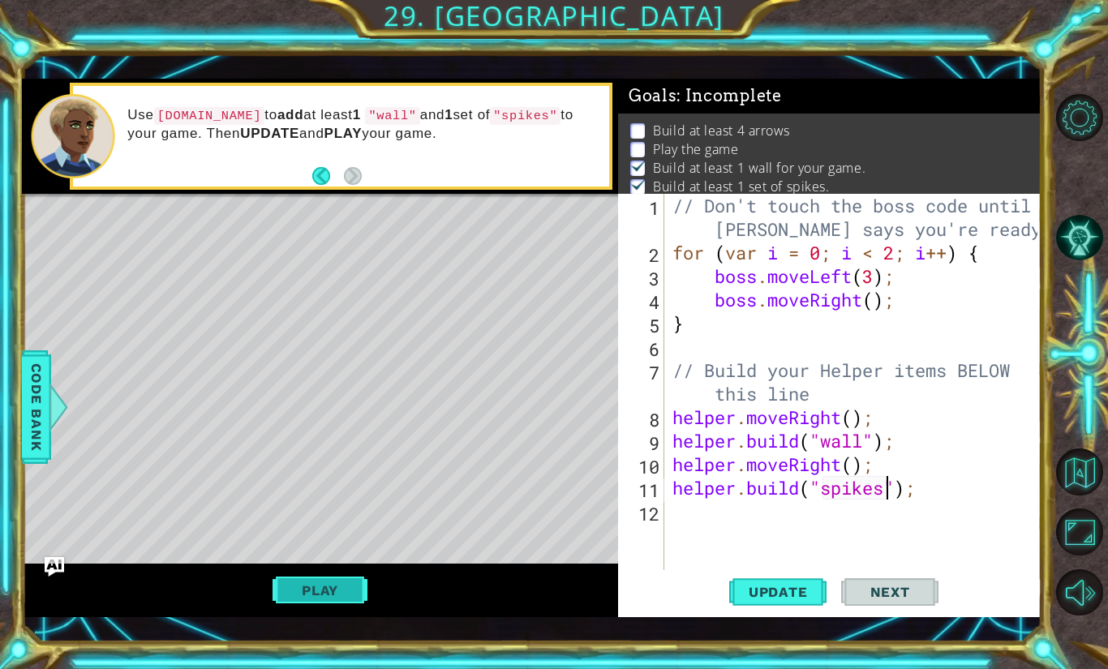
click at [301, 581] on button "Play" at bounding box center [320, 590] width 95 height 31
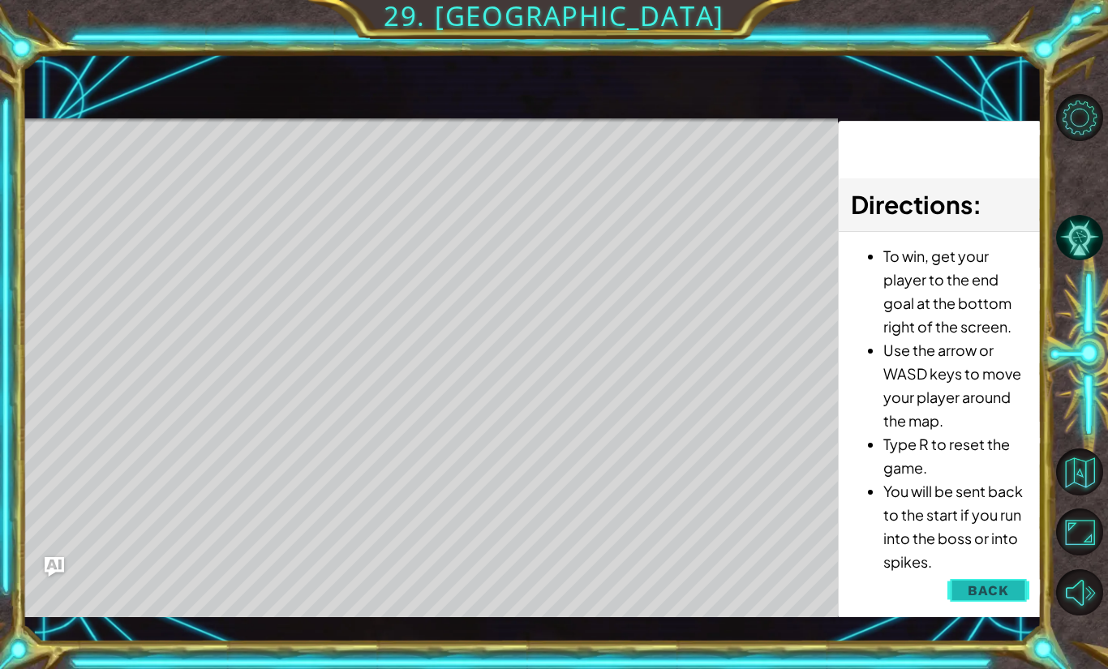
click at [983, 586] on span "Back" at bounding box center [988, 590] width 41 height 16
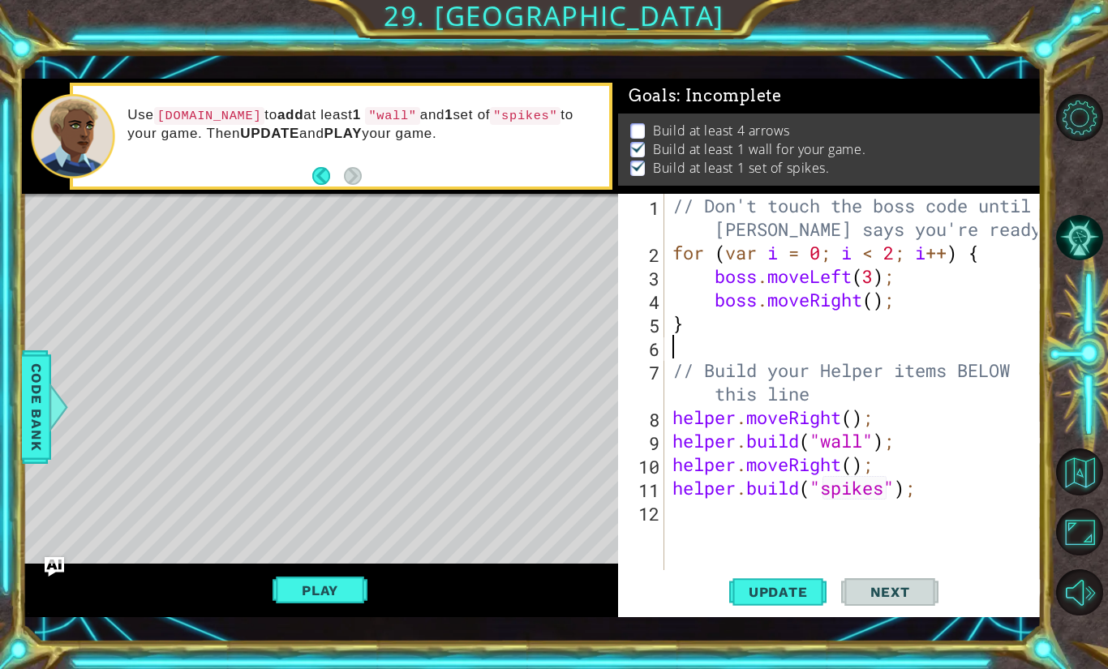
click at [714, 340] on div "// Don't touch the boss code until [PERSON_NAME] says you're ready! for ( var i…" at bounding box center [857, 417] width 376 height 447
click at [892, 481] on div "// Don't touch the boss code until [PERSON_NAME] says you're ready! for ( var i…" at bounding box center [857, 417] width 376 height 447
type textarea "[DOMAIN_NAME]("spikes");"
click at [917, 510] on div "// Don't touch the boss code until [PERSON_NAME] says you're ready! for ( var i…" at bounding box center [857, 417] width 376 height 447
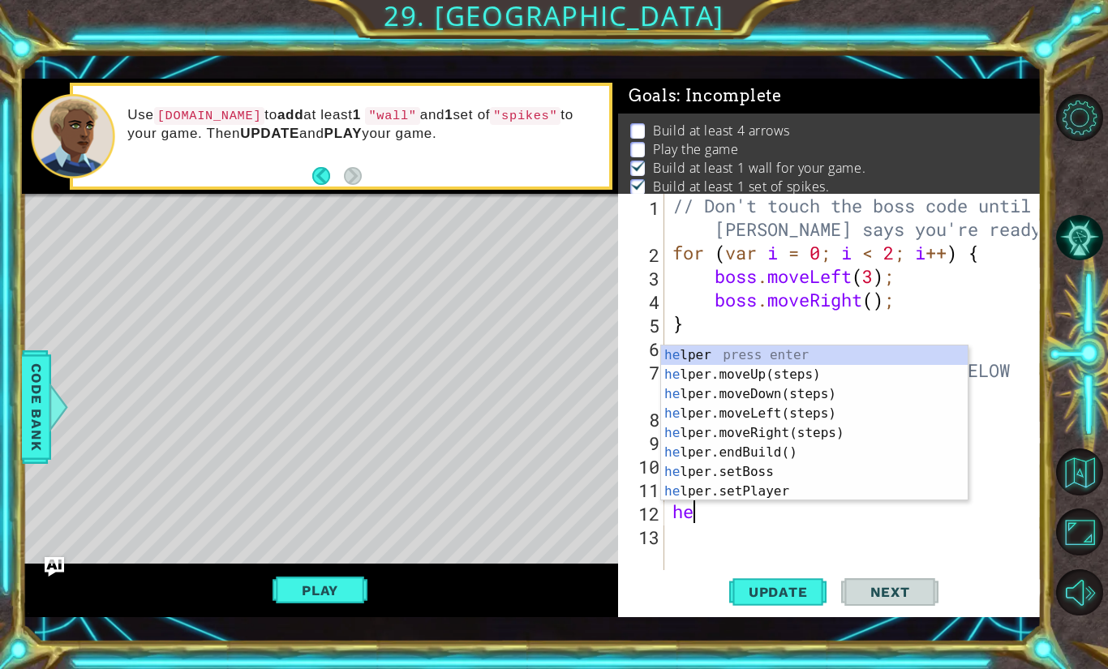
type textarea "h"
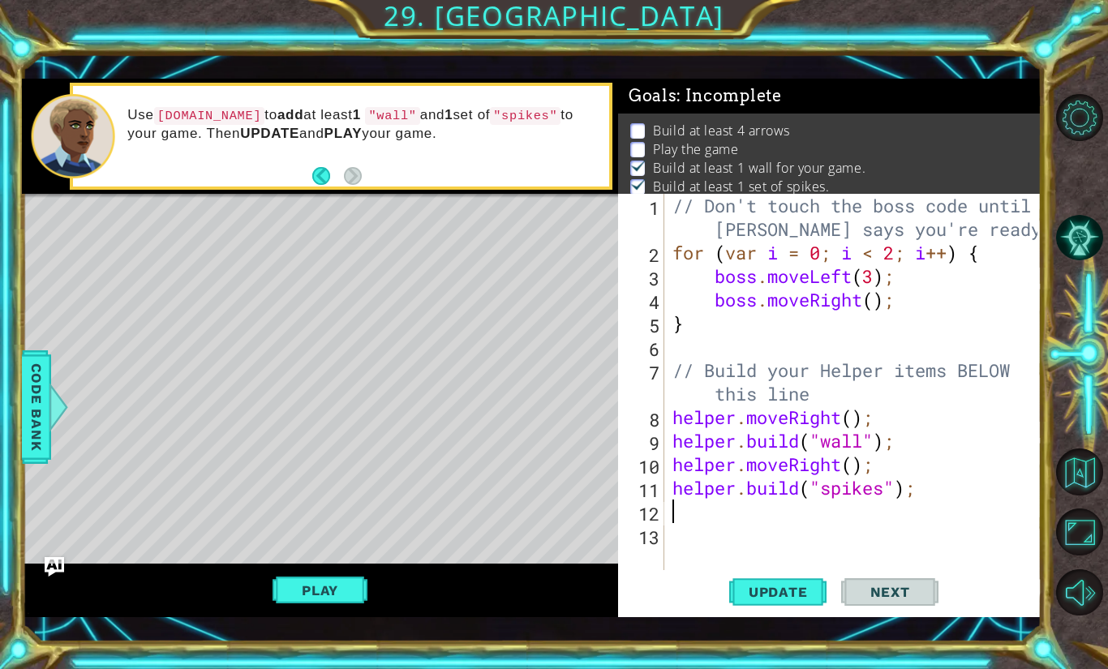
paste textarea "[DOMAIN_NAME]("rightArrow");"
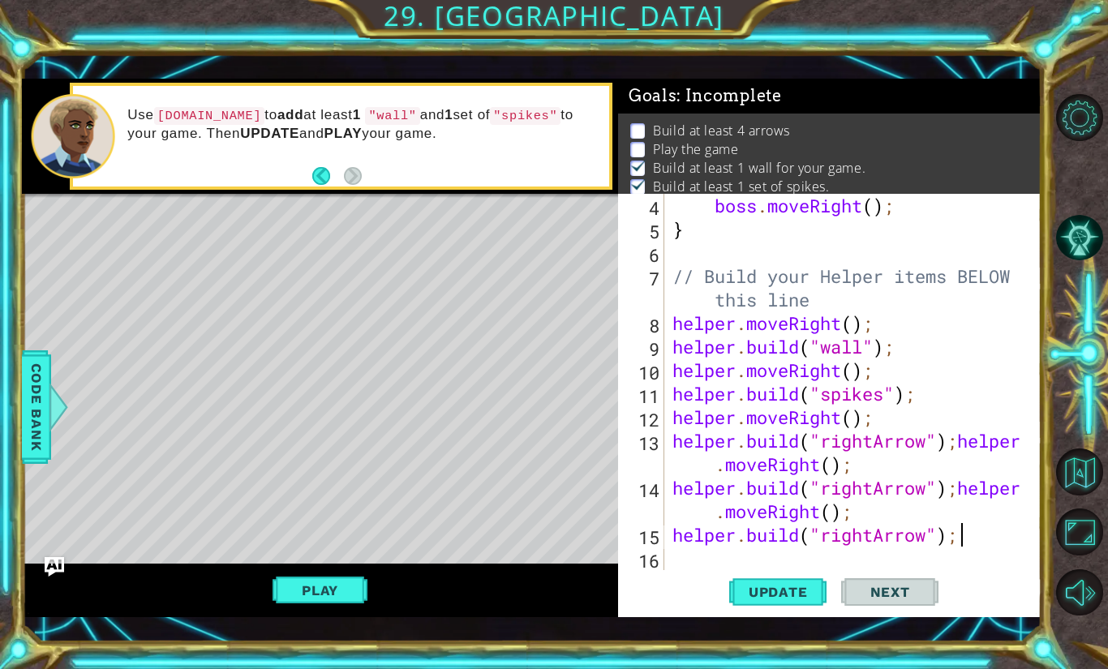
paste textarea "Code Area"
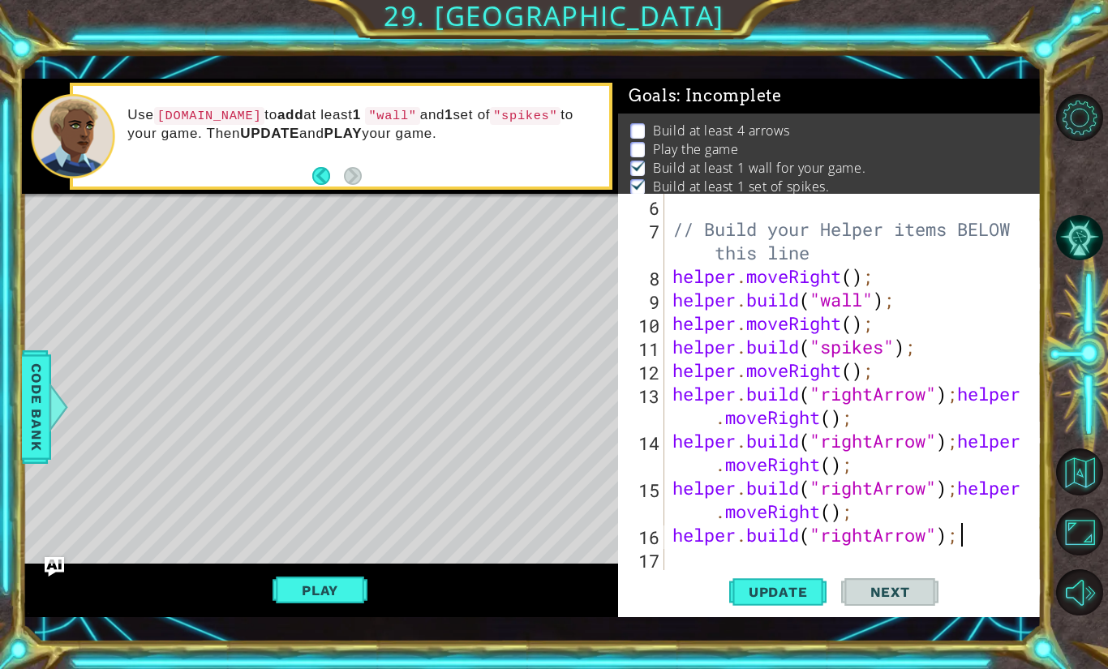
scroll to position [141, 0]
type textarea "[DOMAIN_NAME]("rightArrow");"
click at [788, 592] on span "Update" at bounding box center [778, 592] width 92 height 16
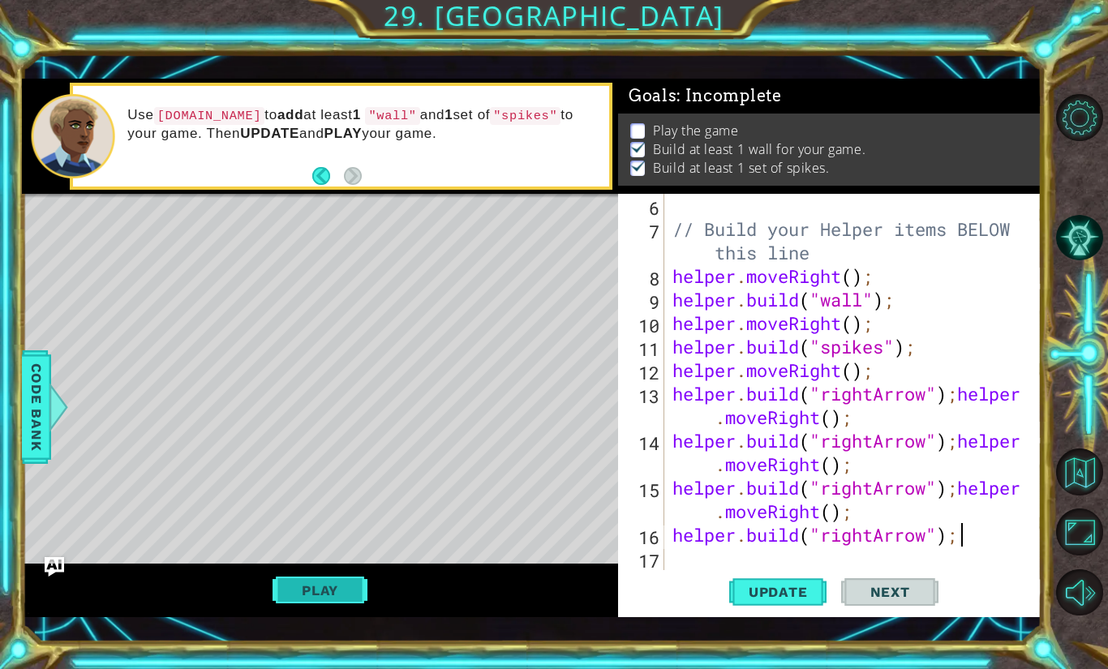
click at [319, 590] on button "Play" at bounding box center [320, 590] width 95 height 31
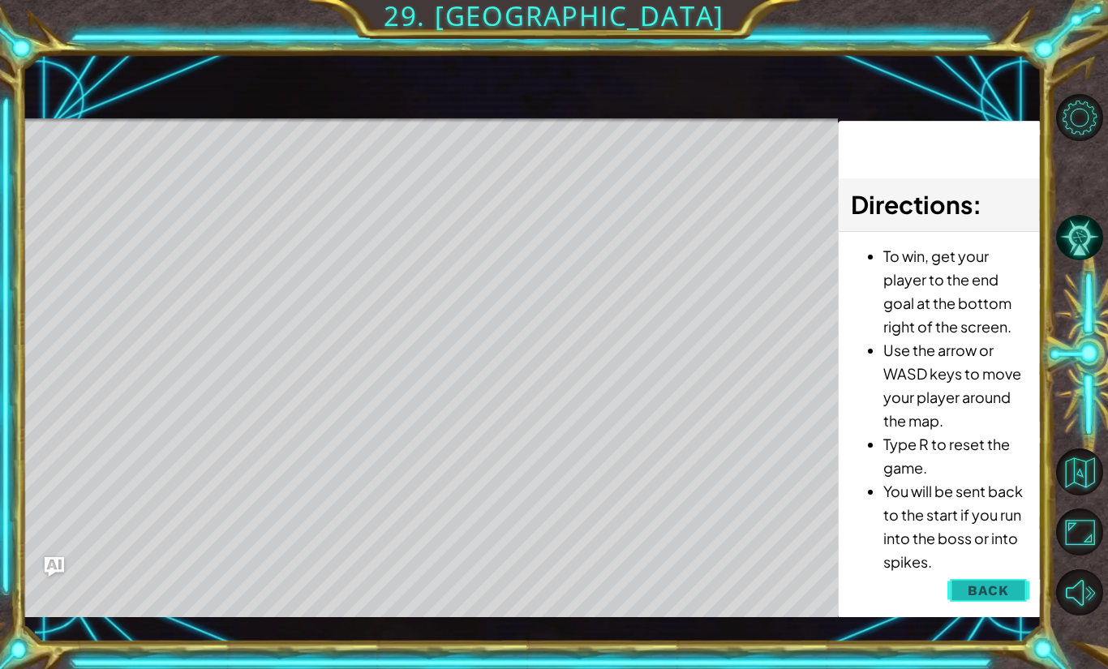
click at [989, 579] on button "Back" at bounding box center [988, 590] width 82 height 32
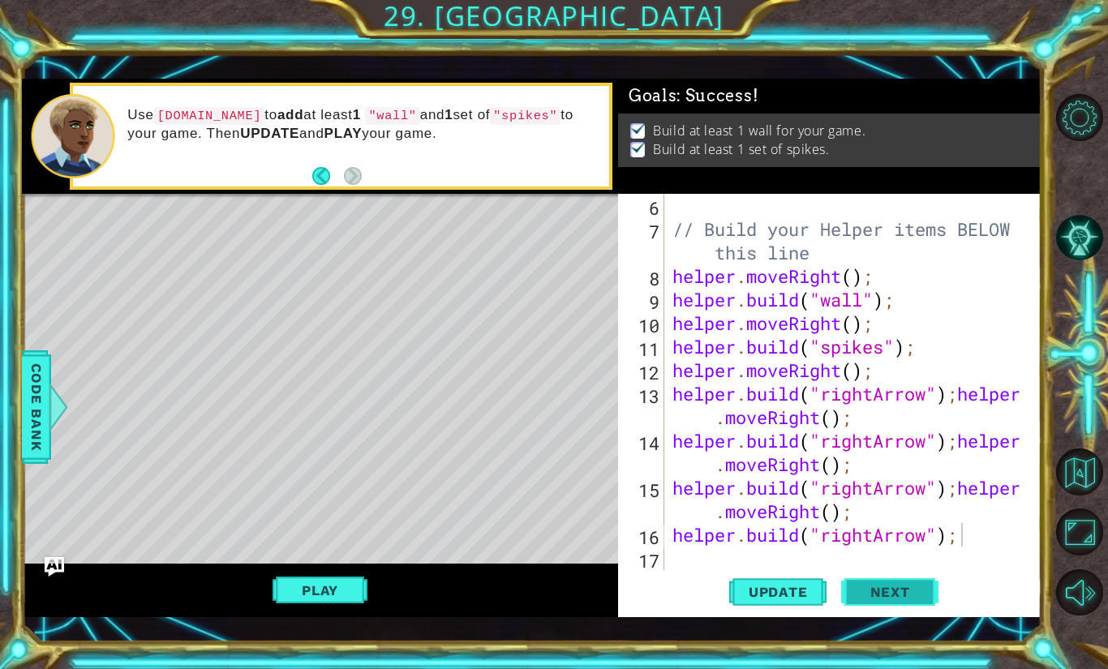
click at [881, 599] on span "Next" at bounding box center [890, 593] width 72 height 16
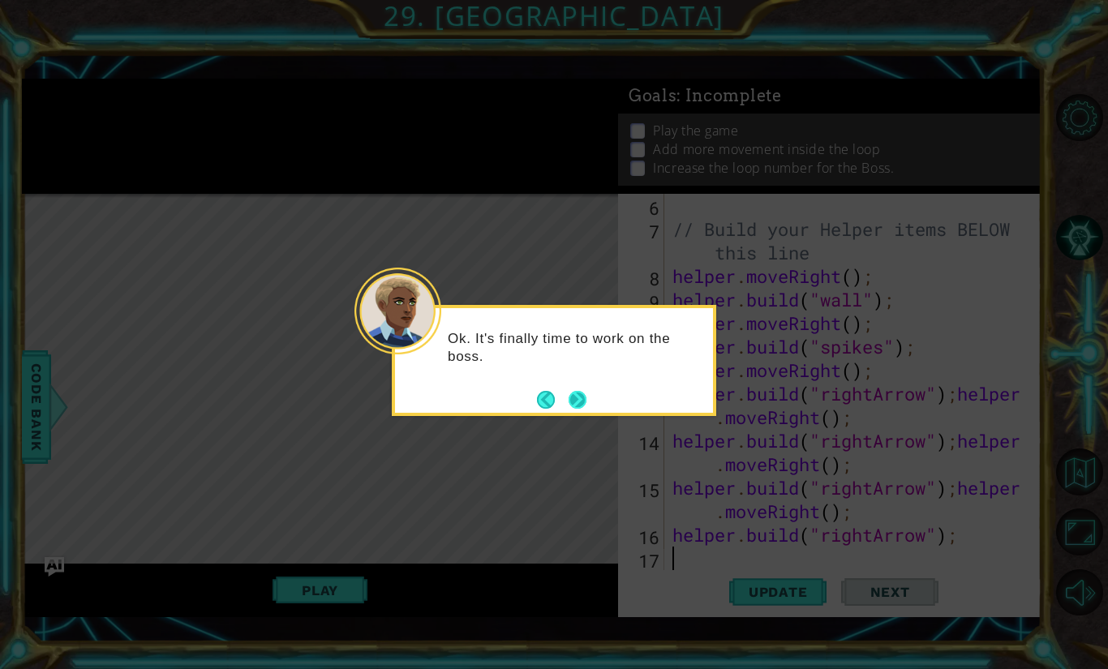
click at [581, 394] on button "Next" at bounding box center [578, 400] width 18 height 18
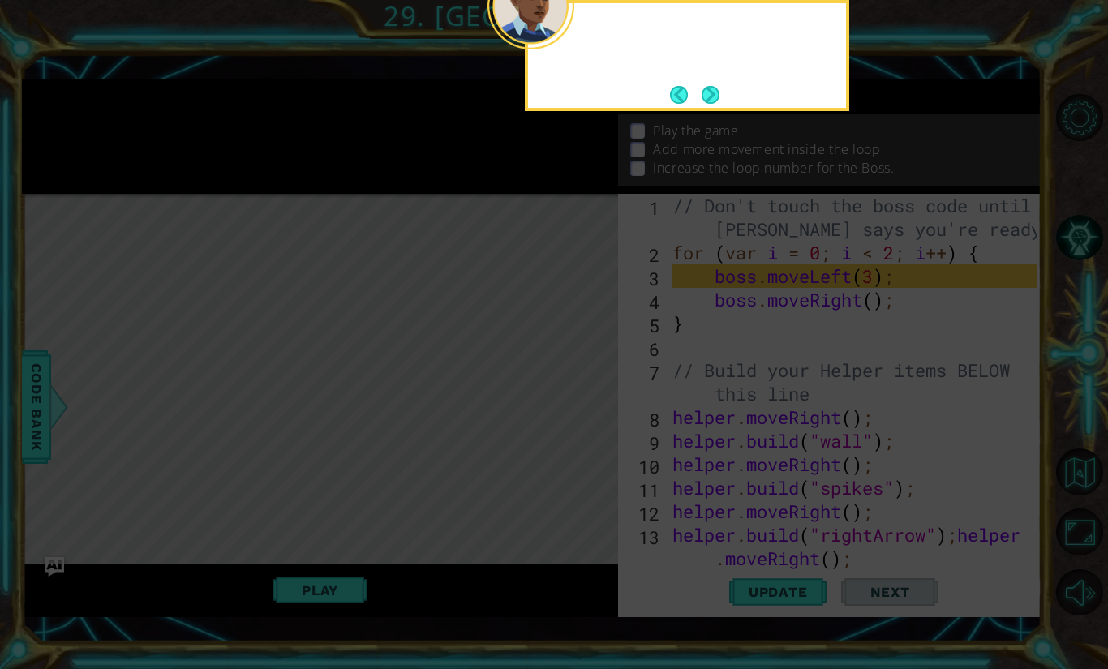
scroll to position [0, 0]
click at [698, 101] on button "Back" at bounding box center [686, 95] width 32 height 18
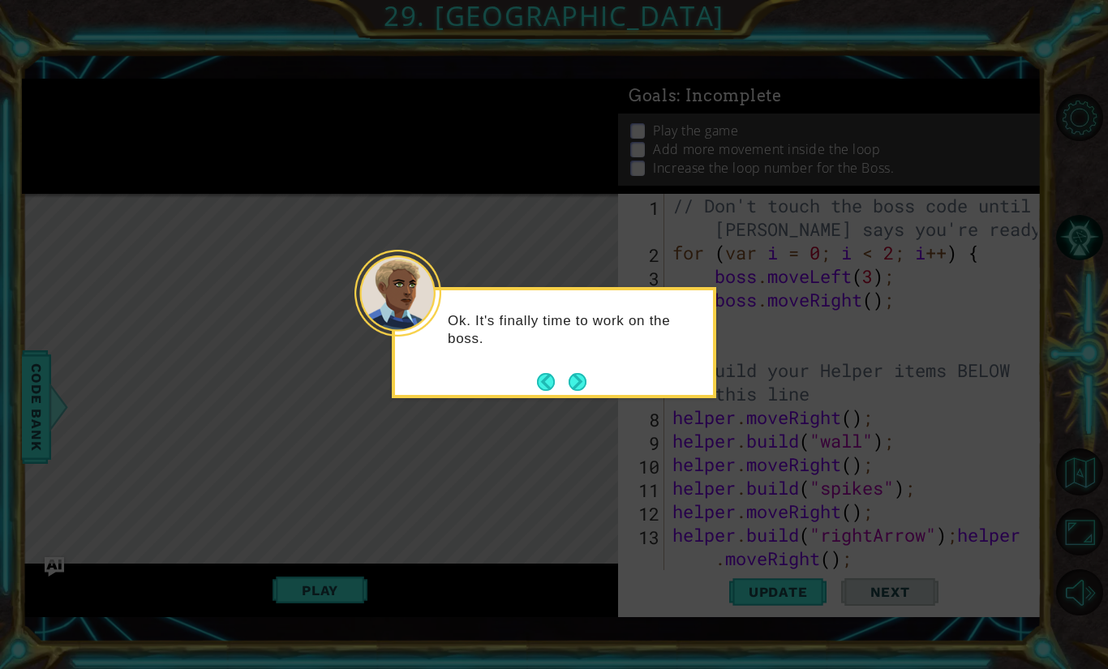
click at [698, 101] on icon at bounding box center [554, 334] width 1108 height 669
click at [583, 385] on button "Next" at bounding box center [578, 382] width 18 height 18
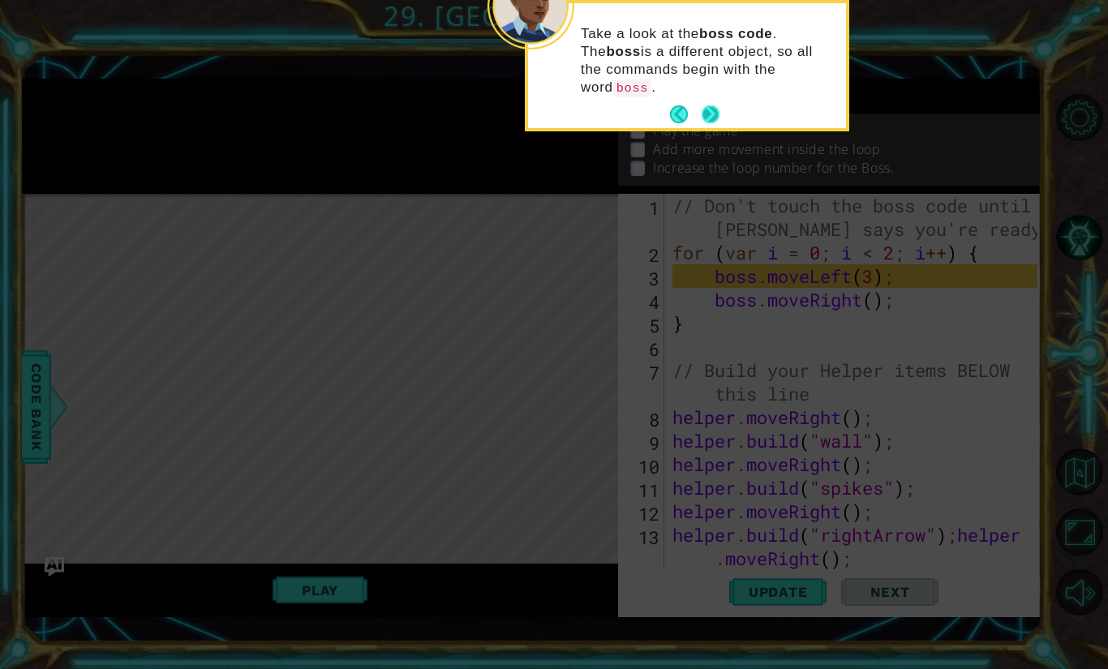
click at [706, 105] on button "Next" at bounding box center [711, 114] width 18 height 18
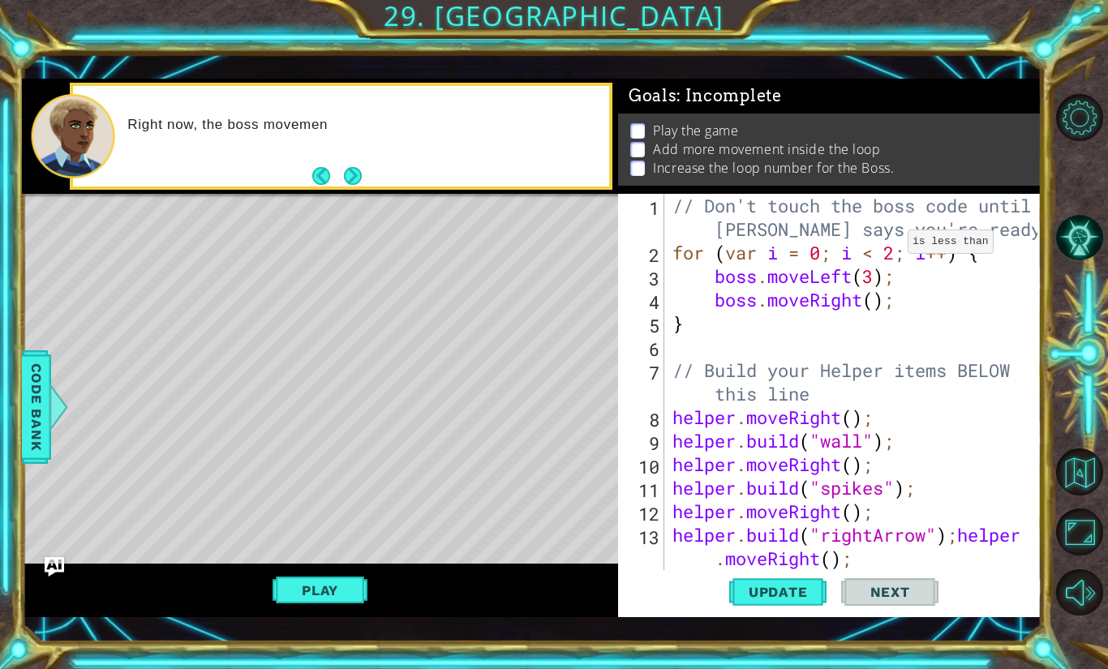
click at [893, 245] on div "// Don't touch the boss code until [PERSON_NAME] says you're ready! for ( var i…" at bounding box center [857, 429] width 376 height 470
click at [876, 318] on div "// Don't touch the boss code until [PERSON_NAME] says you're ready! for ( var i…" at bounding box center [857, 429] width 376 height 470
click at [907, 298] on div "// Don't touch the boss code until [PERSON_NAME] says you're ready! for ( var i…" at bounding box center [857, 429] width 376 height 470
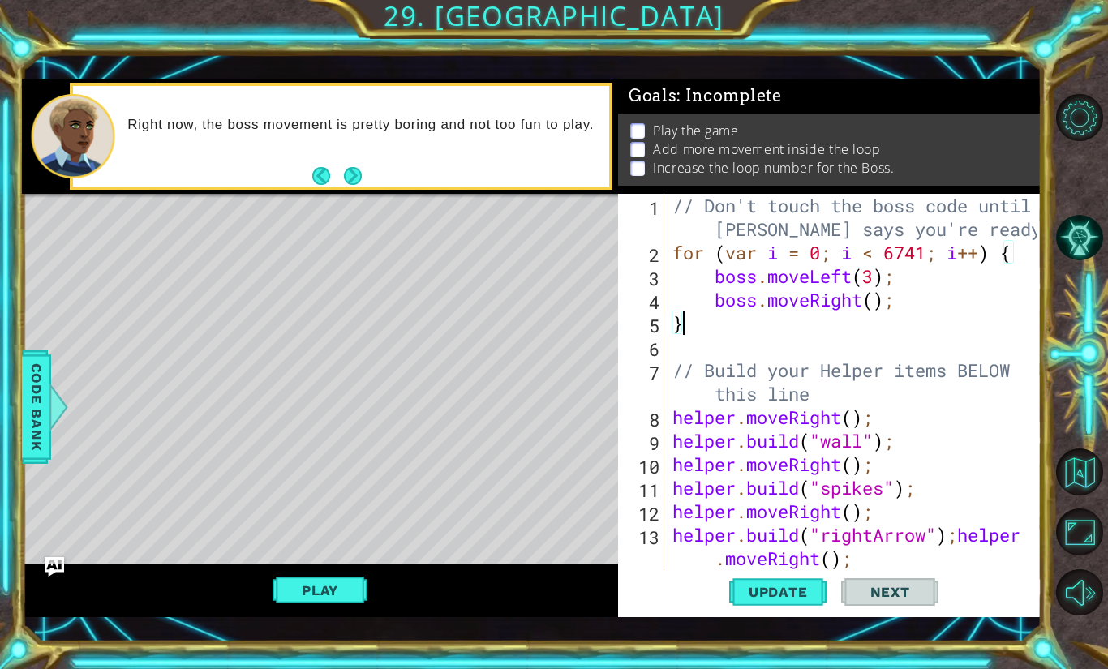
type textarea "boss.moveRight();"
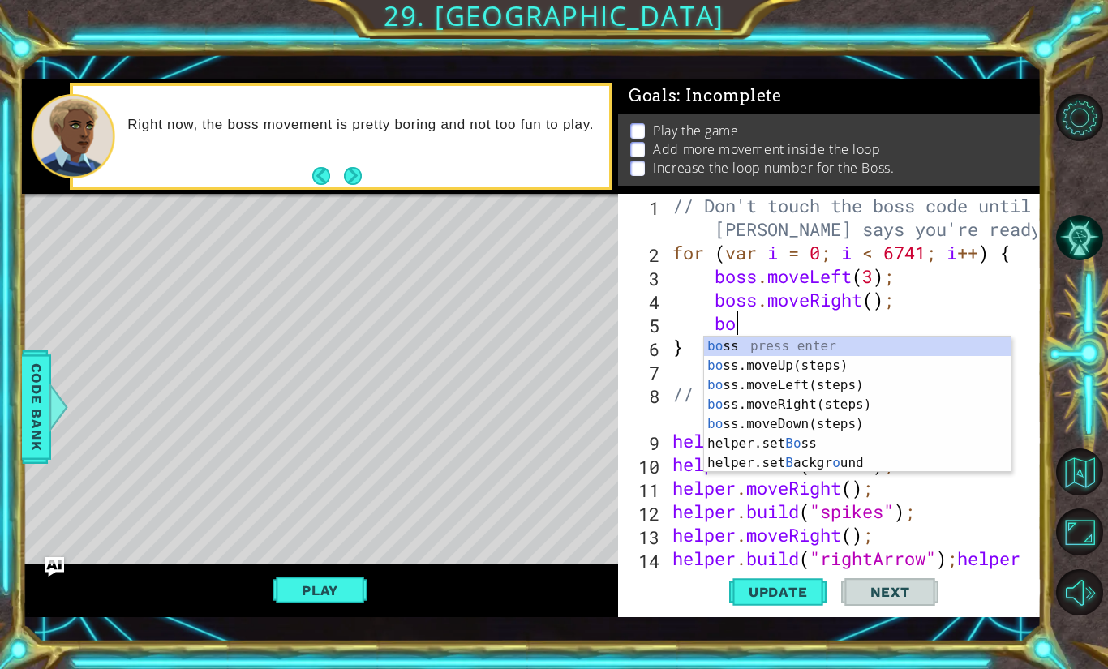
scroll to position [0, 2]
type textarea "boss"
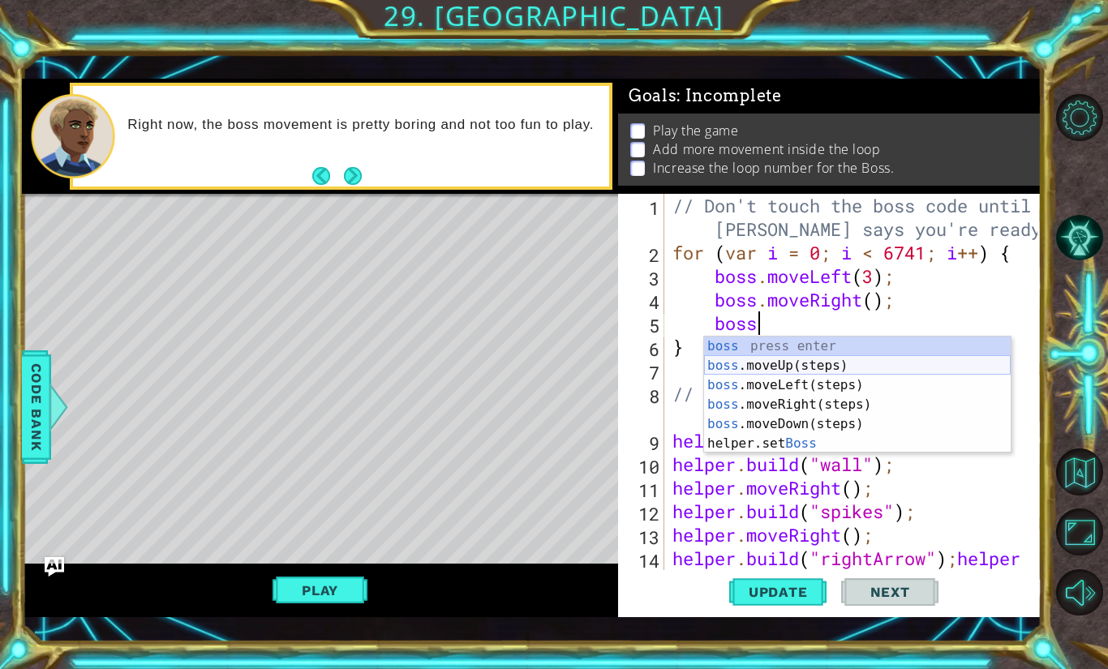
click at [900, 371] on div "boss press enter boss .moveUp(steps) press enter boss .moveLeft(steps) press en…" at bounding box center [857, 415] width 307 height 156
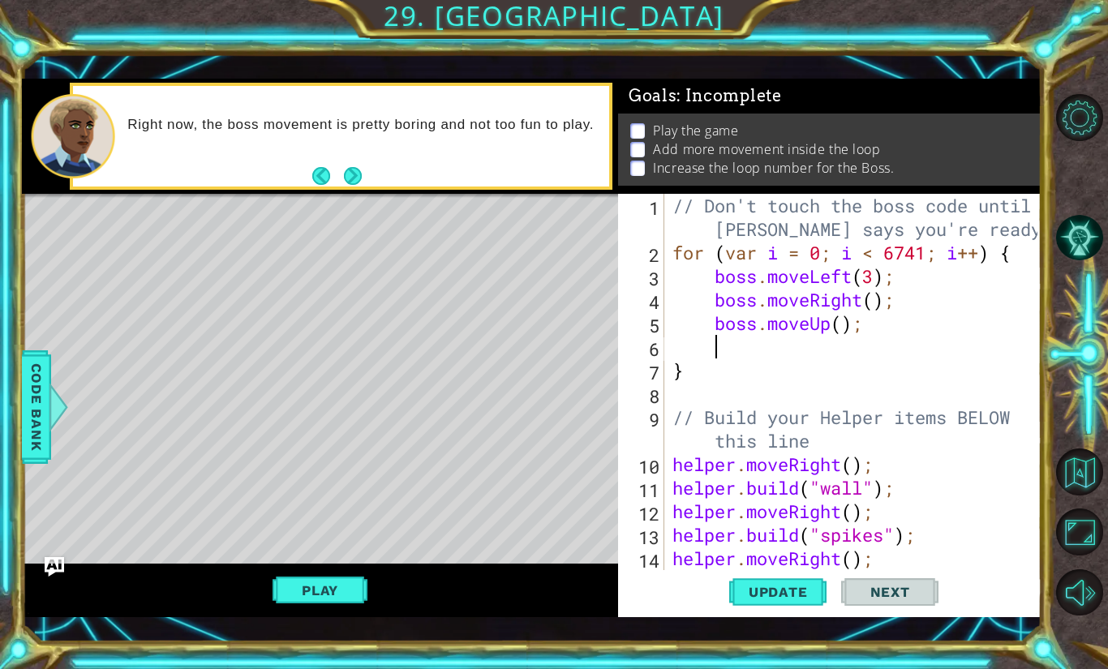
scroll to position [0, 1]
click at [782, 596] on span "Update" at bounding box center [778, 592] width 92 height 16
click at [337, 598] on button "Play" at bounding box center [320, 590] width 95 height 31
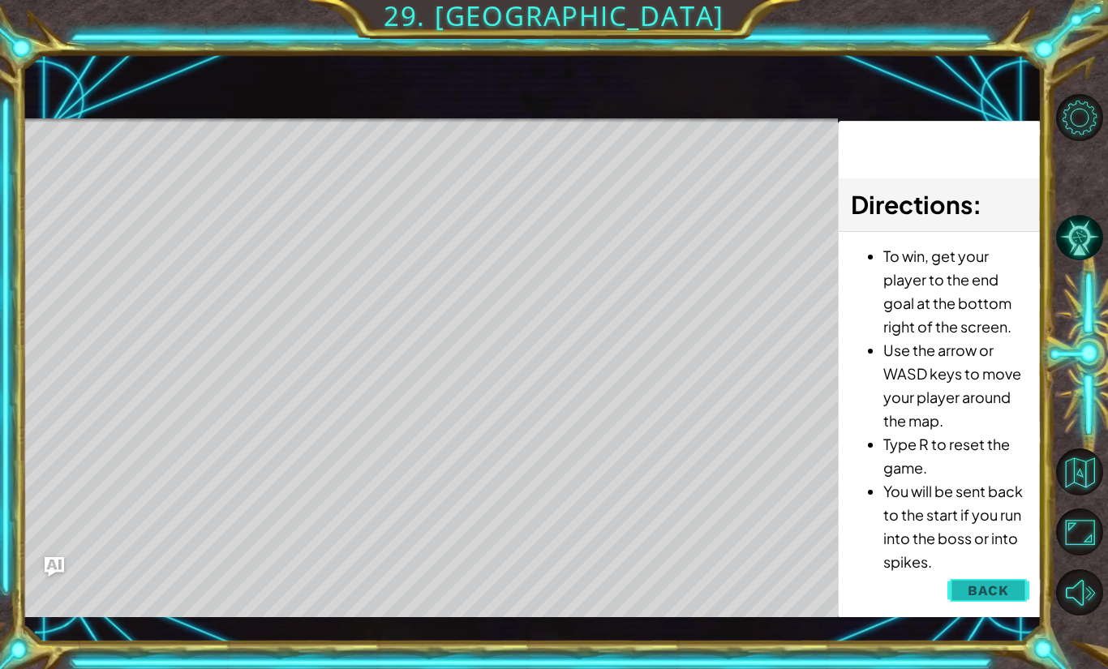
click at [972, 594] on span "Back" at bounding box center [988, 590] width 41 height 16
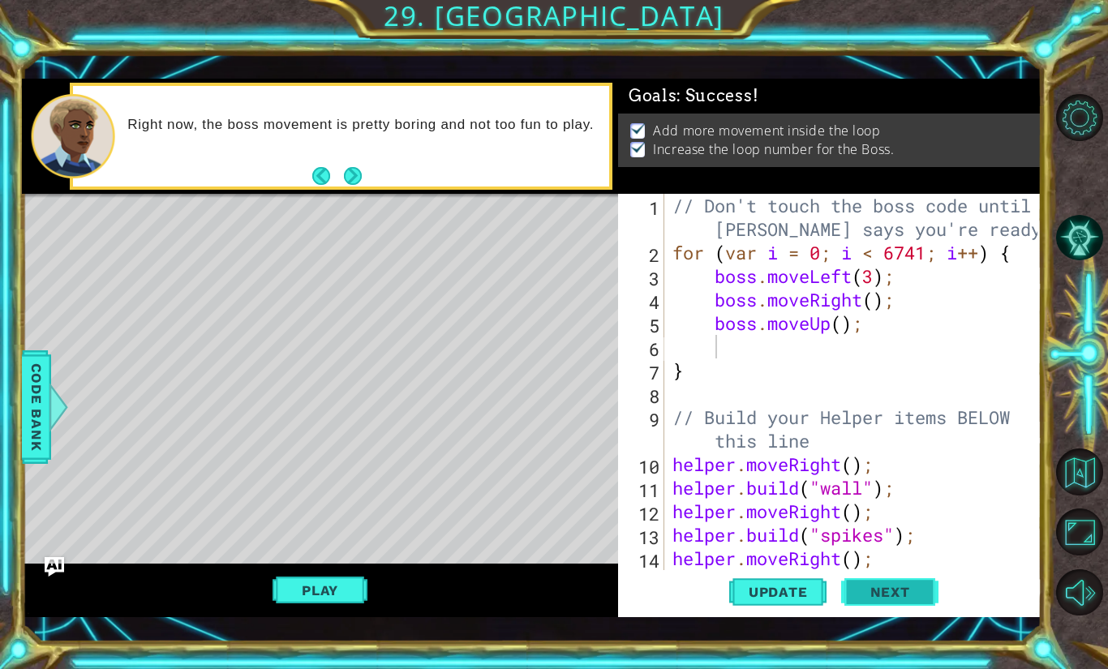
click at [909, 591] on span "Next" at bounding box center [890, 593] width 72 height 16
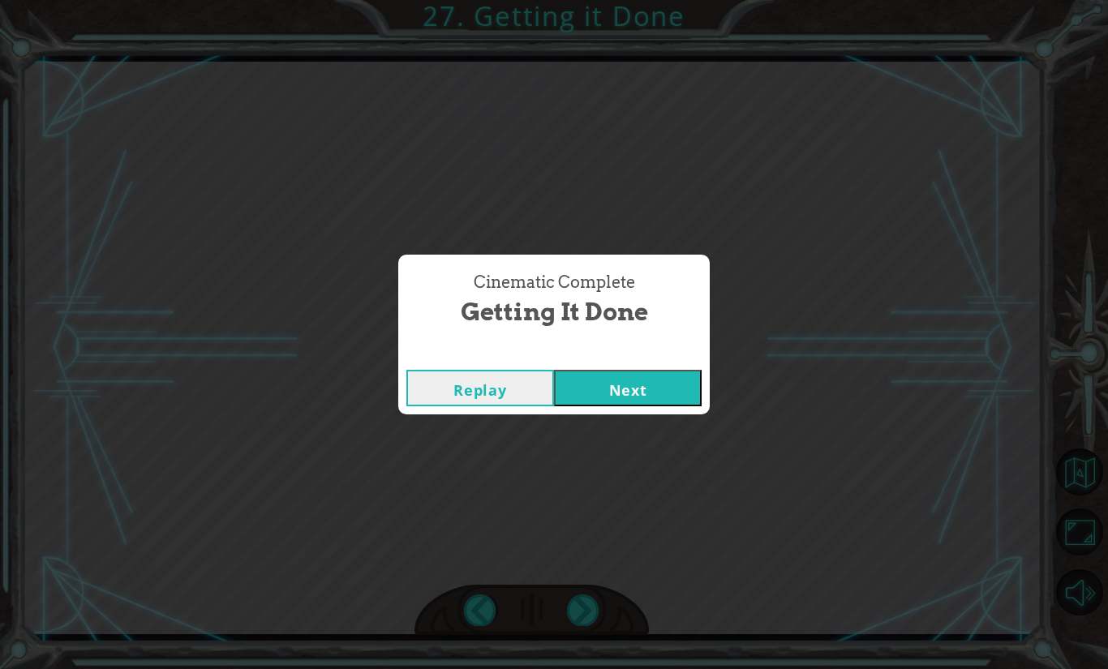
click at [603, 390] on button "Next" at bounding box center [628, 388] width 148 height 37
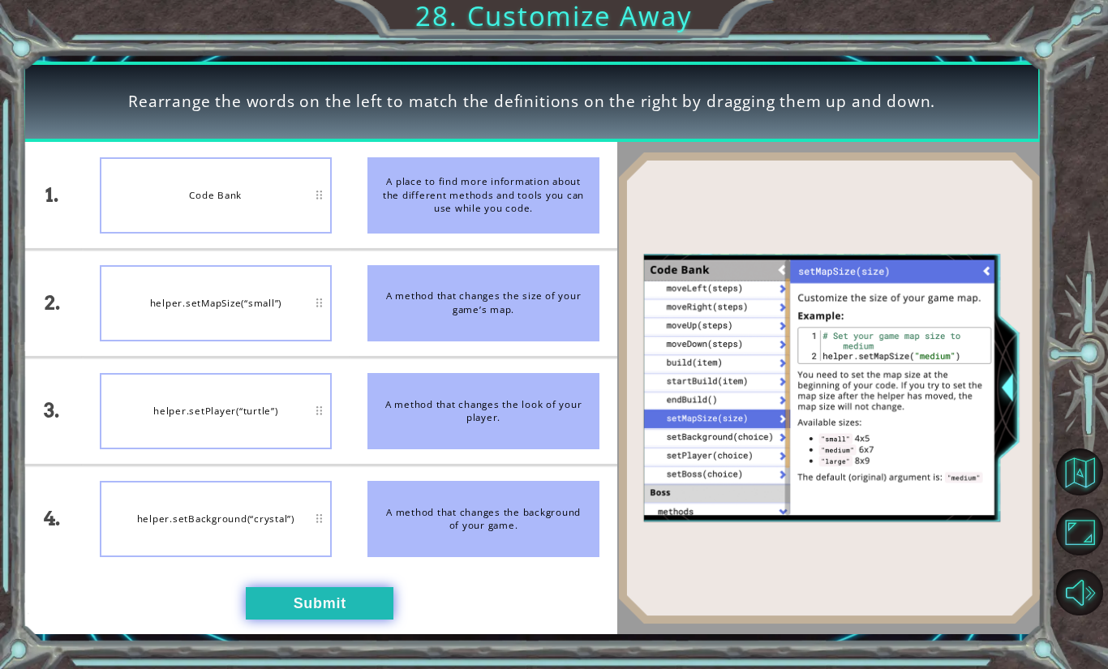
click at [327, 617] on button "Submit" at bounding box center [320, 603] width 148 height 32
click at [332, 598] on button "Submit" at bounding box center [320, 603] width 148 height 32
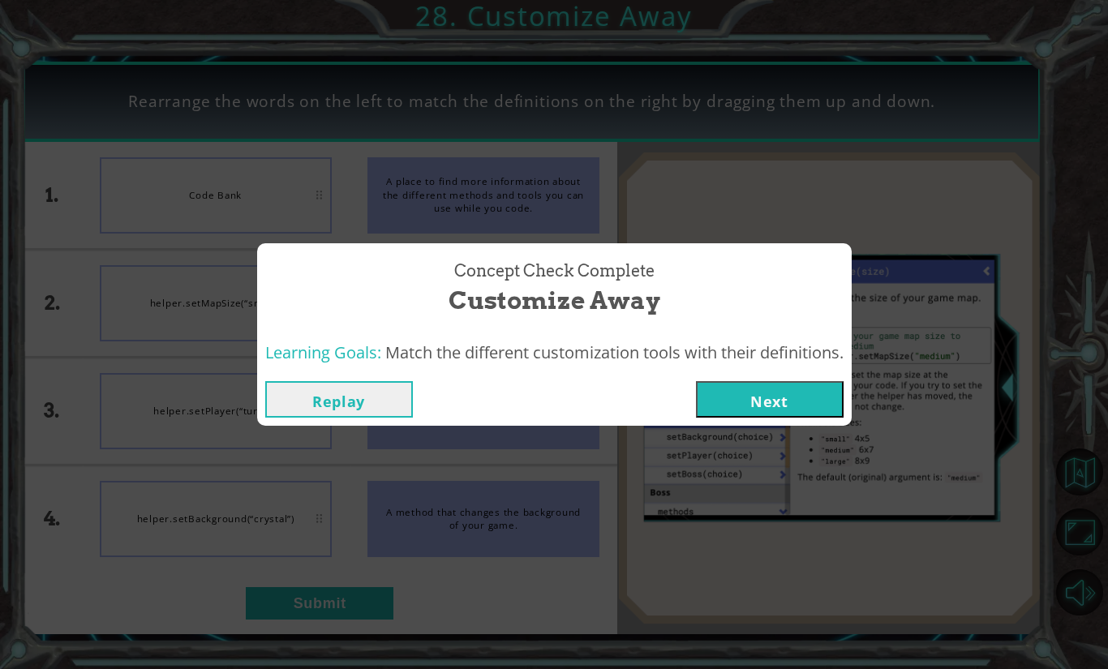
click at [789, 414] on button "Next" at bounding box center [770, 399] width 148 height 37
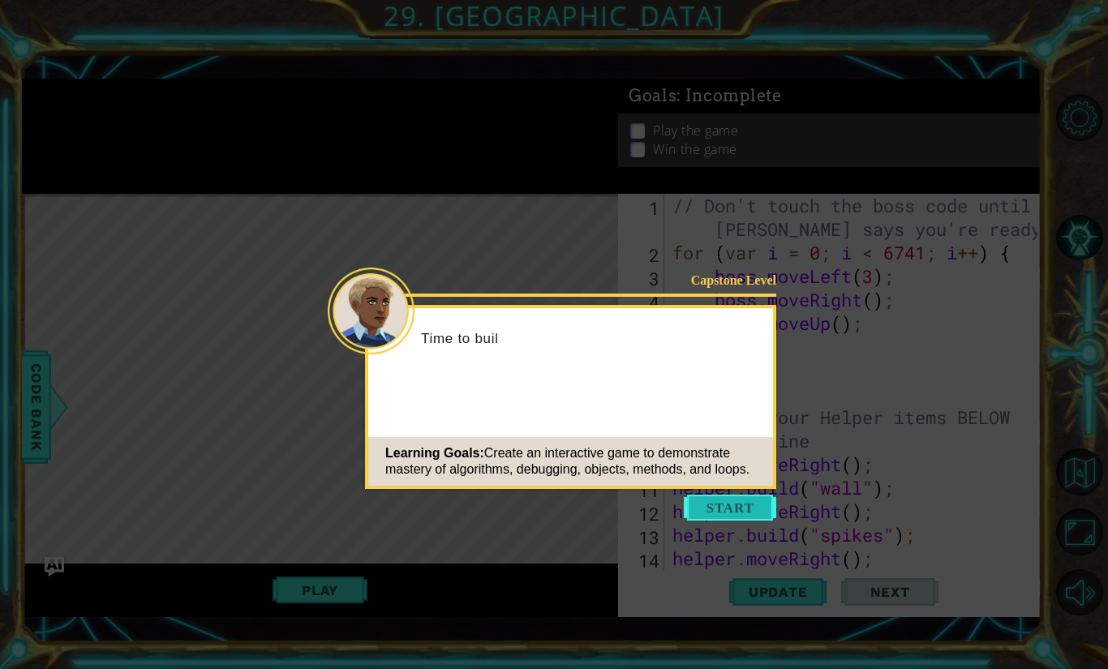
click at [731, 510] on button "Start" at bounding box center [730, 508] width 92 height 26
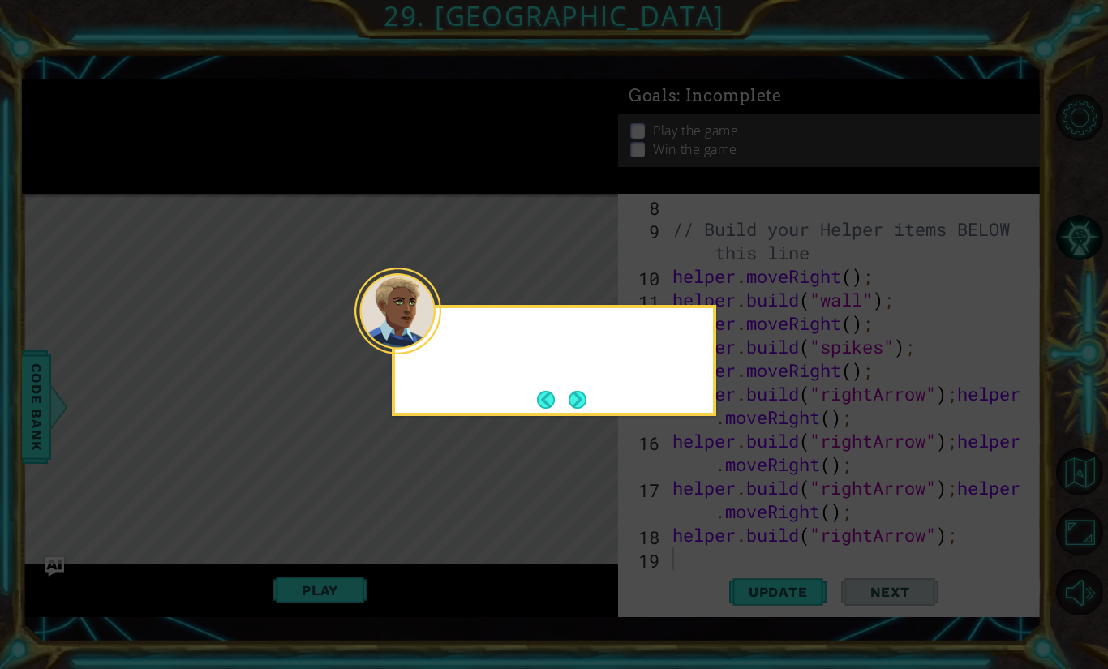
scroll to position [188, 0]
click at [580, 400] on button "Next" at bounding box center [578, 400] width 18 height 18
click at [577, 400] on button "Next" at bounding box center [578, 400] width 18 height 18
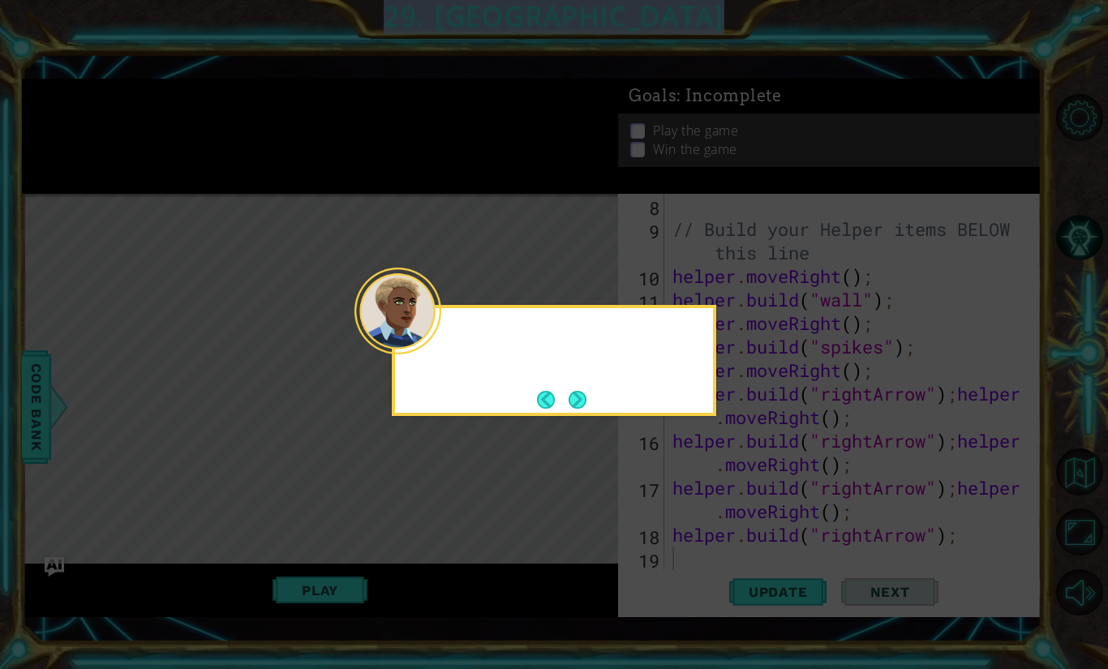
click at [573, 403] on icon at bounding box center [554, 334] width 1108 height 669
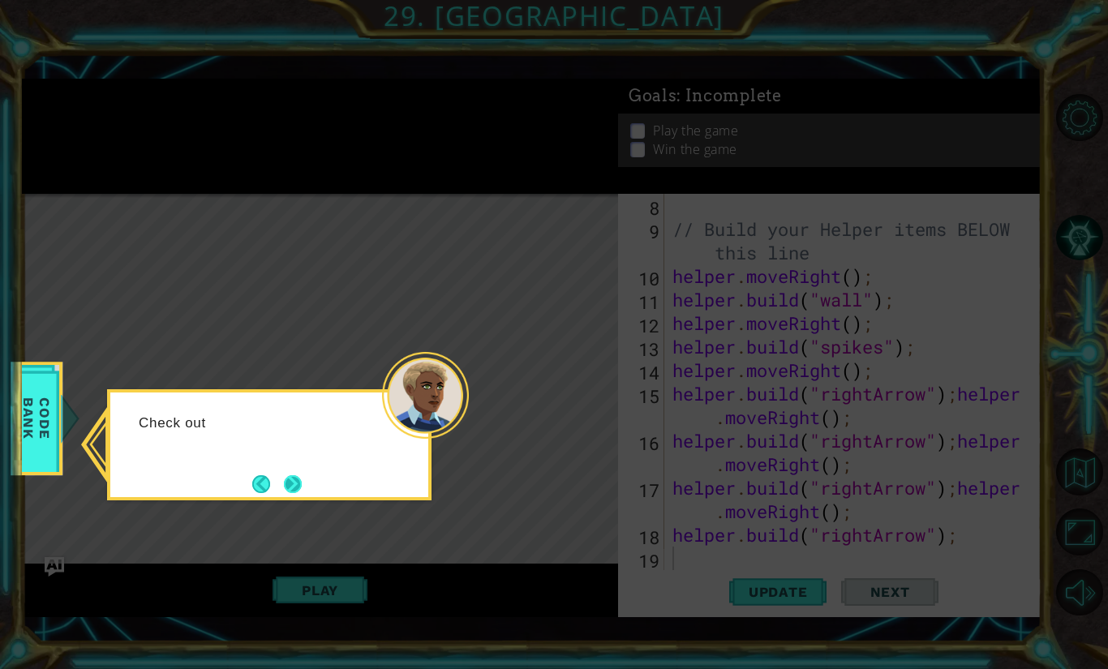
click at [291, 493] on button "Next" at bounding box center [293, 484] width 18 height 18
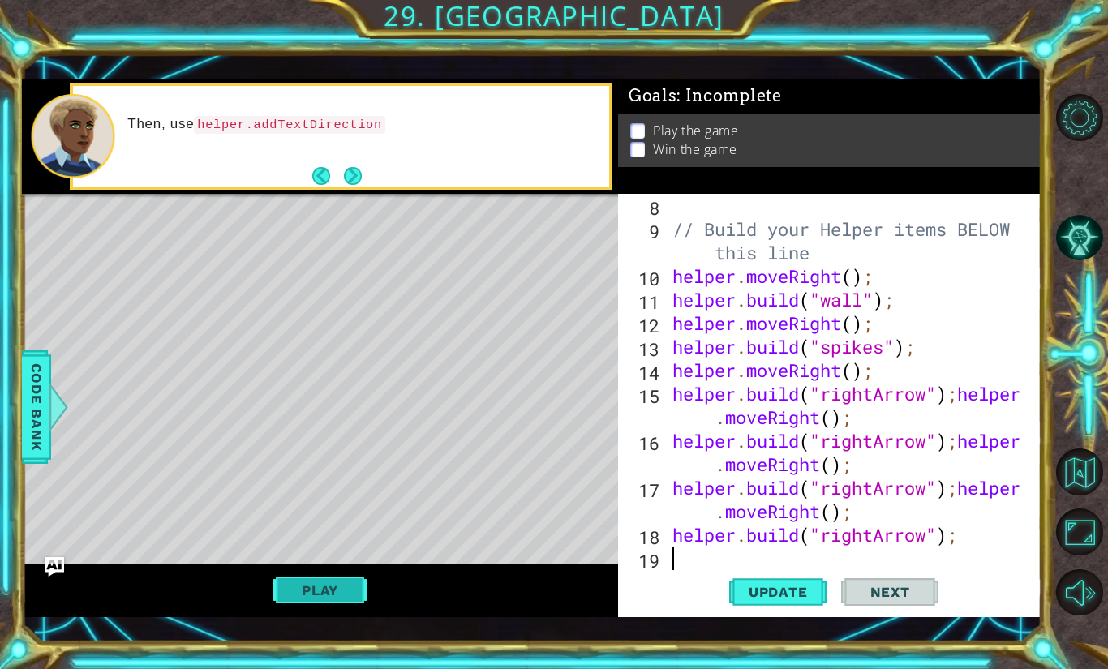
click at [326, 590] on button "Play" at bounding box center [320, 590] width 95 height 31
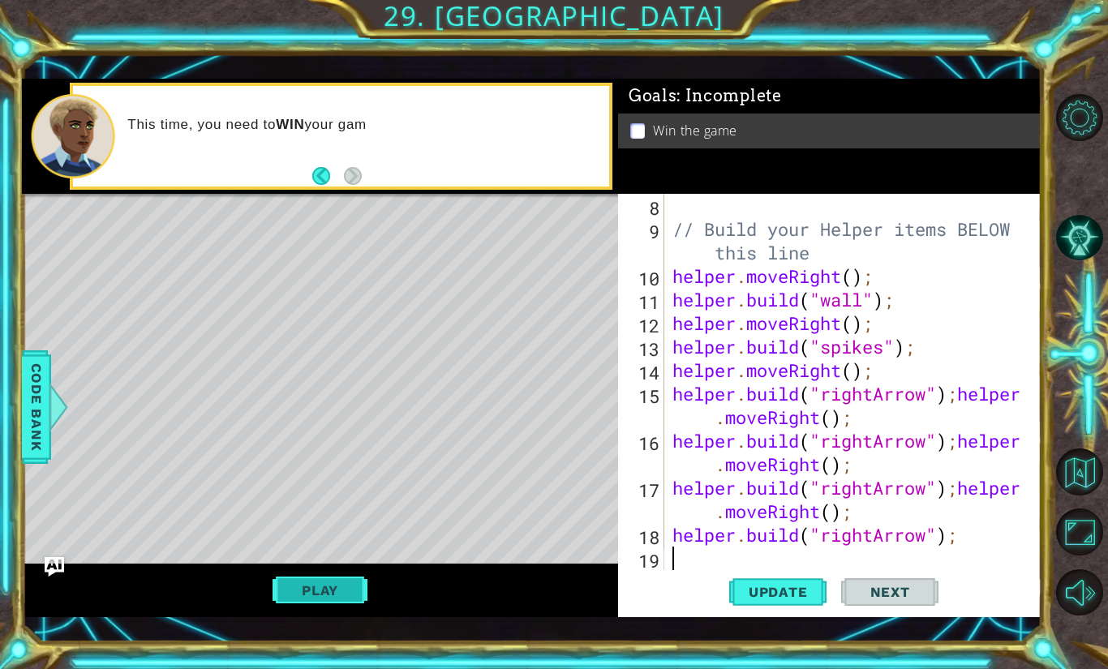
click at [352, 594] on button "Play" at bounding box center [320, 590] width 95 height 31
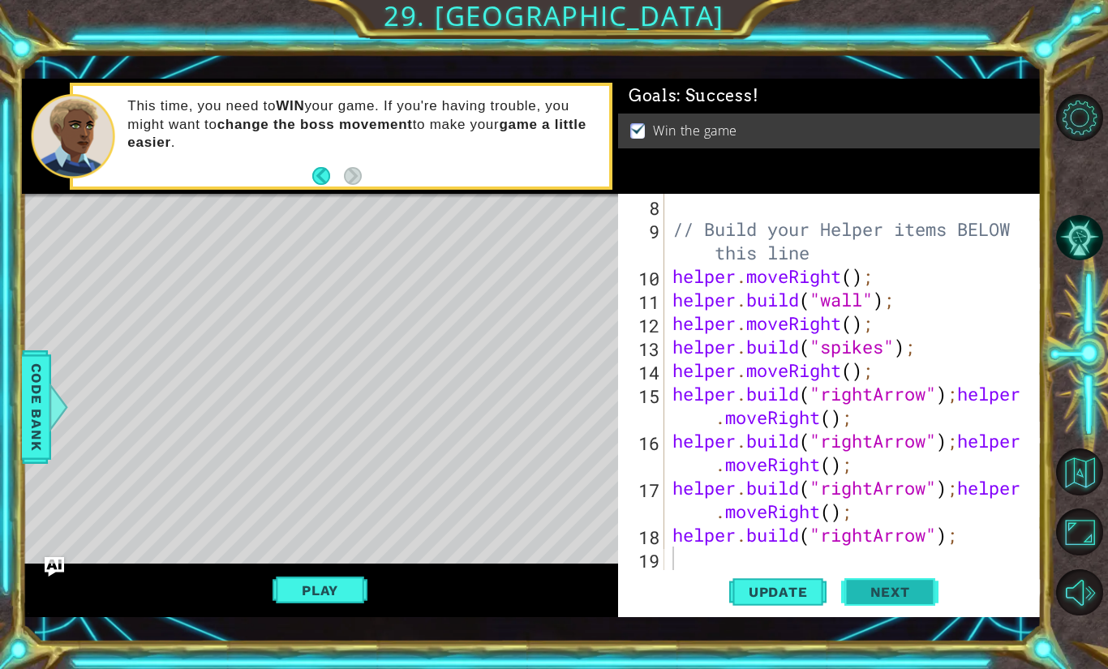
click at [887, 609] on button "Next" at bounding box center [889, 592] width 97 height 42
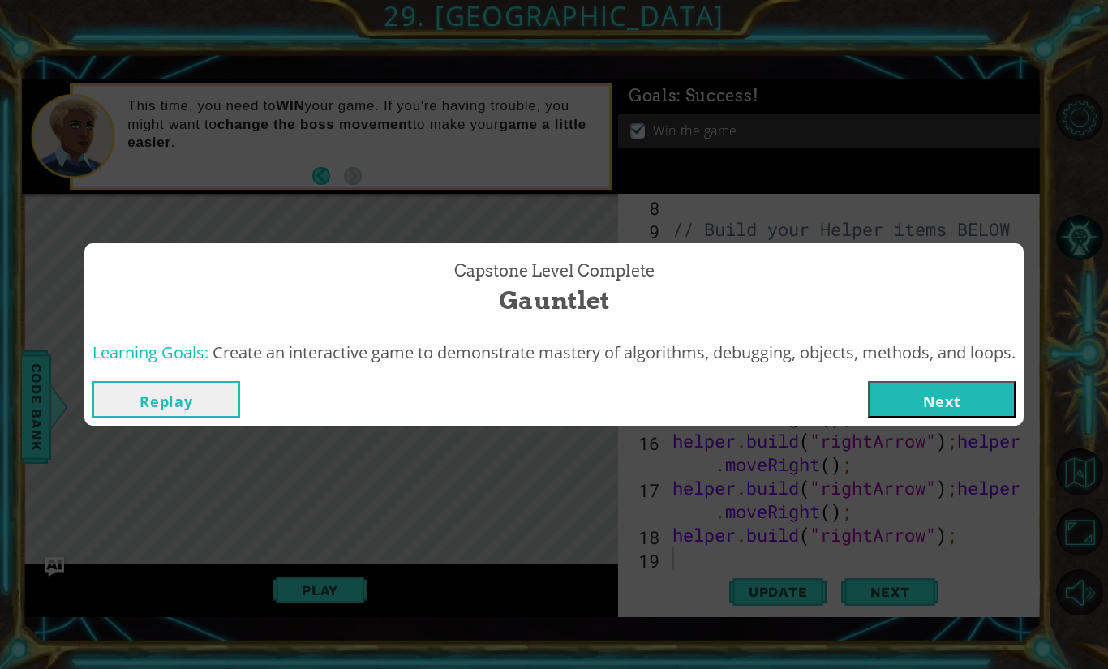
click at [929, 419] on div "Replay Next" at bounding box center [553, 399] width 939 height 53
click at [931, 414] on button "Next" at bounding box center [942, 399] width 148 height 37
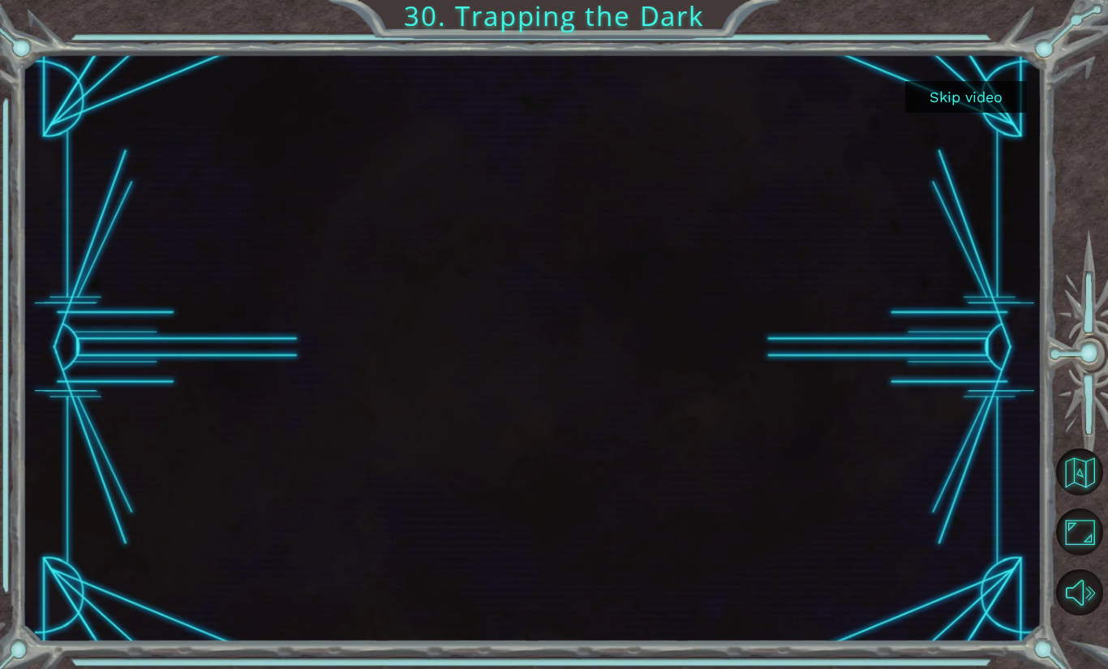
click at [995, 98] on button "Skip video" at bounding box center [966, 97] width 122 height 32
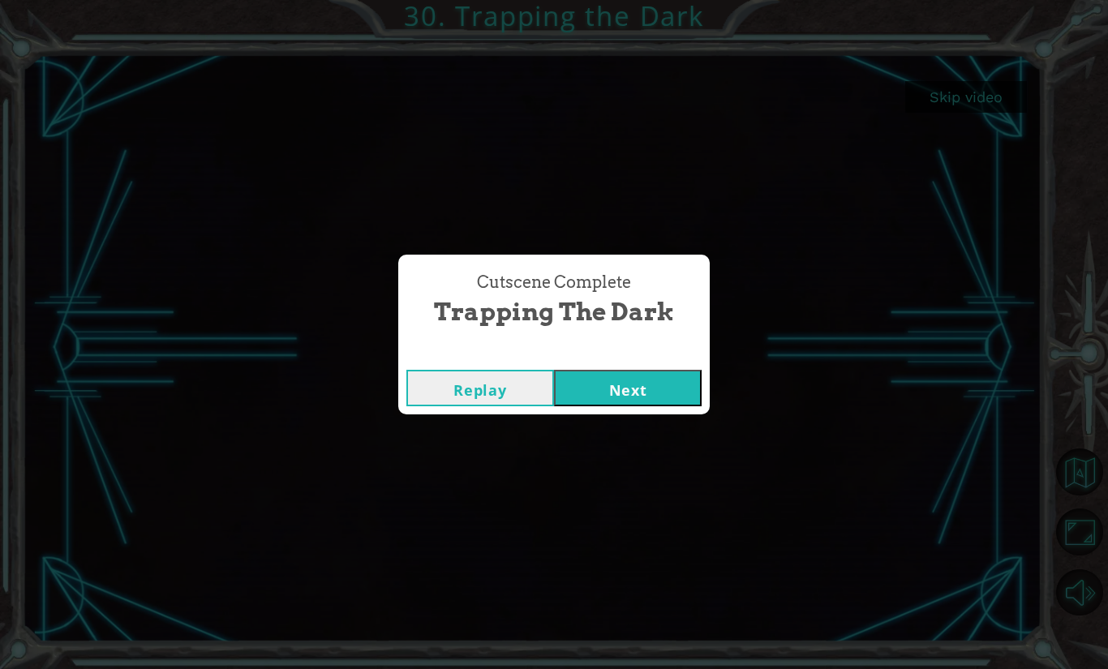
click at [631, 400] on button "Next" at bounding box center [628, 388] width 148 height 37
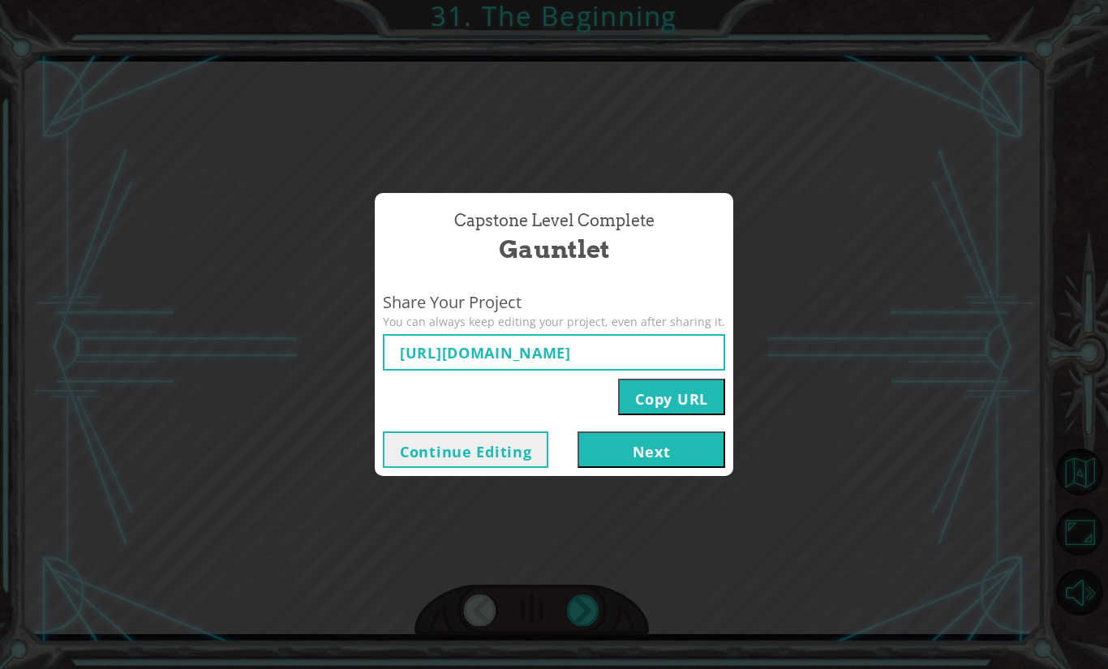
click at [623, 453] on button "Next" at bounding box center [652, 450] width 148 height 37
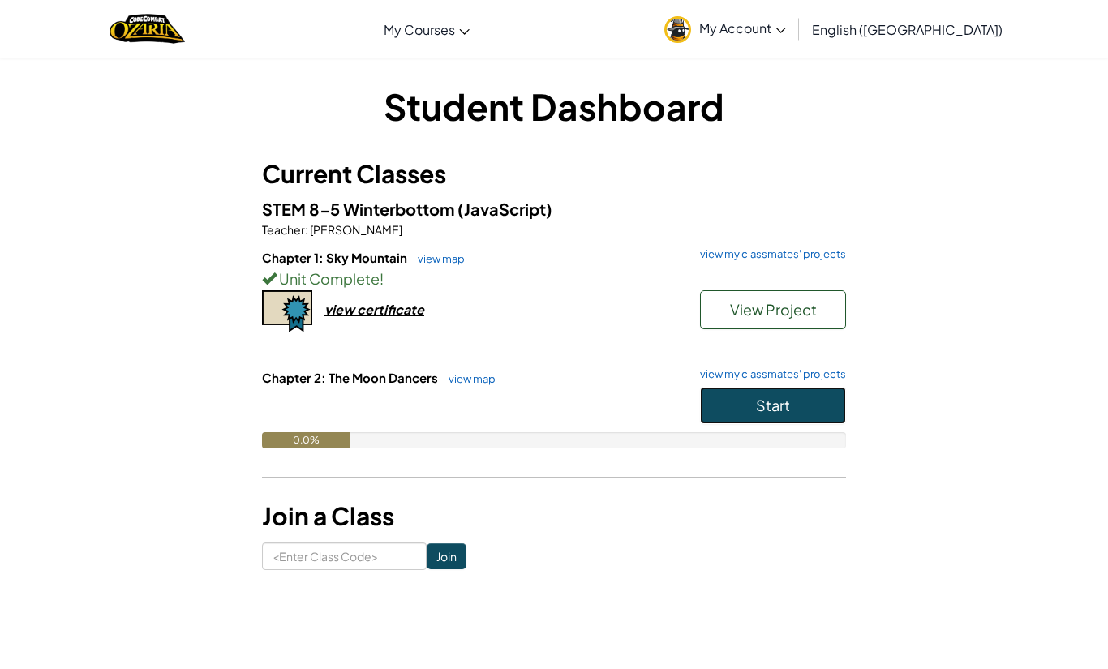
click at [775, 414] on span "Start" at bounding box center [773, 405] width 34 height 19
